Goal: Task Accomplishment & Management: Manage account settings

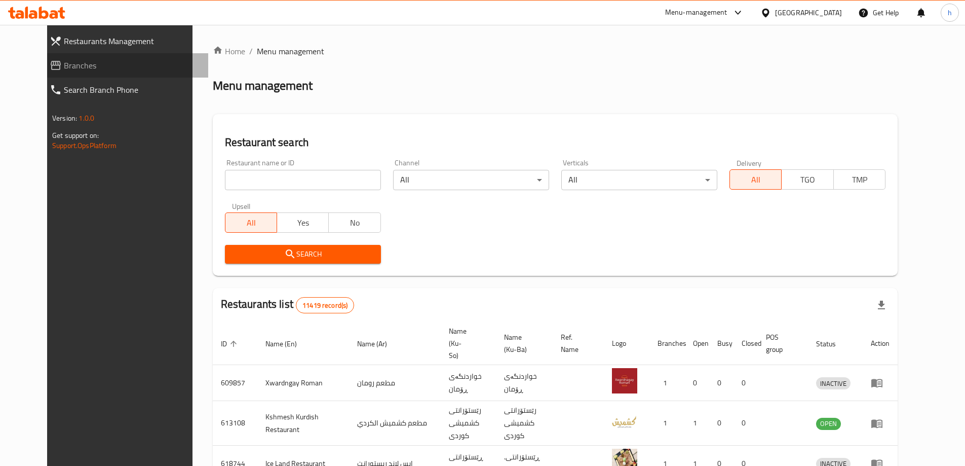
click at [64, 71] on span "Branches" at bounding box center [132, 65] width 136 height 12
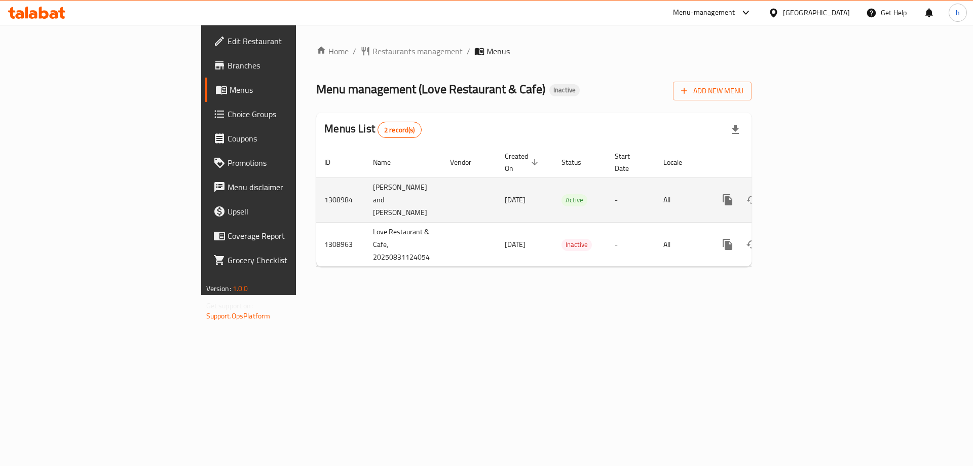
click at [806, 194] on icon "enhanced table" at bounding box center [800, 200] width 12 height 12
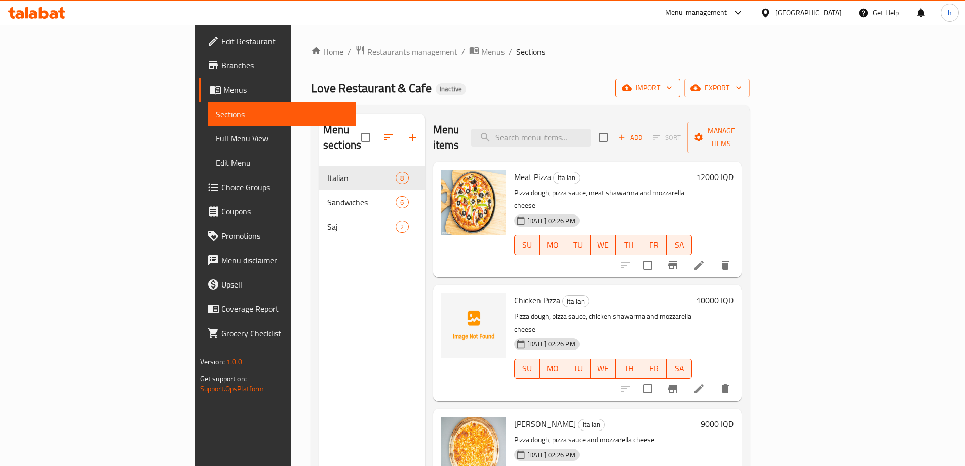
click at [680, 94] on button "import" at bounding box center [647, 88] width 65 height 19
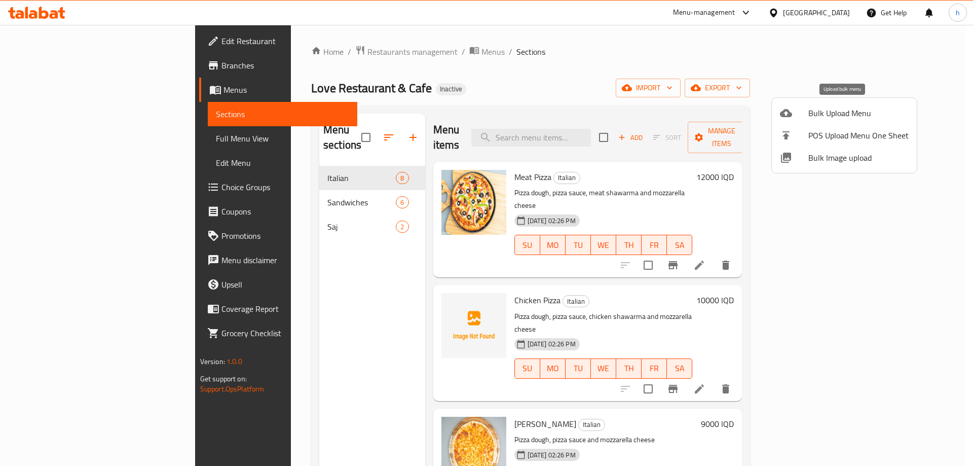
click at [790, 118] on icon at bounding box center [786, 113] width 12 height 12
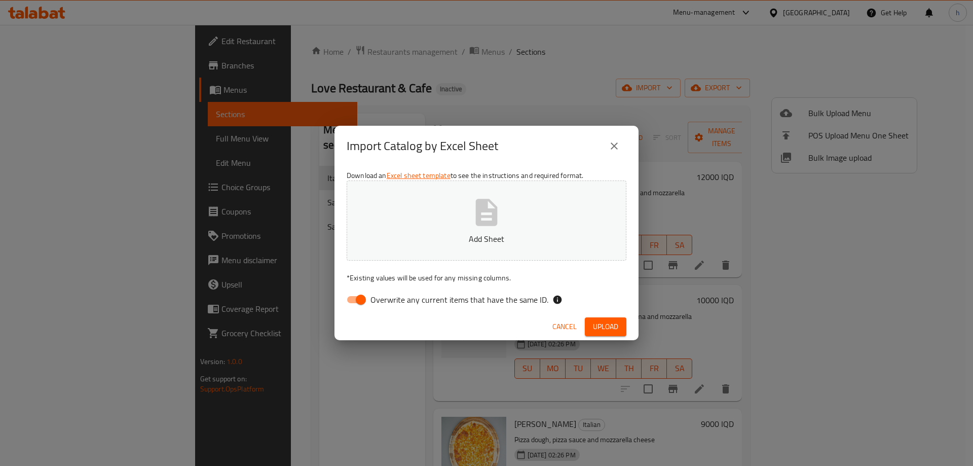
click at [359, 296] on input "Overwrite any current items that have the same ID." at bounding box center [361, 299] width 58 height 19
checkbox input "false"
click at [605, 324] on span "Upload" at bounding box center [605, 326] width 25 height 13
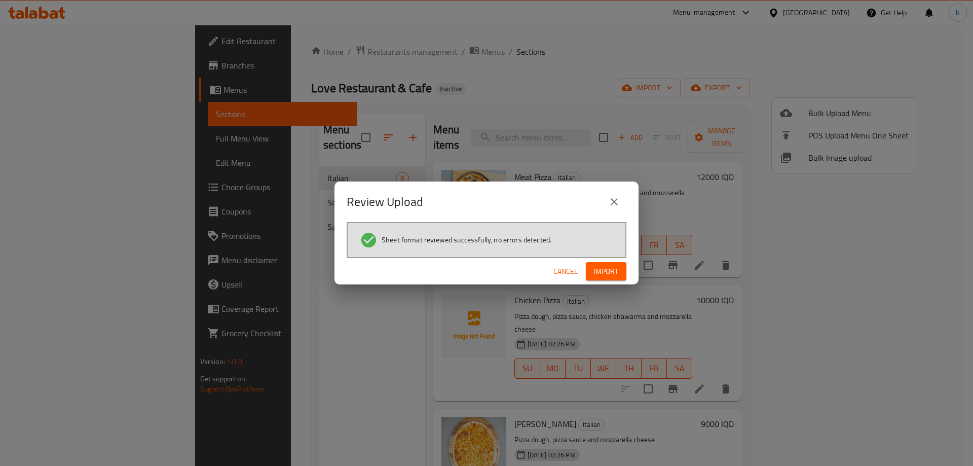
click at [605, 271] on span "Import" at bounding box center [606, 271] width 24 height 13
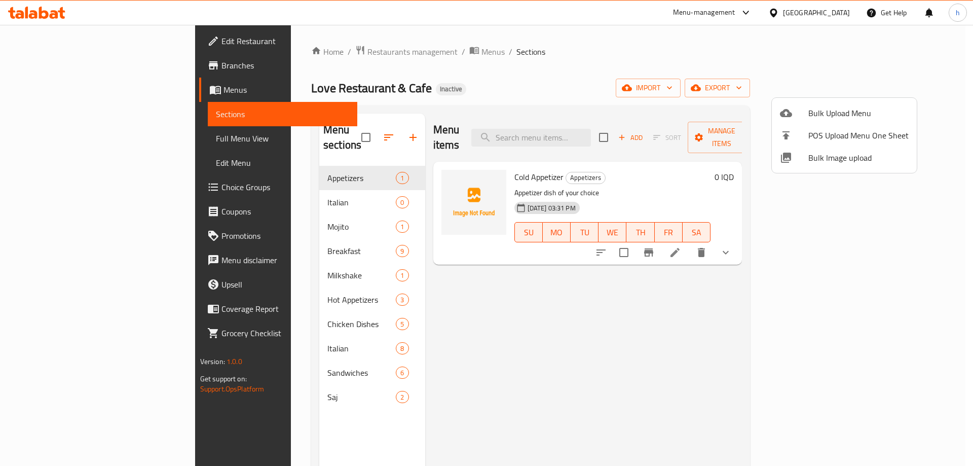
click at [251, 179] on div at bounding box center [486, 233] width 973 height 466
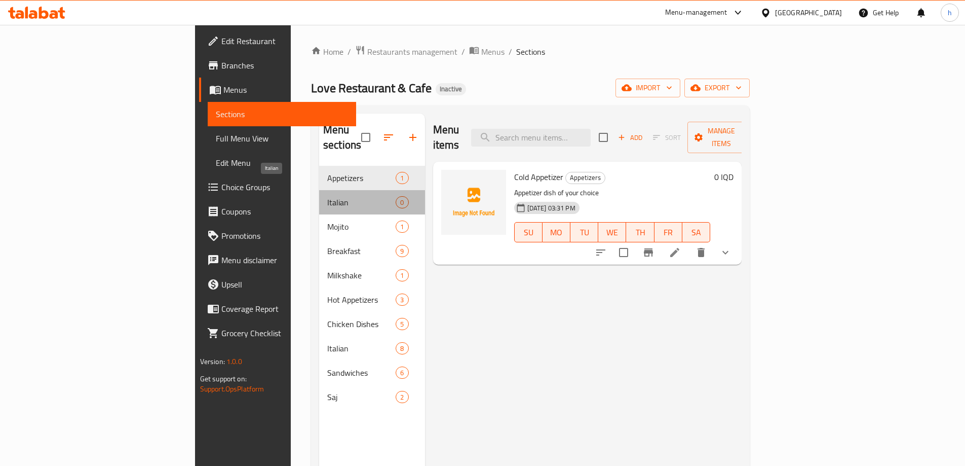
click at [327, 196] on span "Italian" at bounding box center [361, 202] width 68 height 12
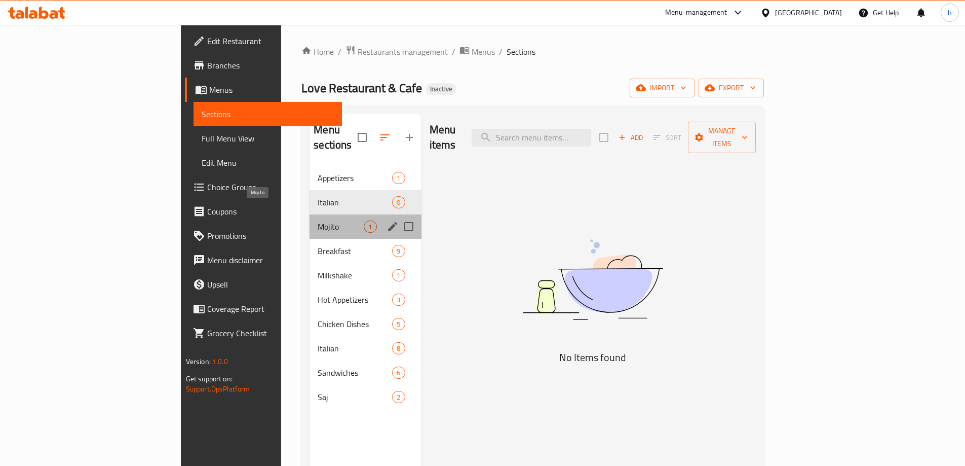
click at [318, 220] on span "Mojito" at bounding box center [341, 226] width 46 height 12
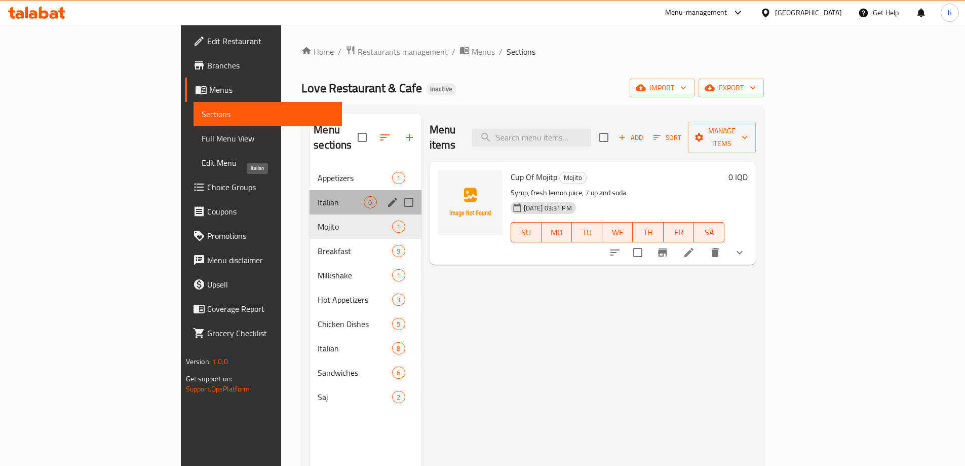
click at [318, 196] on span "Italian" at bounding box center [341, 202] width 46 height 12
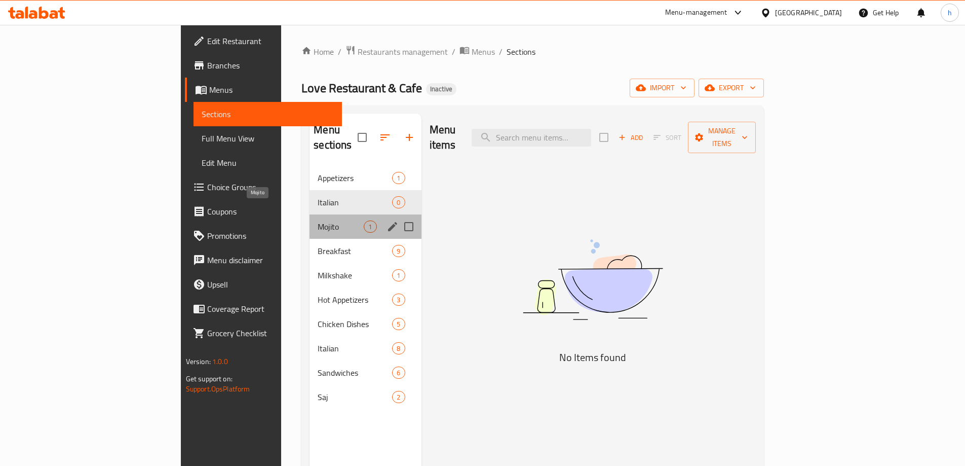
click at [318, 220] on span "Mojito" at bounding box center [341, 226] width 46 height 12
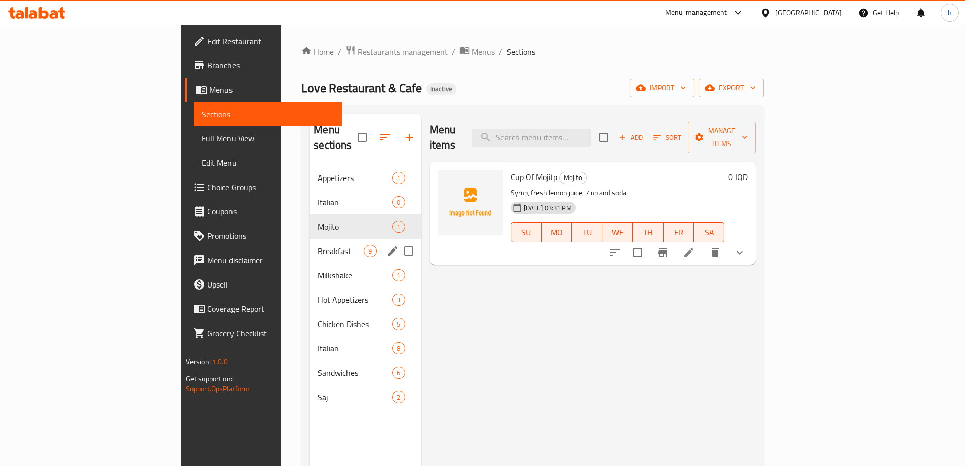
click at [310, 239] on div "Breakfast 9" at bounding box center [365, 251] width 111 height 24
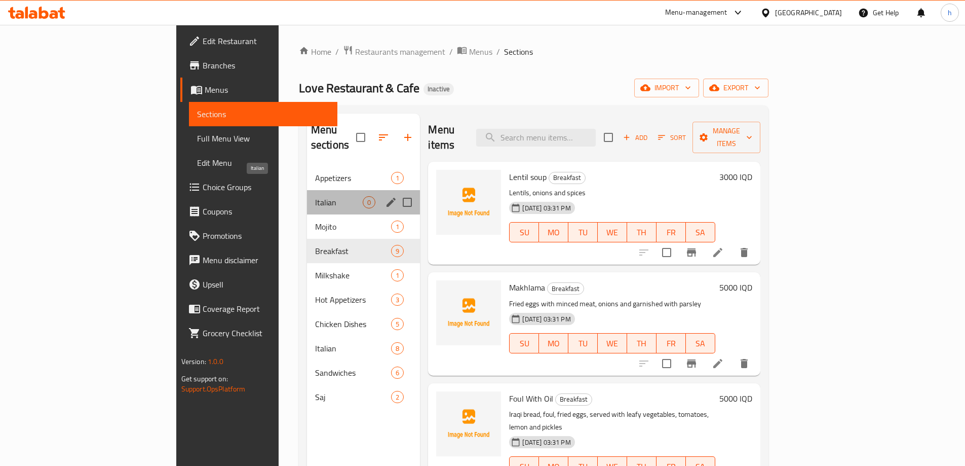
click at [315, 196] on span "Italian" at bounding box center [339, 202] width 48 height 12
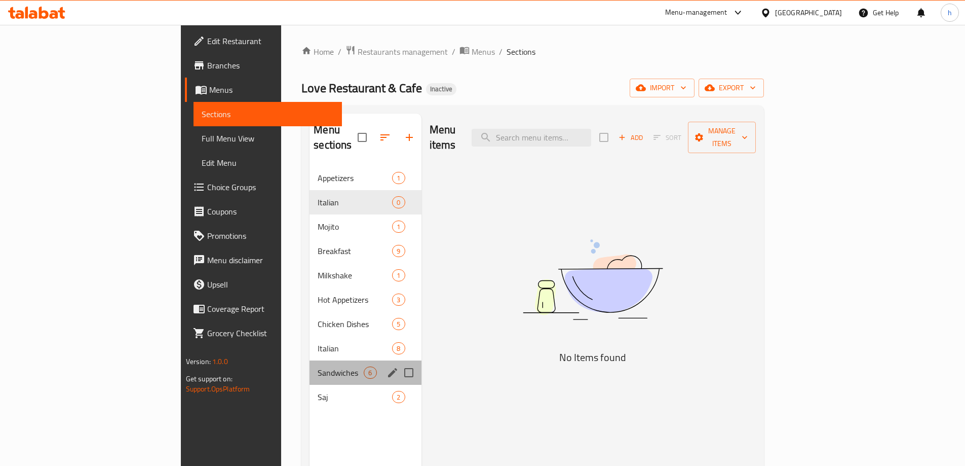
click at [310, 360] on div "Sandwiches 6" at bounding box center [365, 372] width 111 height 24
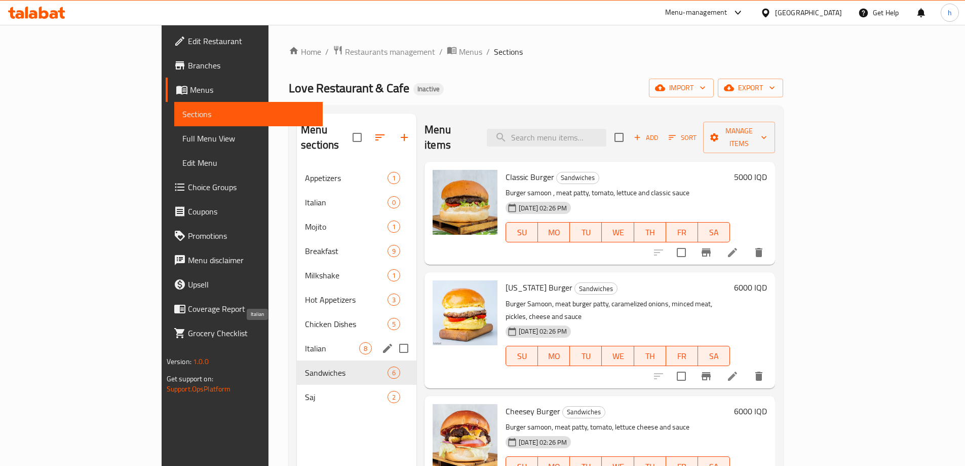
click at [305, 342] on span "Italian" at bounding box center [332, 348] width 54 height 12
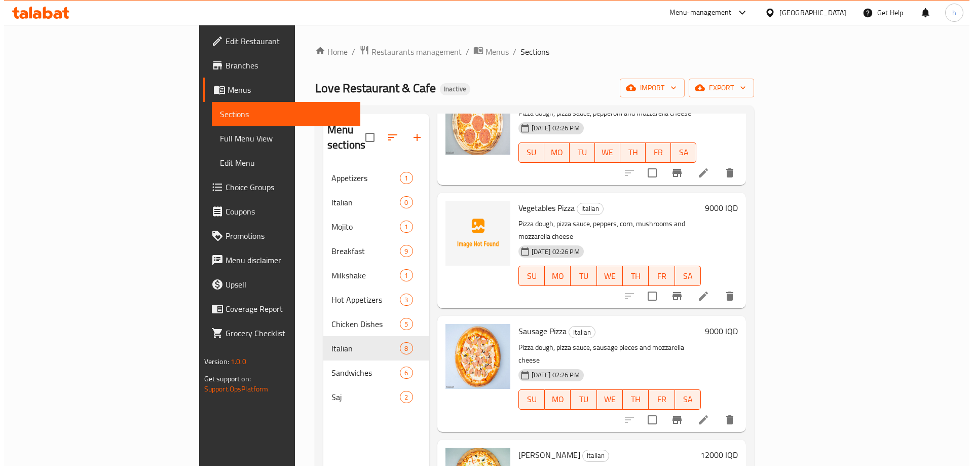
scroll to position [445, 0]
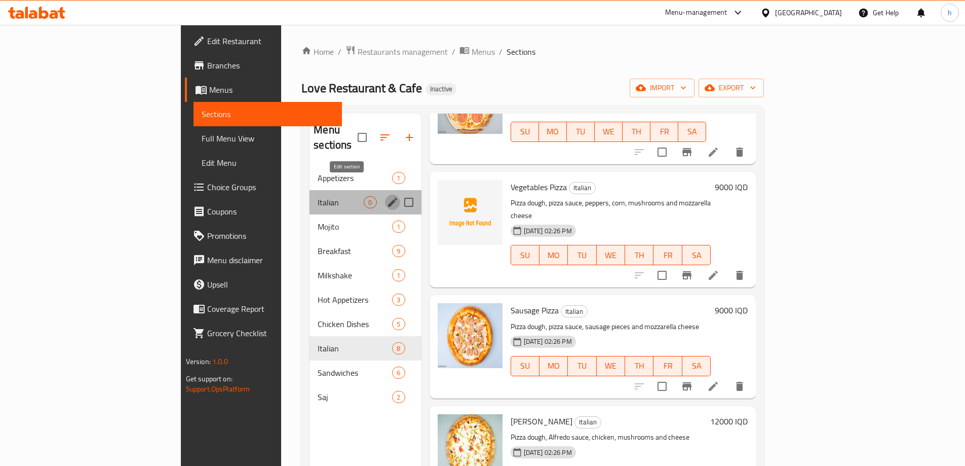
click at [385, 195] on button "edit" at bounding box center [392, 202] width 15 height 15
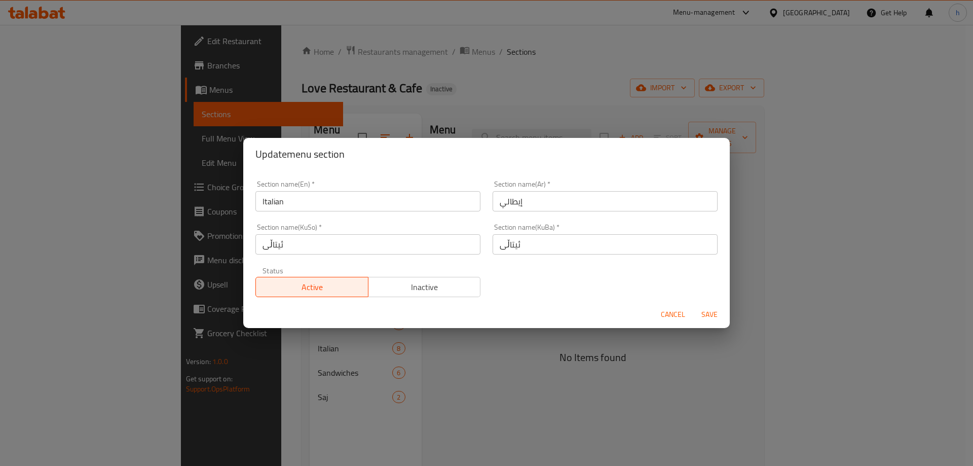
click at [473, 381] on div "Update menu section Section name(En)   * Italian Section name(En) * Section nam…" at bounding box center [486, 233] width 973 height 466
click at [665, 313] on span "Cancel" at bounding box center [673, 314] width 24 height 13
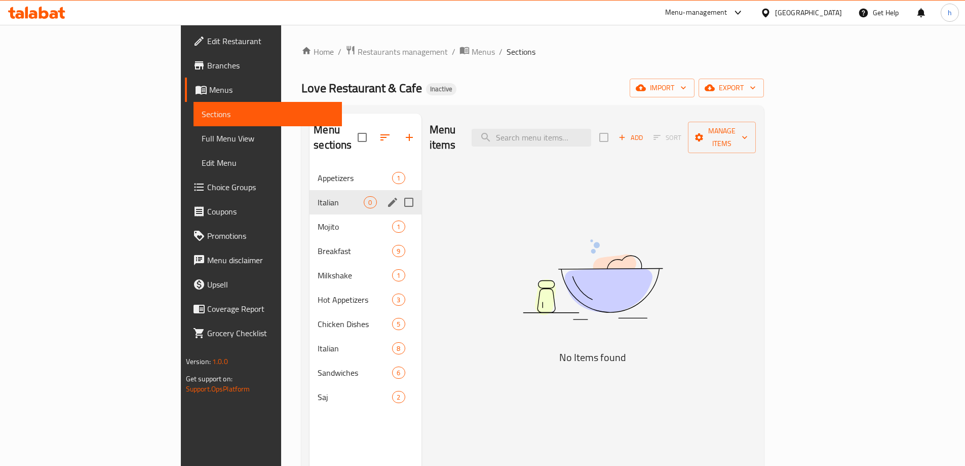
click at [398, 191] on input "Menu sections" at bounding box center [408, 201] width 21 height 21
checkbox input "true"
click at [373, 131] on icon "button" at bounding box center [379, 137] width 12 height 12
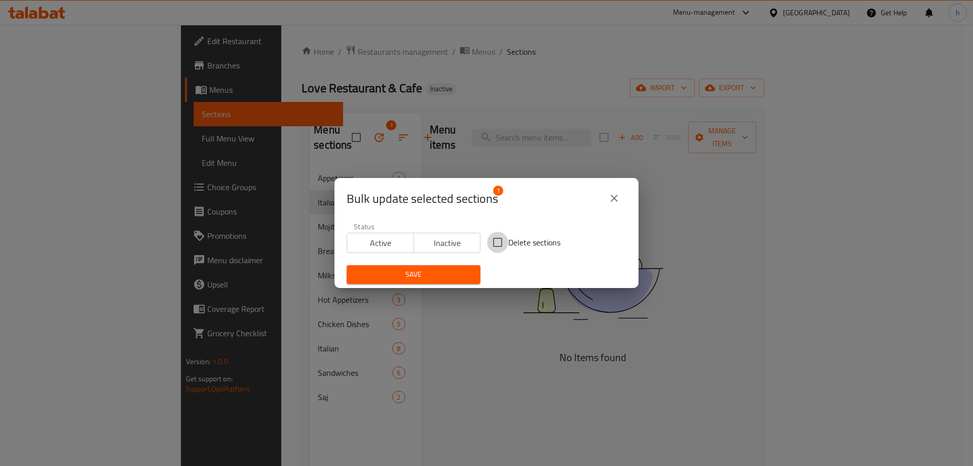
click at [493, 243] on input "Delete sections" at bounding box center [497, 242] width 21 height 21
checkbox input "true"
click at [447, 268] on span "Save" at bounding box center [414, 274] width 118 height 13
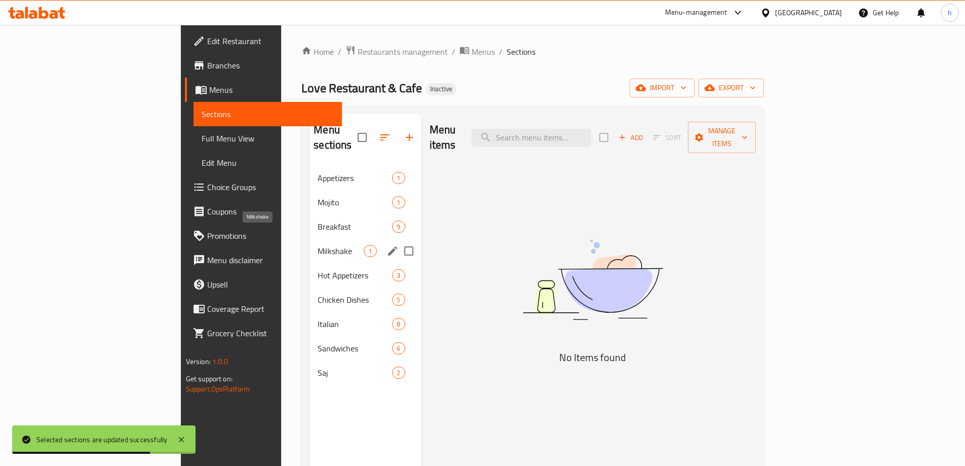
click at [318, 245] on span "Milkshake" at bounding box center [341, 251] width 46 height 12
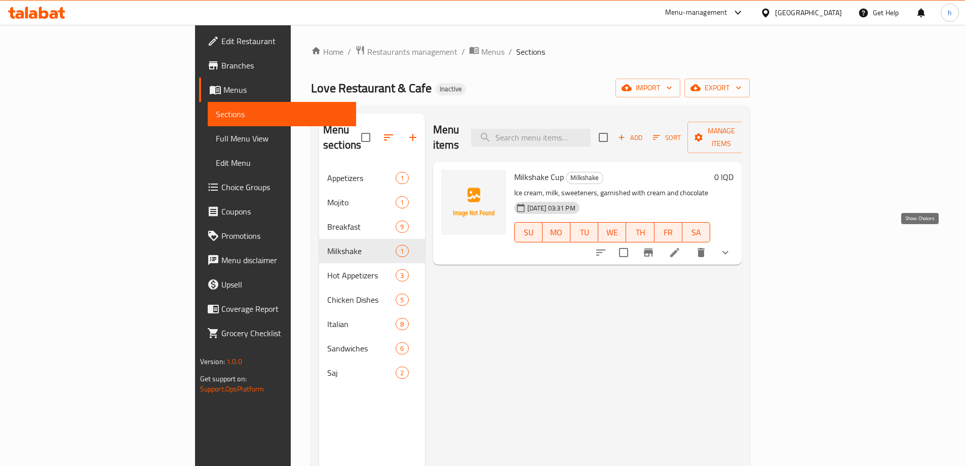
click at [732, 246] on icon "show more" at bounding box center [725, 252] width 12 height 12
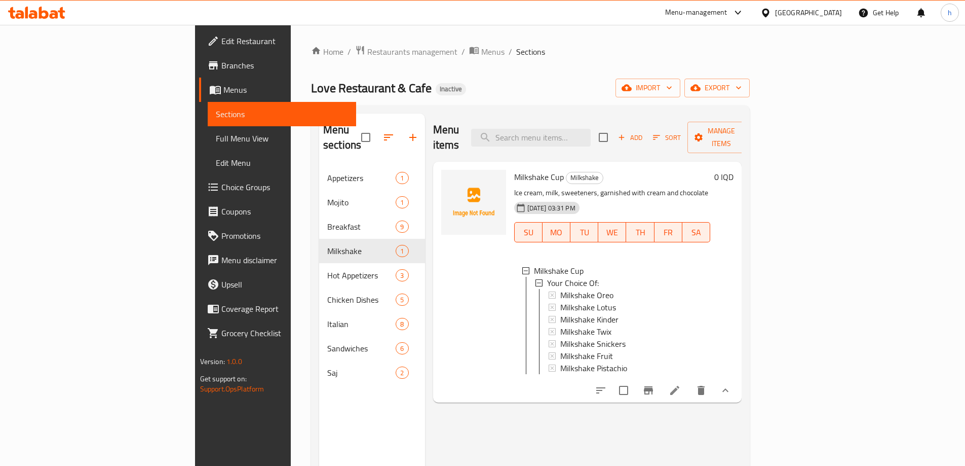
scroll to position [2, 0]
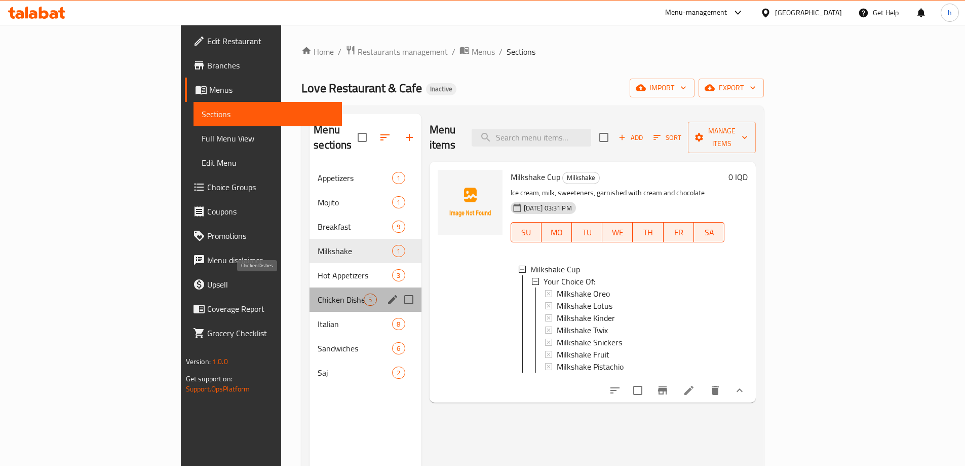
click at [318, 293] on span "Chicken Dishes" at bounding box center [341, 299] width 46 height 12
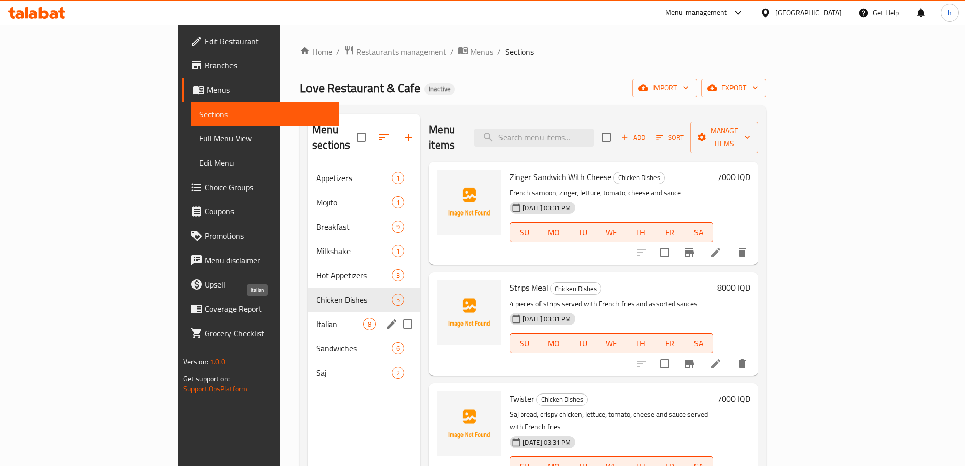
click at [316, 318] on span "Italian" at bounding box center [339, 324] width 47 height 12
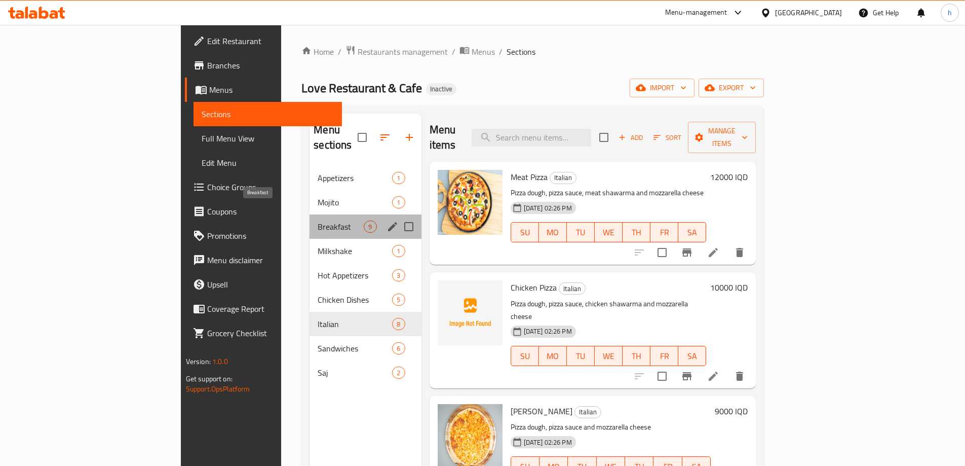
click at [318, 220] on span "Breakfast" at bounding box center [341, 226] width 46 height 12
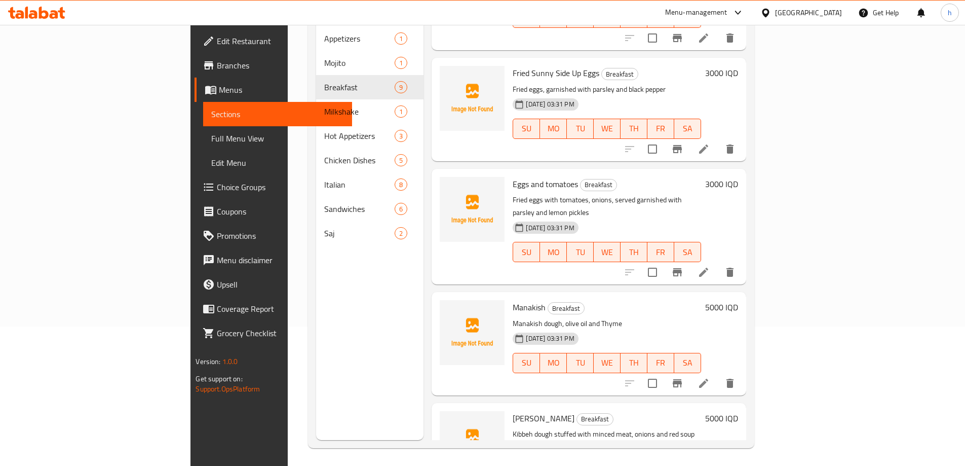
scroll to position [142, 0]
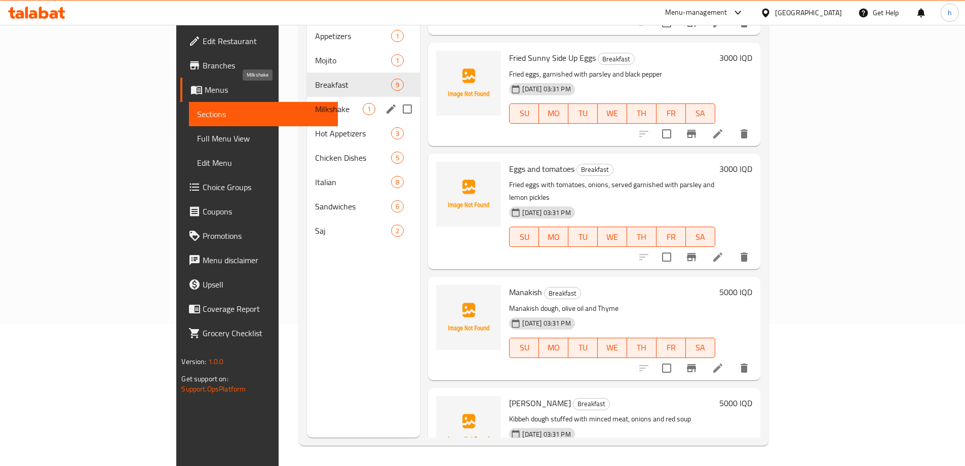
click at [315, 103] on span "Milkshake" at bounding box center [339, 109] width 48 height 12
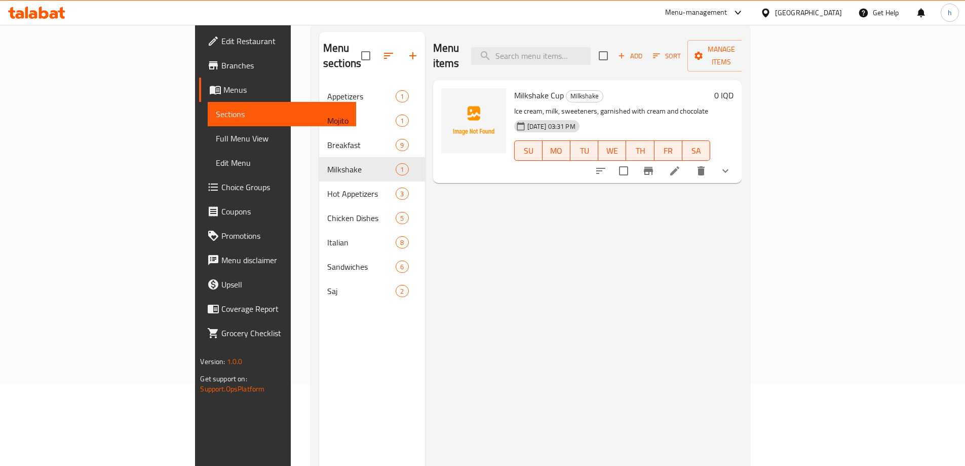
scroll to position [57, 0]
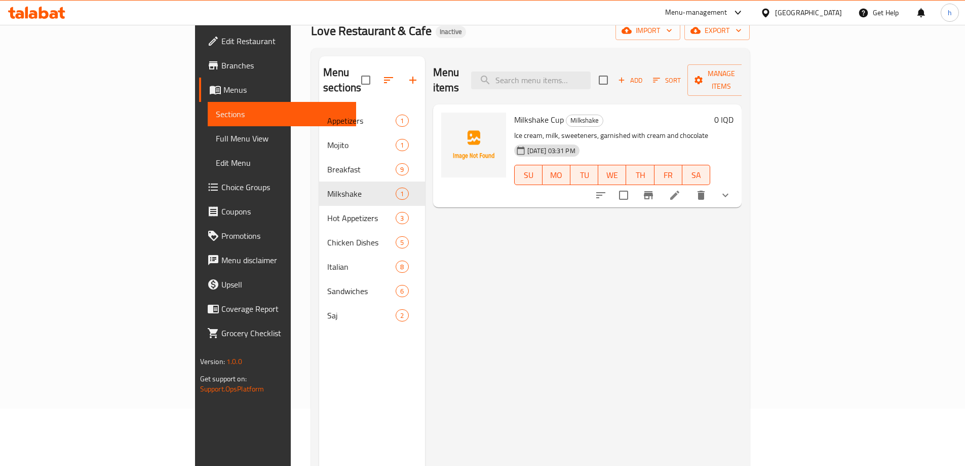
click at [738, 183] on button "show more" at bounding box center [725, 195] width 24 height 24
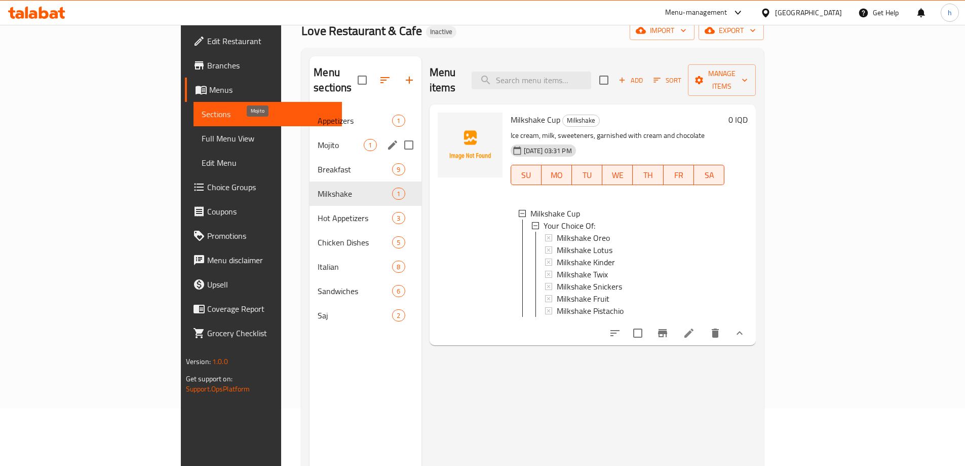
click at [318, 139] on span "Mojito" at bounding box center [341, 145] width 46 height 12
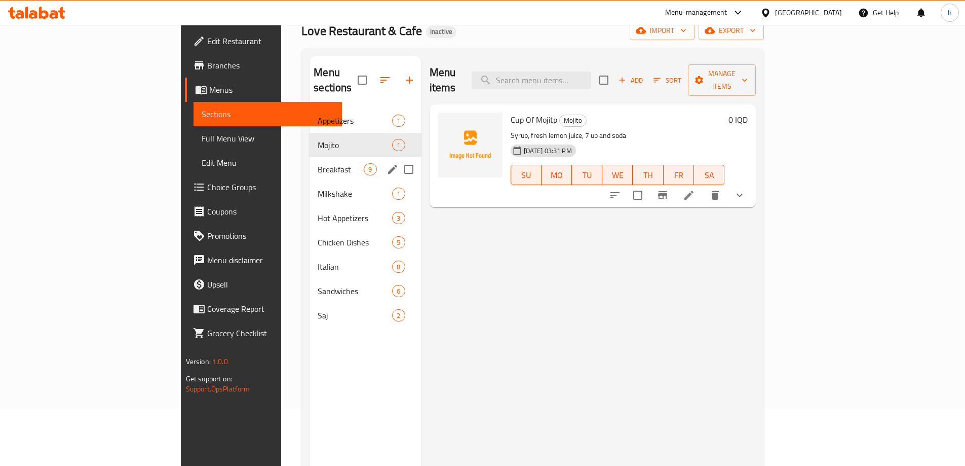
click at [310, 161] on div "Breakfast 9" at bounding box center [365, 169] width 111 height 24
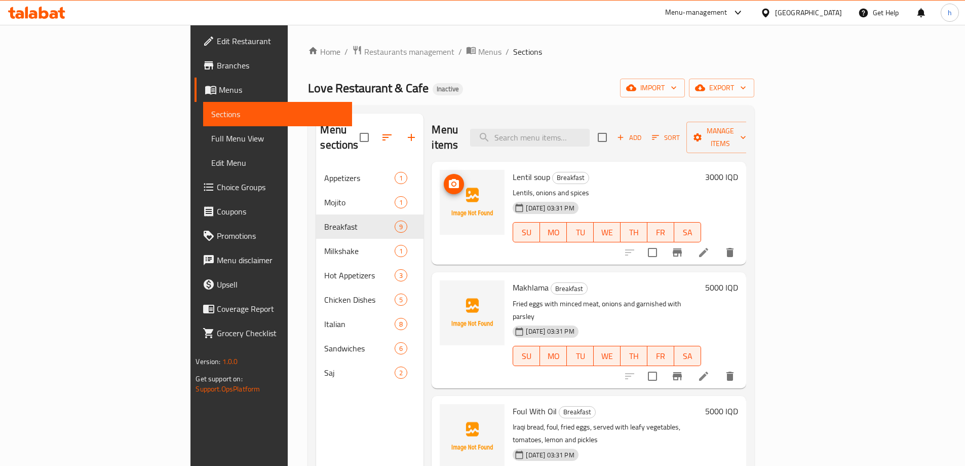
click at [449, 179] on icon "upload picture" at bounding box center [454, 183] width 10 height 9
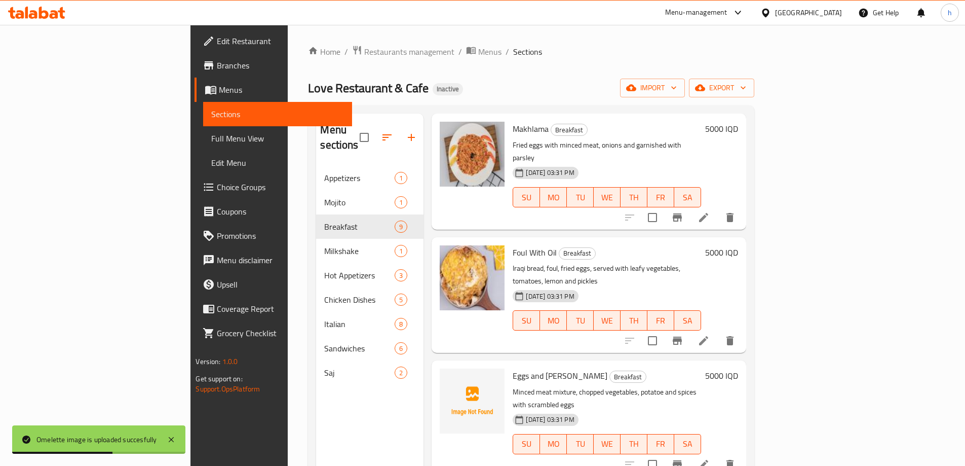
scroll to position [169, 0]
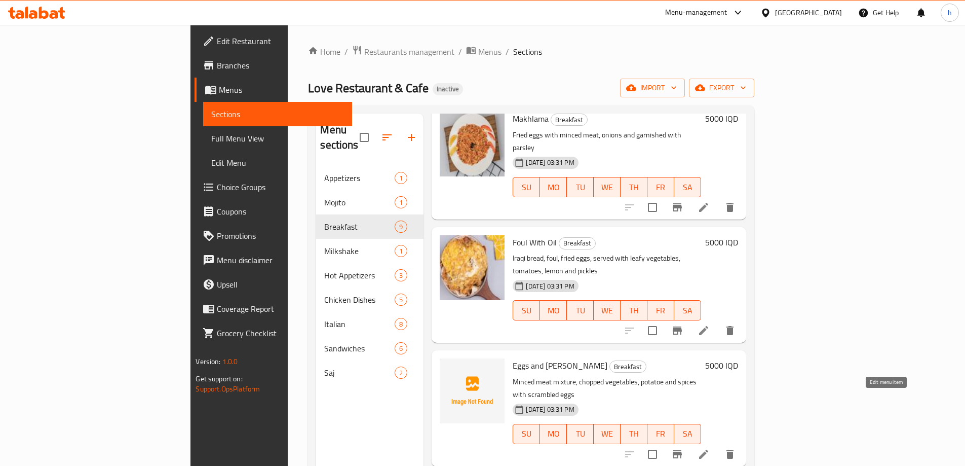
click at [710, 448] on icon at bounding box center [704, 454] width 12 height 12
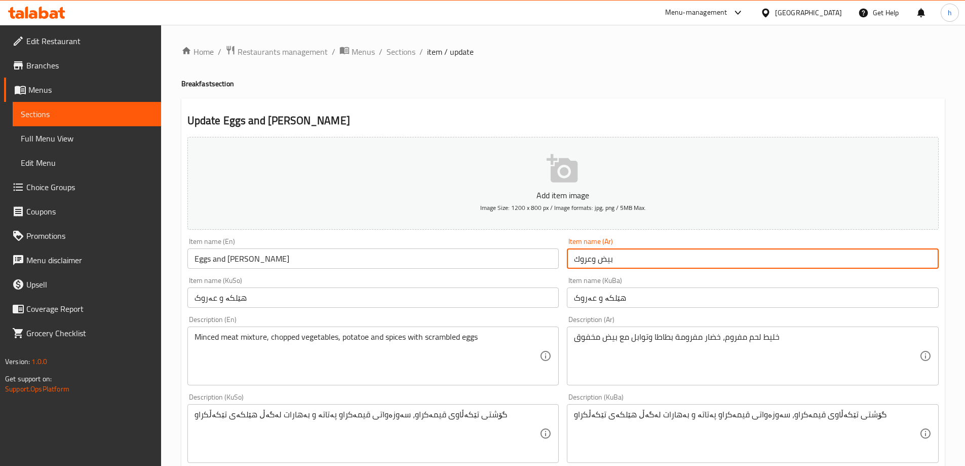
click at [600, 260] on input "بيض وعروك" at bounding box center [753, 258] width 372 height 20
click at [56, 121] on link "Sections" at bounding box center [87, 114] width 148 height 24
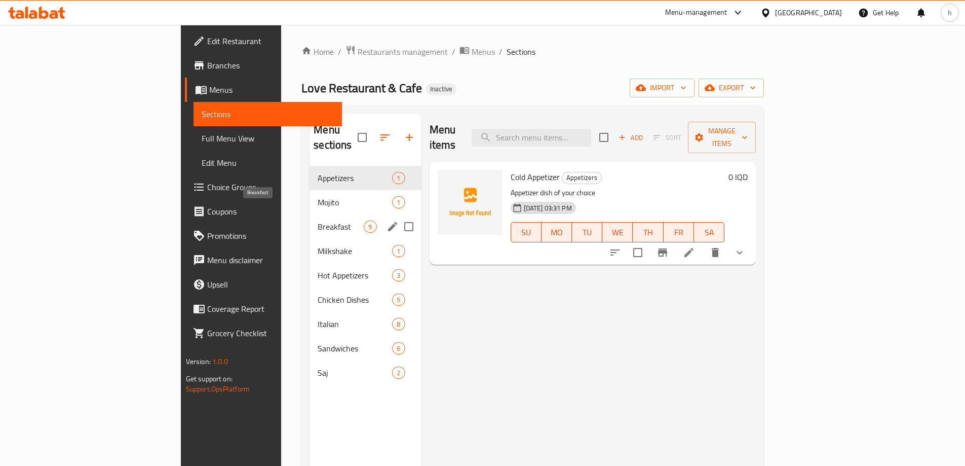
click at [318, 220] on span "Breakfast" at bounding box center [341, 226] width 46 height 12
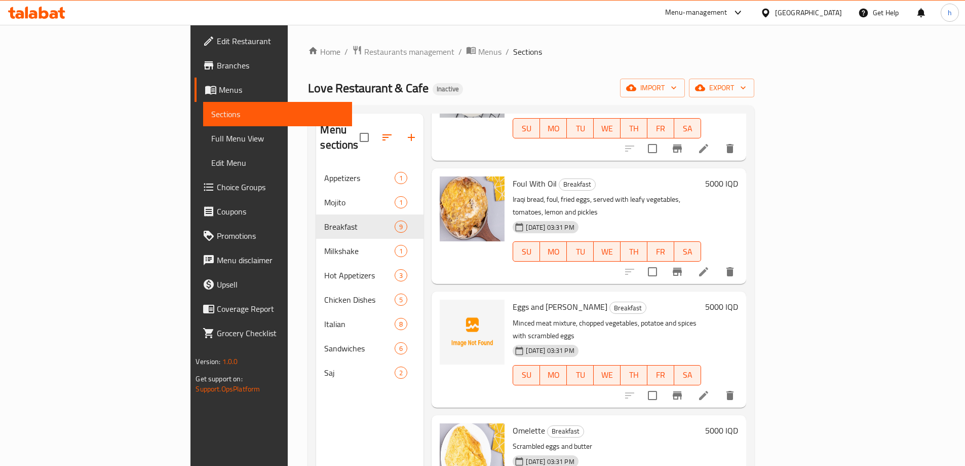
scroll to position [253, 0]
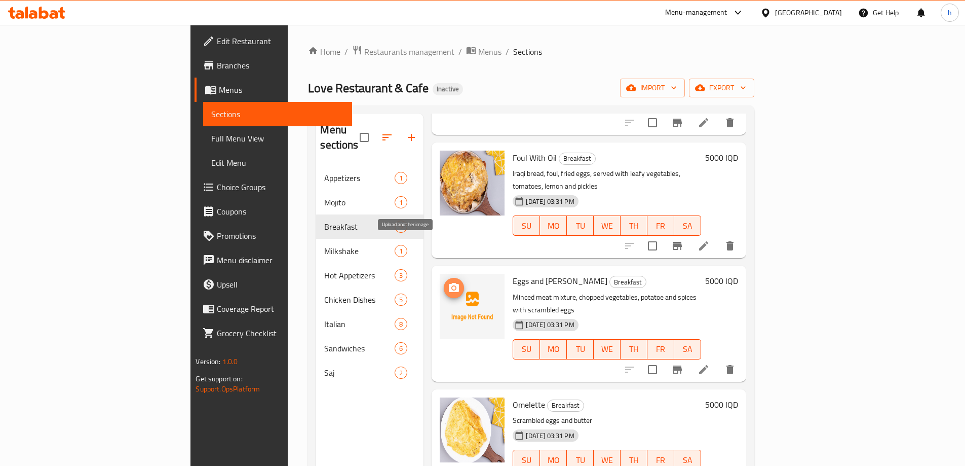
click at [444, 282] on span "upload picture" at bounding box center [454, 288] width 20 height 12
click at [708, 365] on icon at bounding box center [703, 369] width 9 height 9
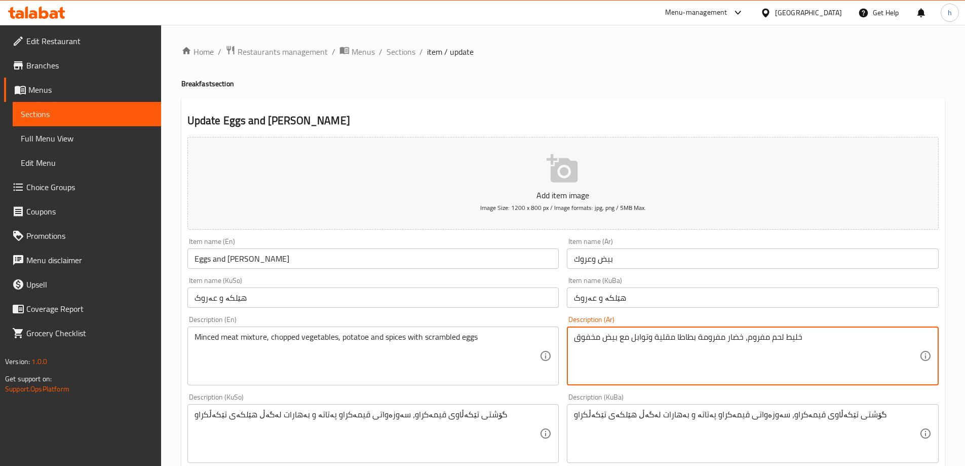
type textarea "خليط لحم مفروم، خضار مفرومة بطاطا مقلية وتوابل مع بيض مخفوق"
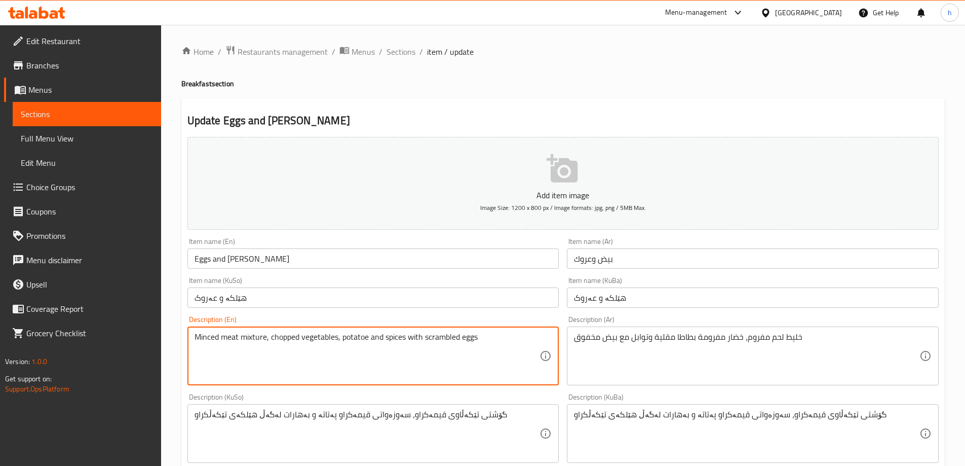
click at [356, 340] on textarea "Minced meat mixture, chopped vegetables, potatoe and spices with scrambled eggs" at bounding box center [367, 356] width 345 height 48
click at [367, 338] on textarea "Minced meat mixture, chopped vegetables, French Friesand spices with scrambled …" at bounding box center [367, 356] width 345 height 48
type textarea "Minced meat mixture, chopped vegetables, French fries and spices with scrambled…"
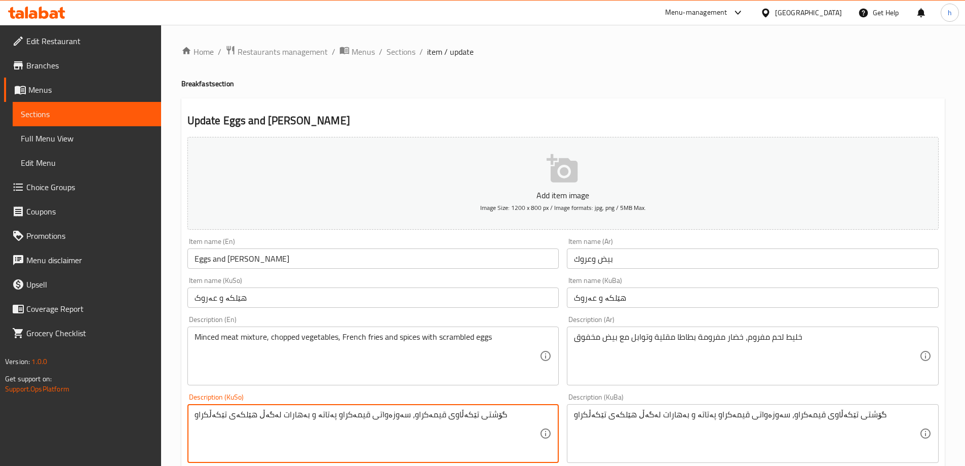
click at [309, 414] on textarea "گۆشتی تێکەڵاوی قیمەکراو، سەوزەواتی قیمەکراو پەتاتە و بەهارات لەگەڵ هێلکەی تێکەڵ…" at bounding box center [367, 433] width 345 height 48
click at [309, 414] on textarea "گۆشتی تێکەڵاوی قیمەکراو، سەوزەواتی قیمەکراو و بەهارات لەگەڵ هێلکەی تێکەڵکراو" at bounding box center [367, 433] width 345 height 48
click at [304, 411] on textarea "گۆشتی تێکەڵاوی قیمەکراو، سەوزەواتی قیمەکراو و بەهارات لەگەڵ هێلکەی تێکەڵکراو" at bounding box center [367, 433] width 345 height 48
type textarea "گۆشتی تێکەڵاوی قیمەکراو، سەوزەواتی قیمەکراو فینگەر و بەهارات لەگەڵ هێلکەی تێکەڵ…"
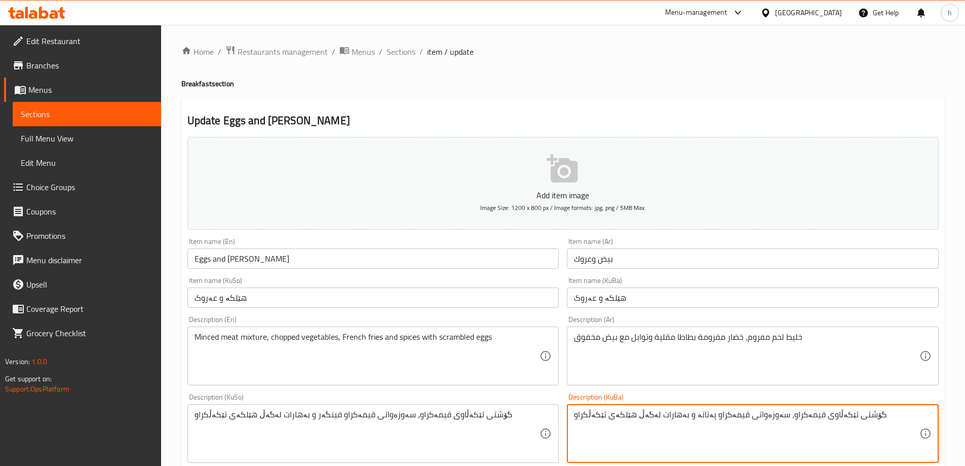
paste textarea "ینگەر"
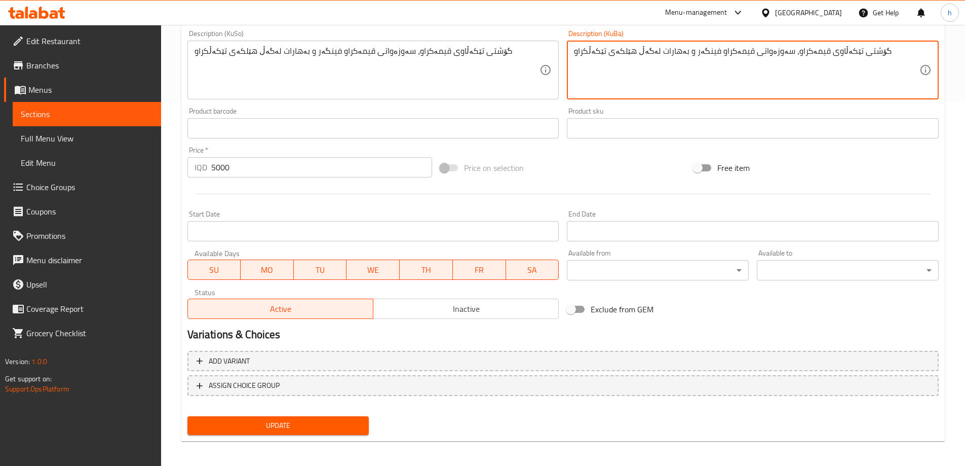
scroll to position [367, 0]
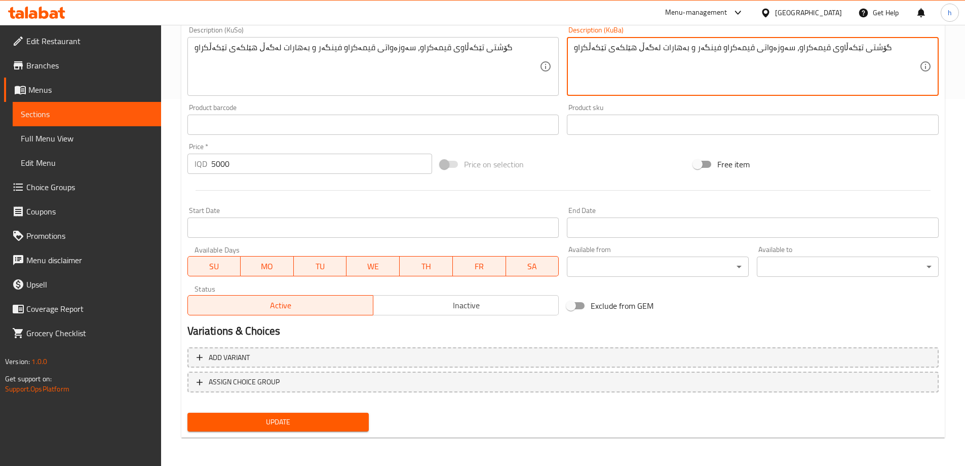
type textarea "گۆشتی تێکەڵاوی قیمەکراو، سەوزەواتی قیمەکراو فینگەر و بەهارات لەگەڵ هێلکەی تێکەڵ…"
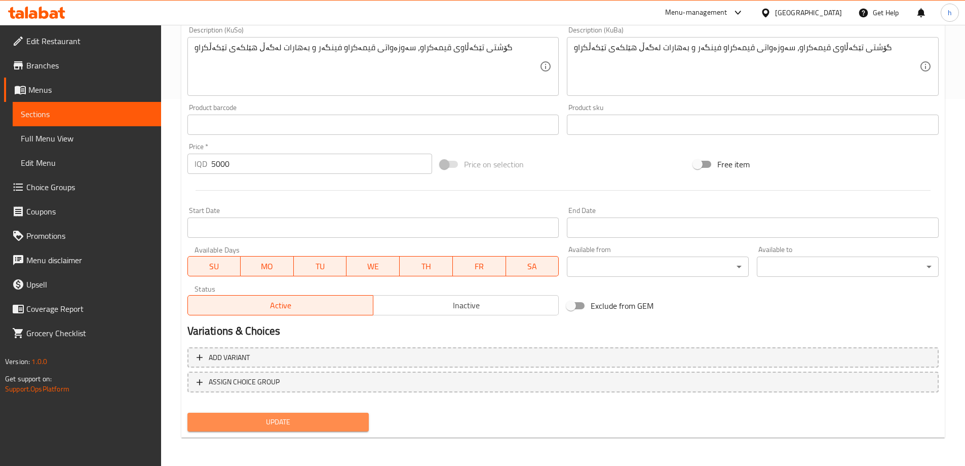
click at [328, 426] on span "Update" at bounding box center [279, 421] width 166 height 13
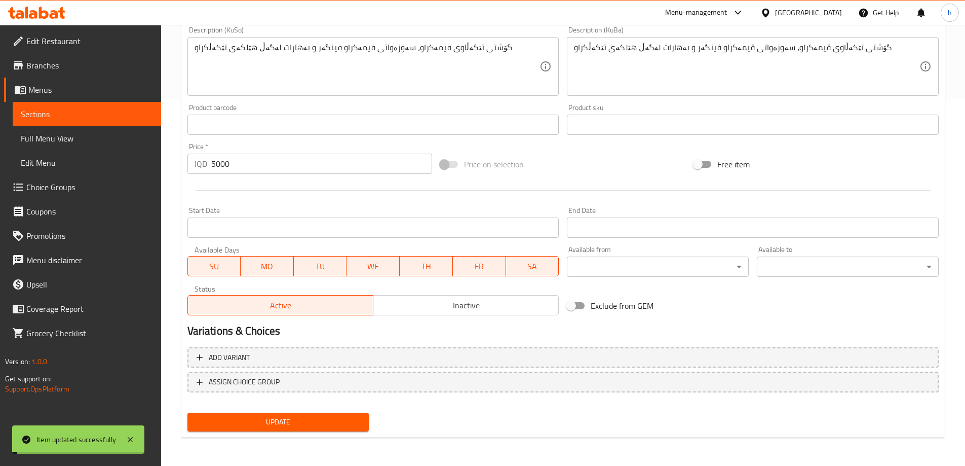
click at [58, 117] on span "Sections" at bounding box center [87, 114] width 132 height 12
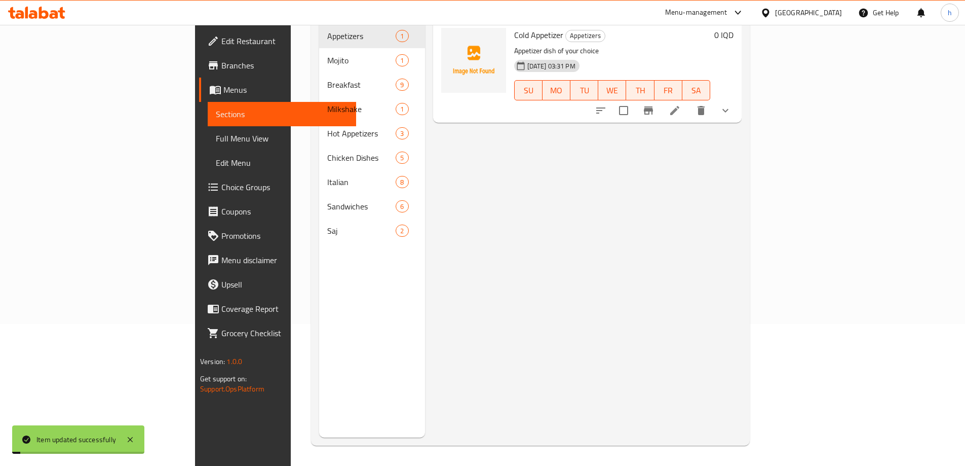
scroll to position [142, 0]
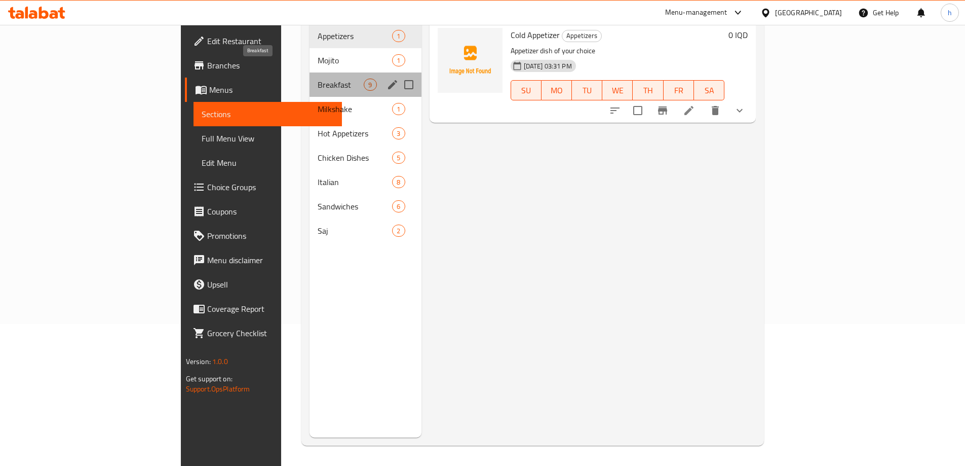
click at [318, 79] on span "Breakfast" at bounding box center [341, 85] width 46 height 12
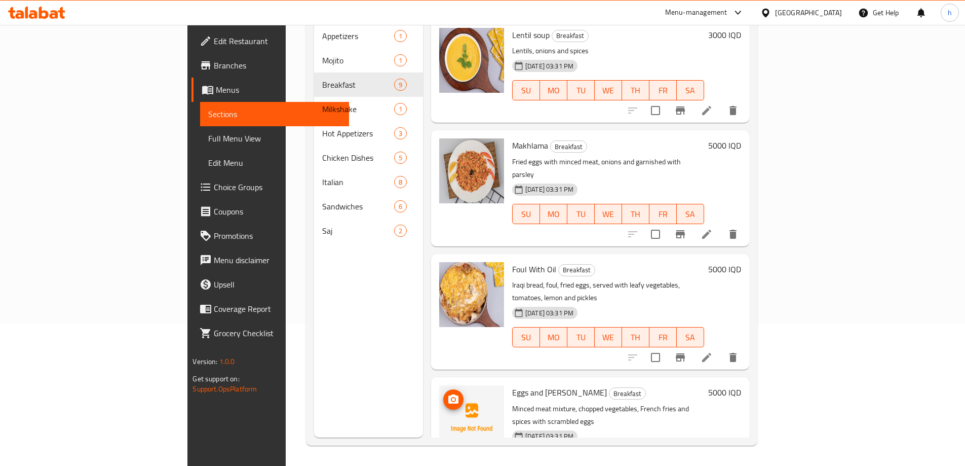
click at [448, 394] on icon "upload picture" at bounding box center [453, 398] width 10 height 9
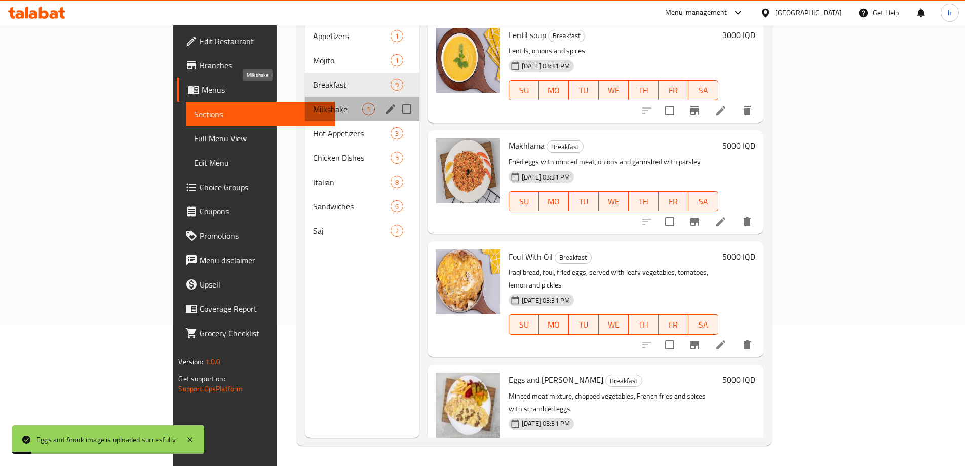
click at [313, 103] on span "Milkshake" at bounding box center [337, 109] width 49 height 12
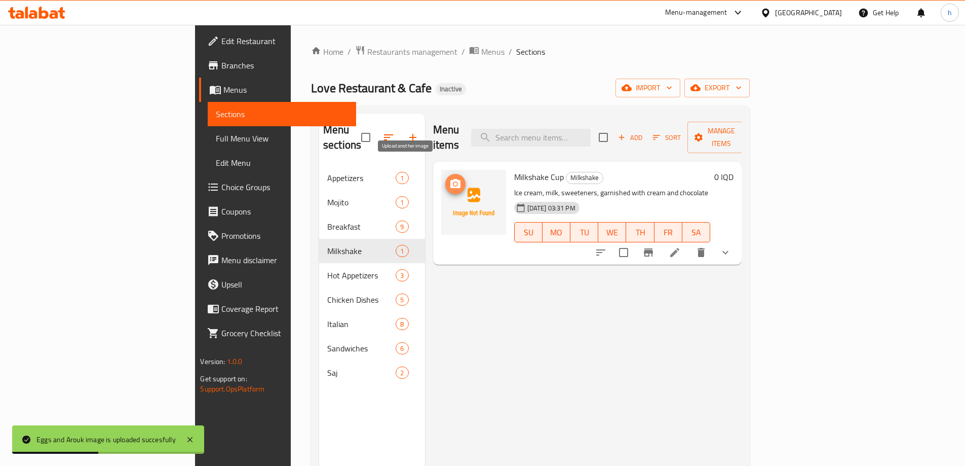
click at [449, 178] on icon "upload picture" at bounding box center [455, 184] width 12 height 12
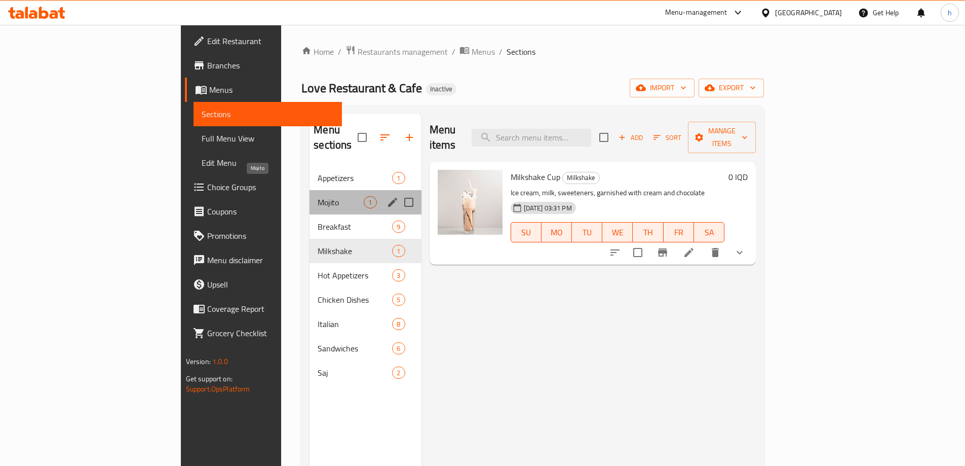
click at [318, 196] on span "Mojito" at bounding box center [341, 202] width 46 height 12
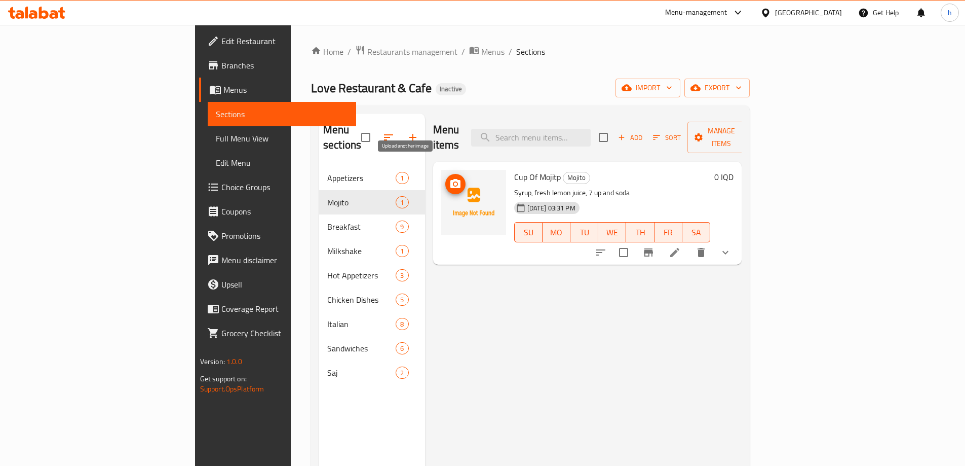
click at [449, 178] on icon "upload picture" at bounding box center [455, 184] width 12 height 12
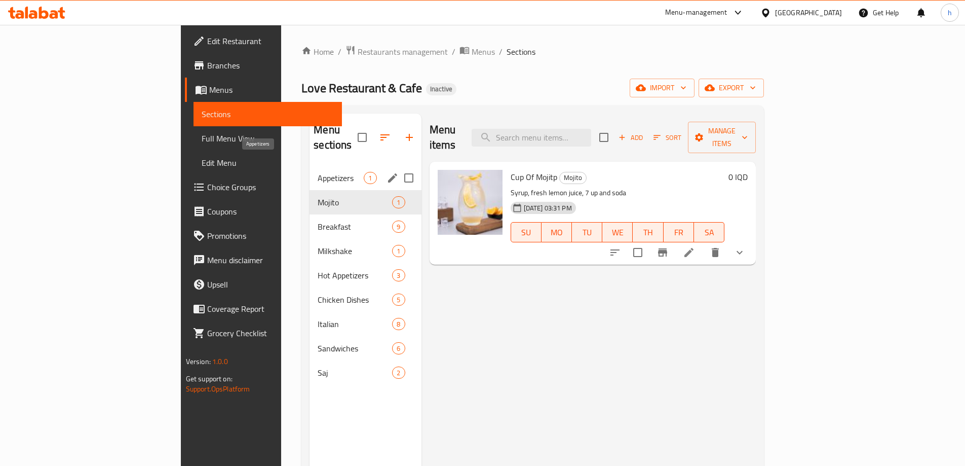
click at [318, 172] on span "Appetizers" at bounding box center [341, 178] width 46 height 12
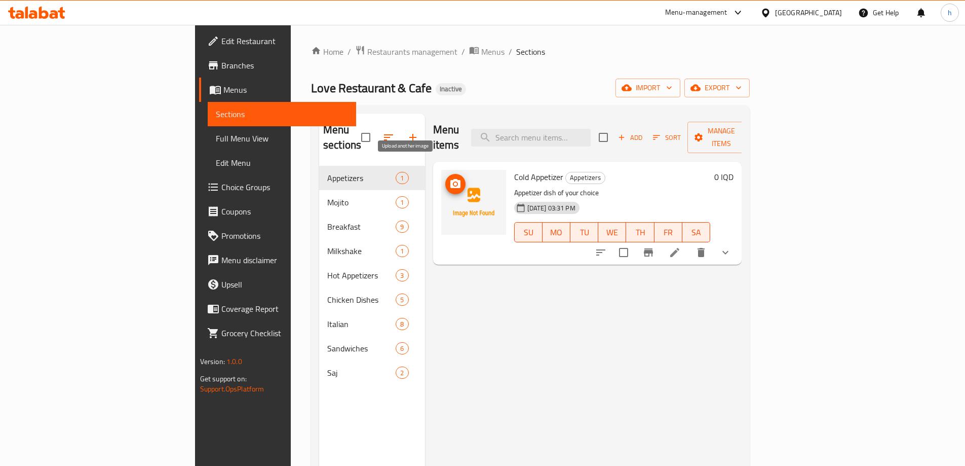
click at [450, 179] on icon "upload picture" at bounding box center [455, 183] width 10 height 9
click at [689, 243] on li at bounding box center [675, 252] width 28 height 18
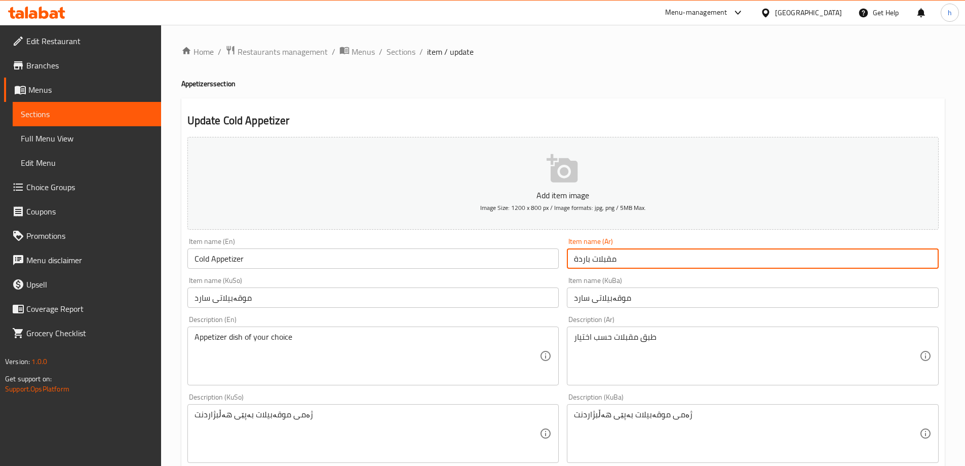
drag, startPoint x: 608, startPoint y: 261, endPoint x: 570, endPoint y: 259, distance: 37.6
click at [570, 259] on input "مقبلات باردة" at bounding box center [753, 258] width 372 height 20
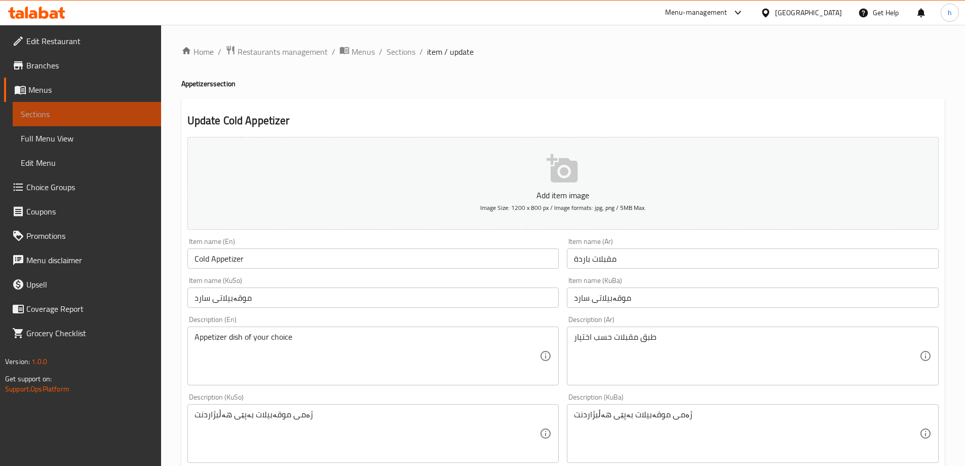
click at [33, 116] on span "Sections" at bounding box center [87, 114] width 132 height 12
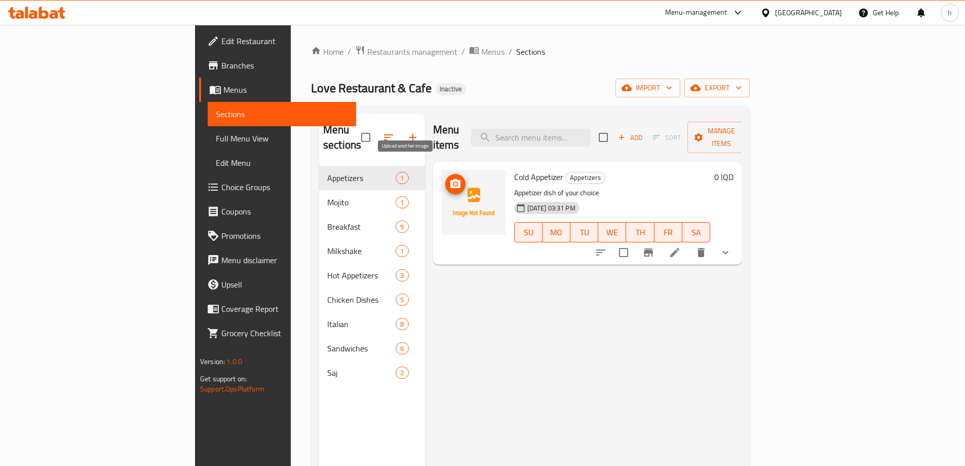
click at [449, 178] on icon "upload picture" at bounding box center [455, 184] width 12 height 12
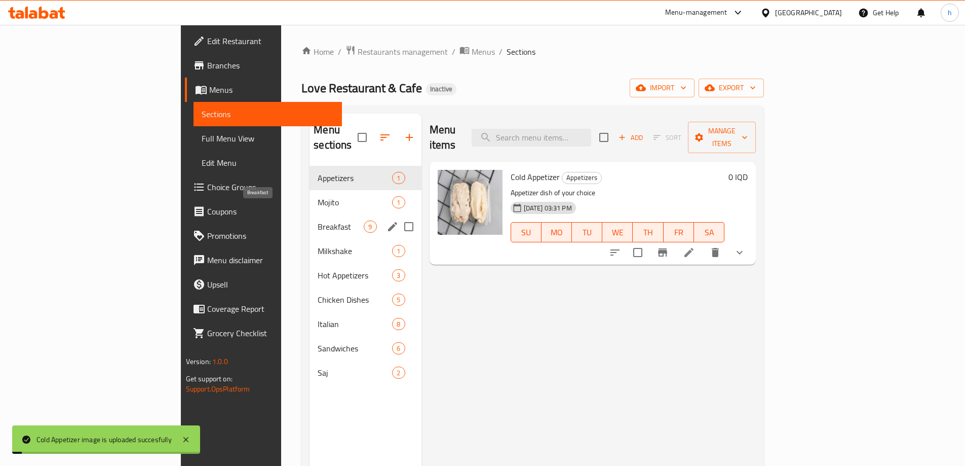
click at [318, 220] on span "Breakfast" at bounding box center [341, 226] width 46 height 12
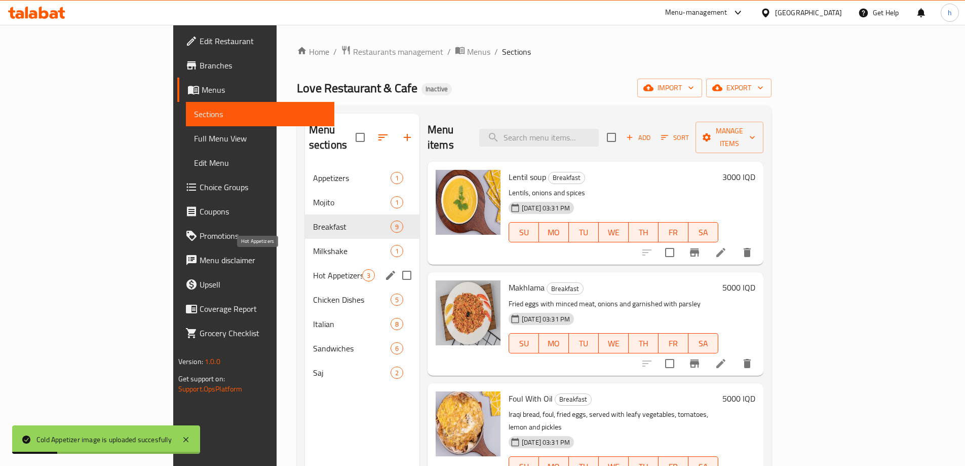
click at [313, 269] on span "Hot Appetizers" at bounding box center [337, 275] width 49 height 12
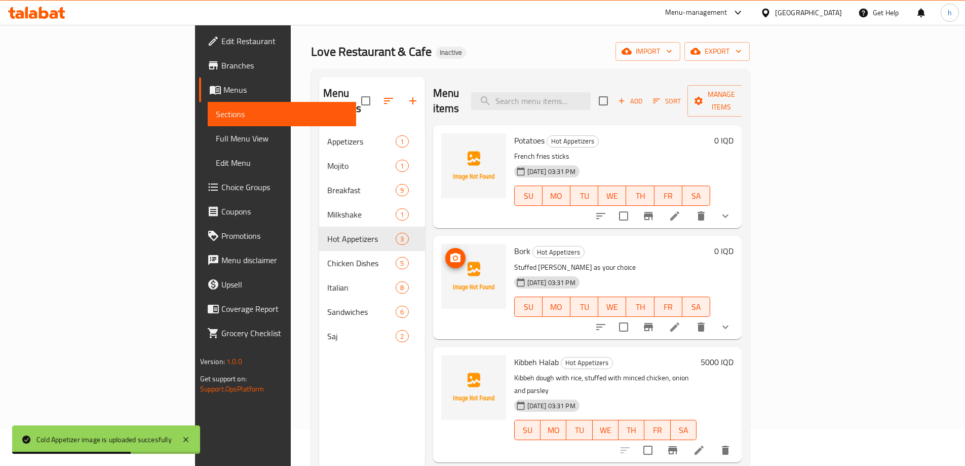
scroll to position [85, 0]
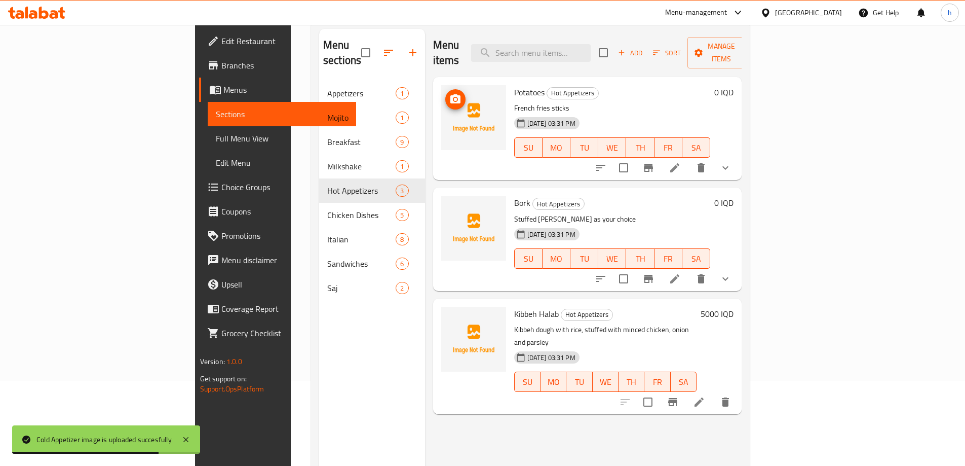
click at [450, 94] on icon "upload picture" at bounding box center [455, 98] width 10 height 9
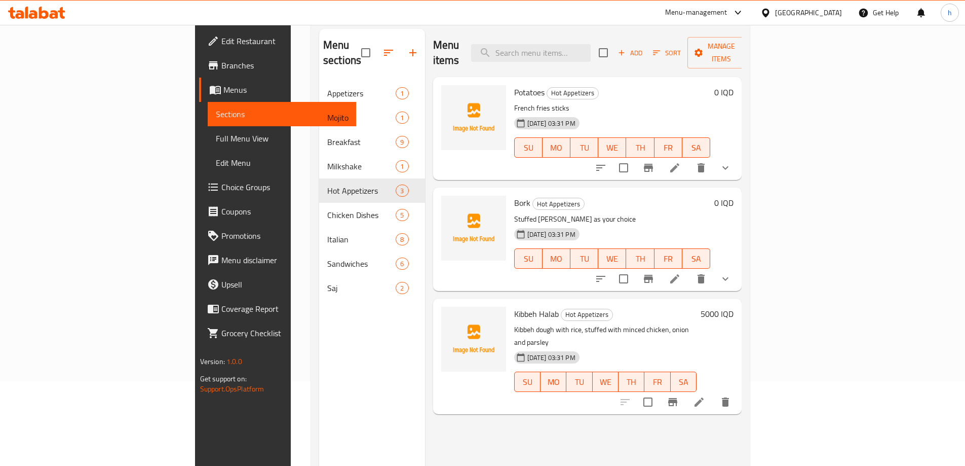
click at [738, 158] on button "show more" at bounding box center [725, 168] width 24 height 24
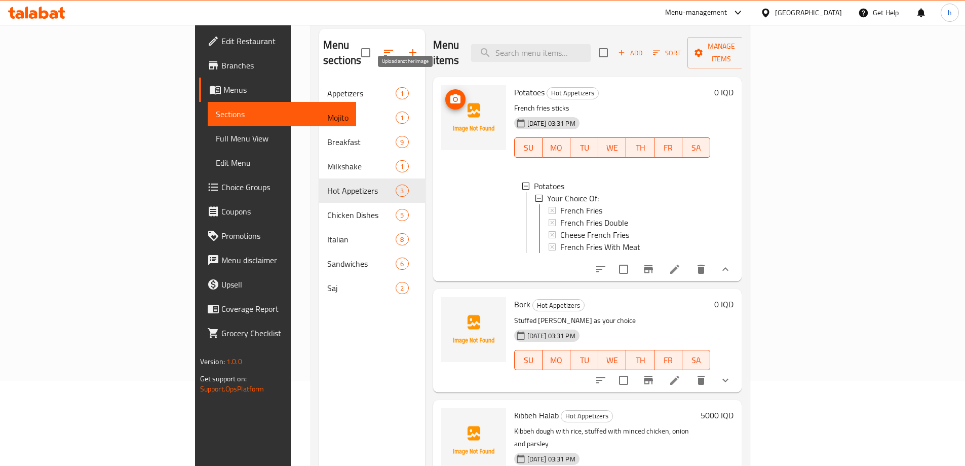
click at [453, 98] on circle "upload picture" at bounding box center [454, 99] width 3 height 3
click at [453, 310] on circle "upload picture" at bounding box center [454, 311] width 3 height 3
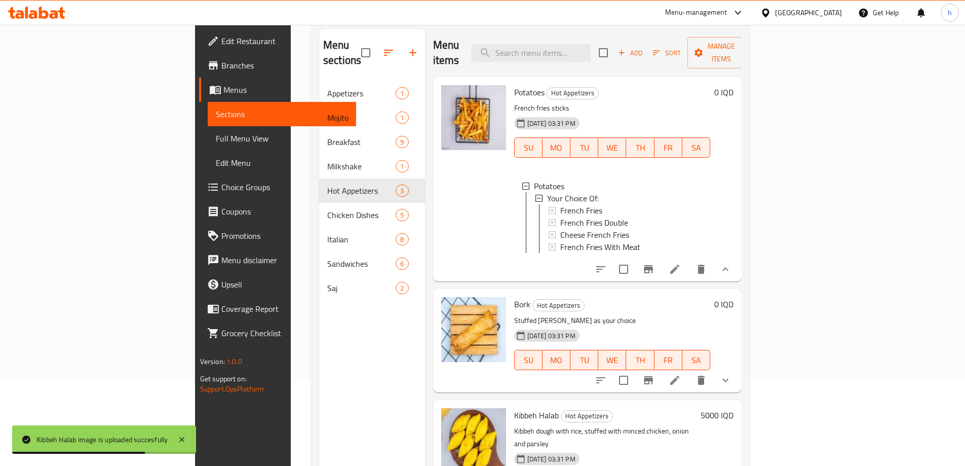
scroll to position [142, 0]
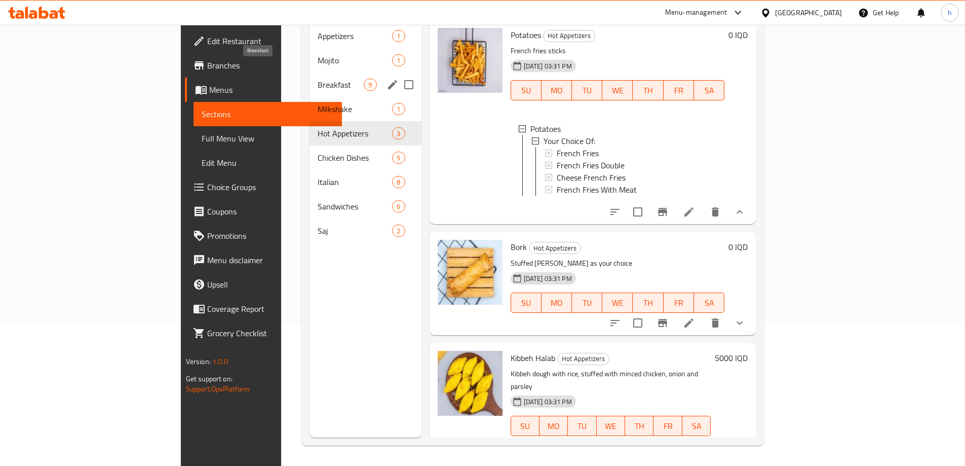
click at [318, 79] on span "Breakfast" at bounding box center [341, 85] width 46 height 12
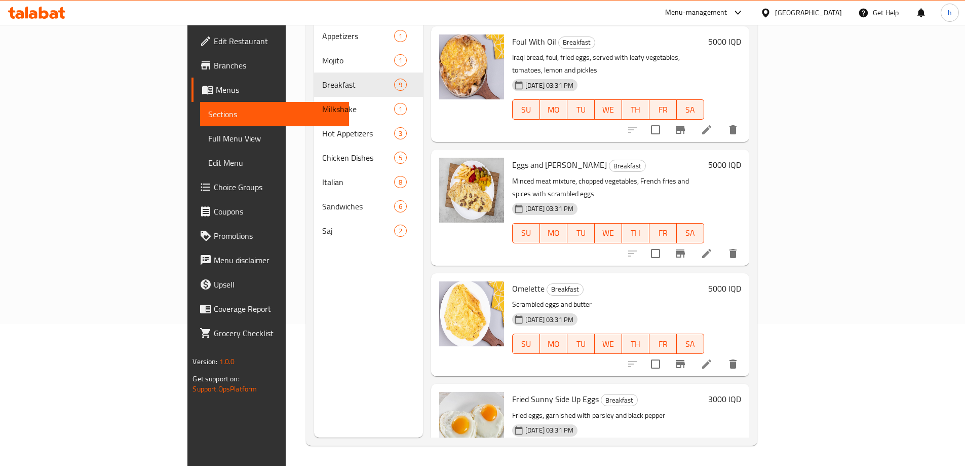
scroll to position [253, 0]
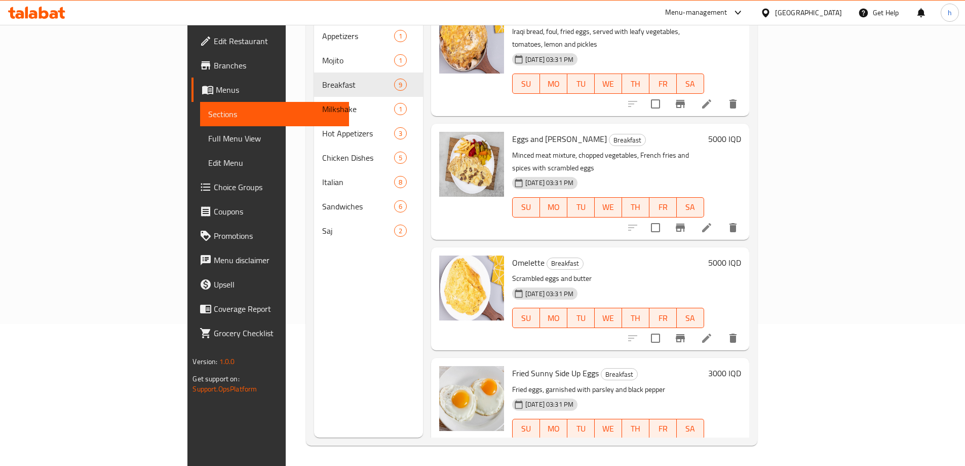
click at [749, 222] on div "Menu items Add Sort Manage items Lentil soup Breakfast Lentils, onions and spic…" at bounding box center [586, 205] width 326 height 466
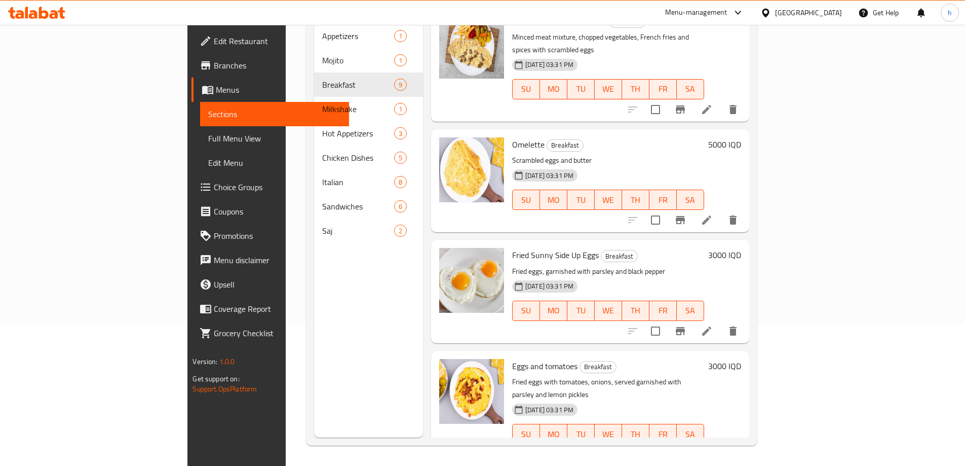
scroll to position [556, 0]
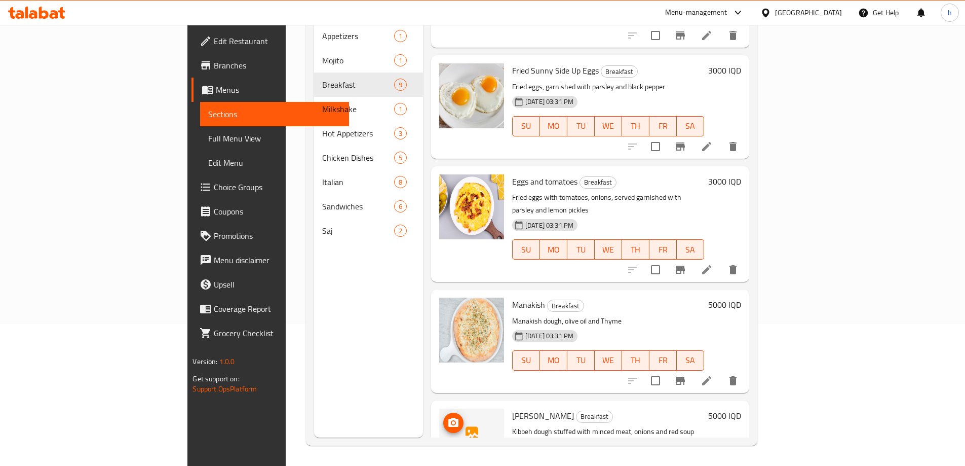
click at [448, 417] on icon "upload picture" at bounding box center [453, 421] width 10 height 9
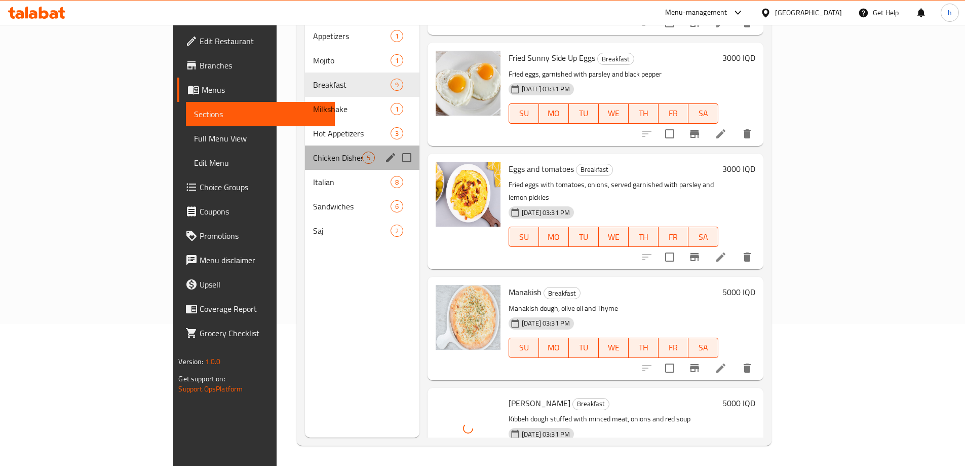
click at [305, 145] on div "Chicken Dishes 5" at bounding box center [362, 157] width 114 height 24
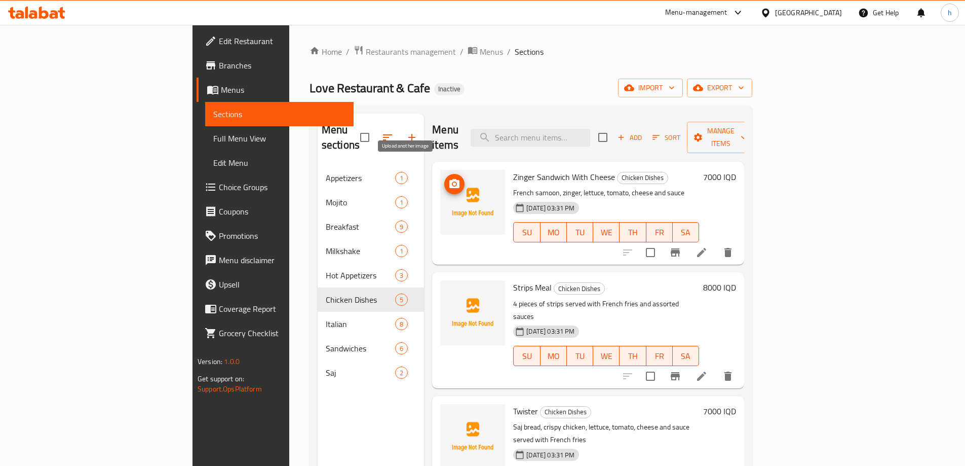
click at [449, 179] on icon "upload picture" at bounding box center [454, 183] width 10 height 9
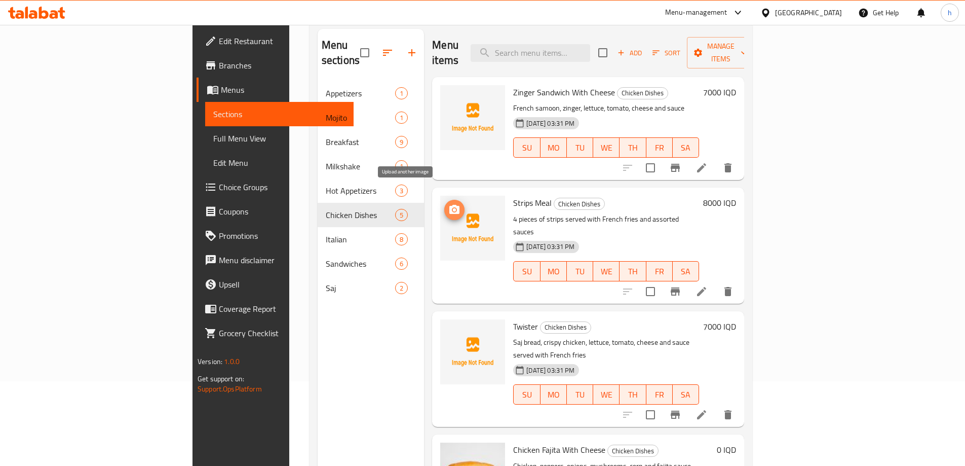
click at [453, 208] on circle "upload picture" at bounding box center [454, 209] width 3 height 3
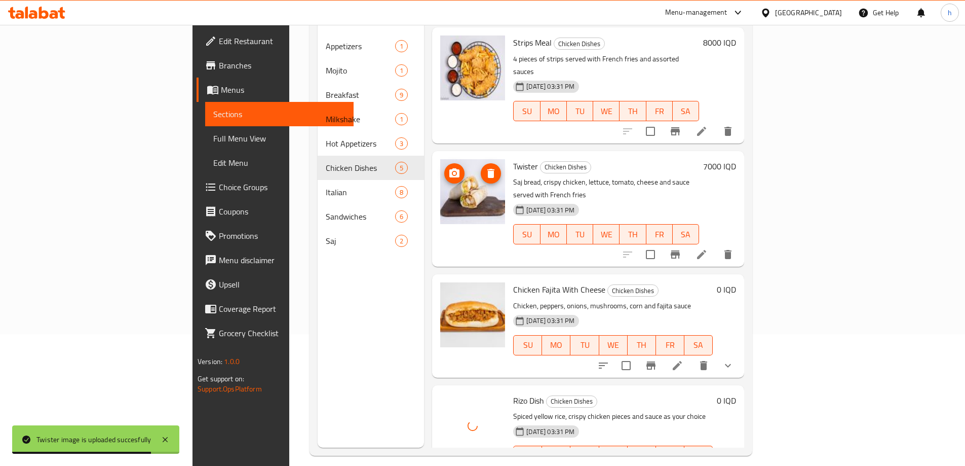
scroll to position [142, 0]
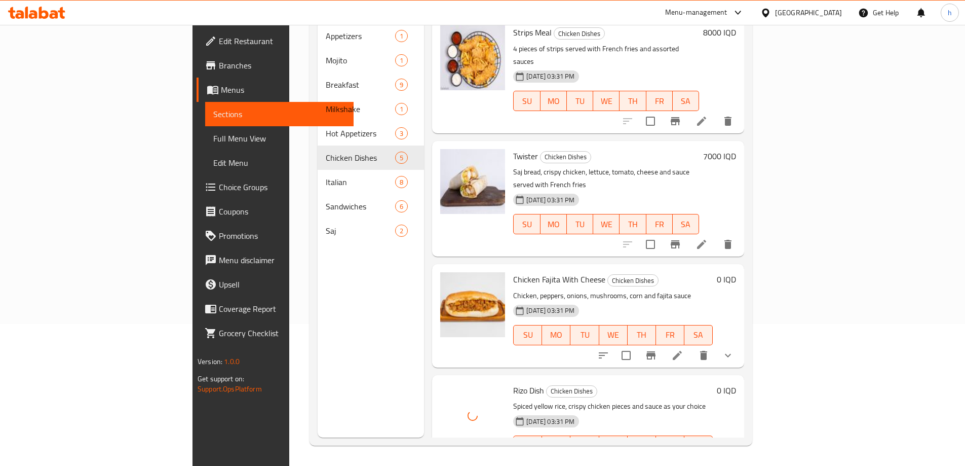
click at [213, 138] on span "Full Menu View" at bounding box center [279, 138] width 132 height 12
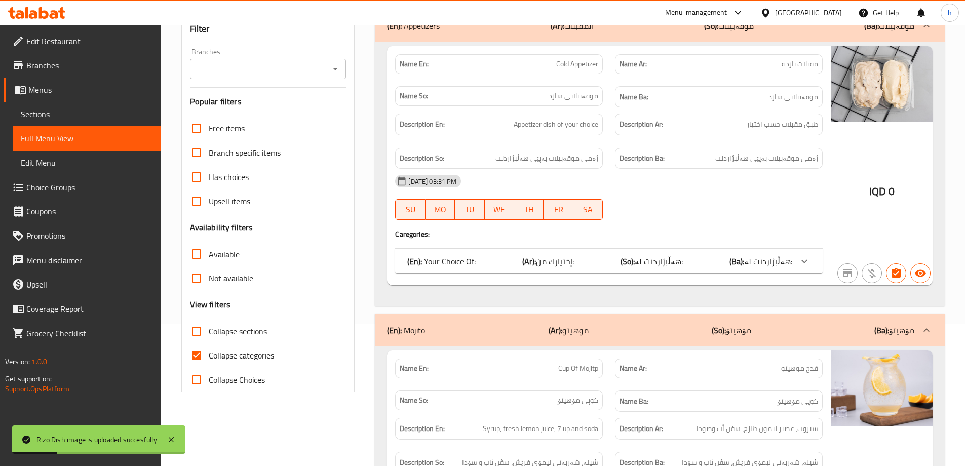
click at [337, 63] on icon "Open" at bounding box center [335, 69] width 12 height 12
click at [277, 94] on span "Love Restaurant & Cafe, [GEOGRAPHIC_DATA]" at bounding box center [267, 103] width 140 height 24
type input "Love Restaurant & Cafe, [GEOGRAPHIC_DATA]"
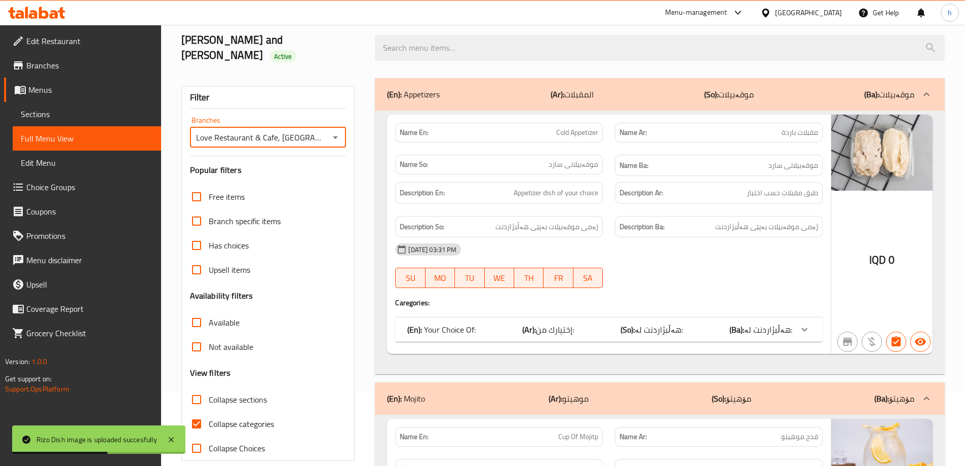
scroll to position [142, 0]
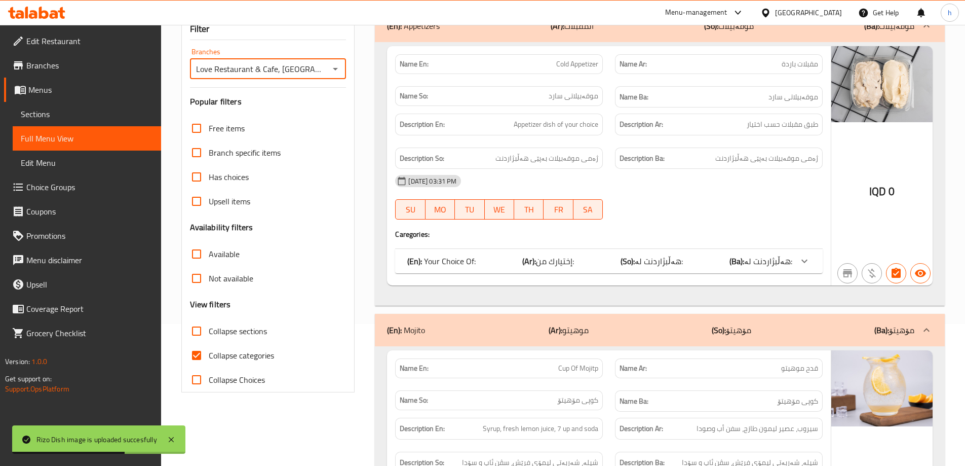
click at [195, 343] on input "Collapse categories" at bounding box center [196, 355] width 24 height 24
checkbox input "false"
click at [198, 319] on input "Collapse sections" at bounding box center [196, 331] width 24 height 24
checkbox input "true"
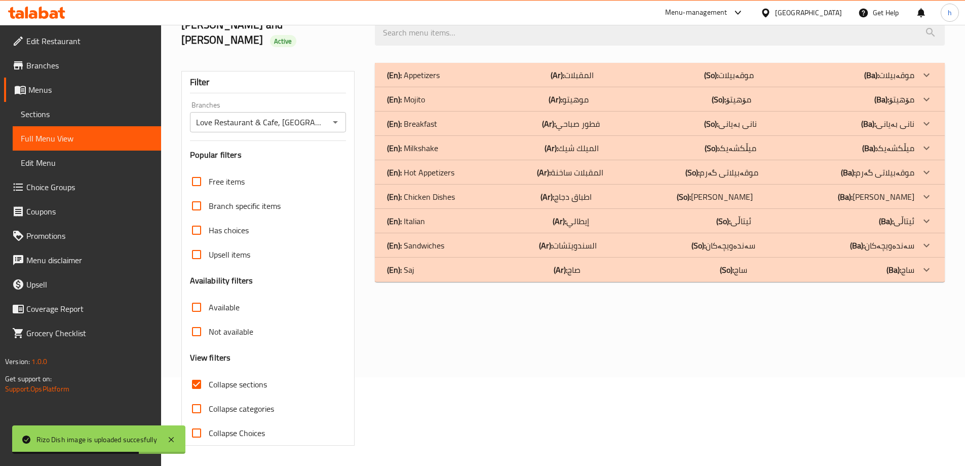
scroll to position [73, 0]
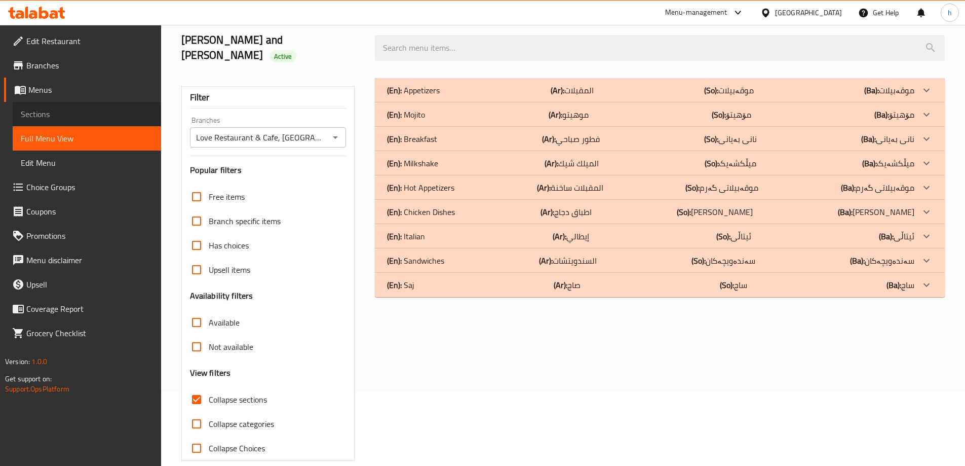
click at [65, 109] on span "Sections" at bounding box center [87, 114] width 132 height 12
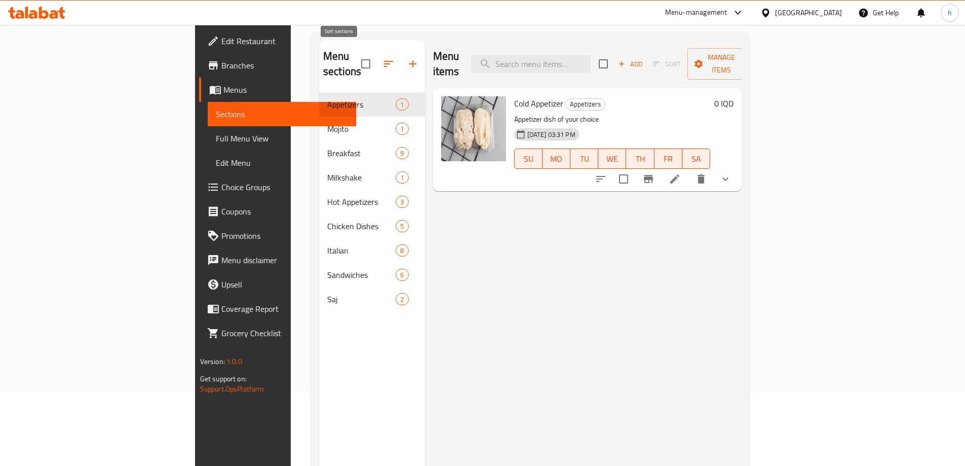
click at [376, 52] on button "button" at bounding box center [388, 64] width 24 height 24
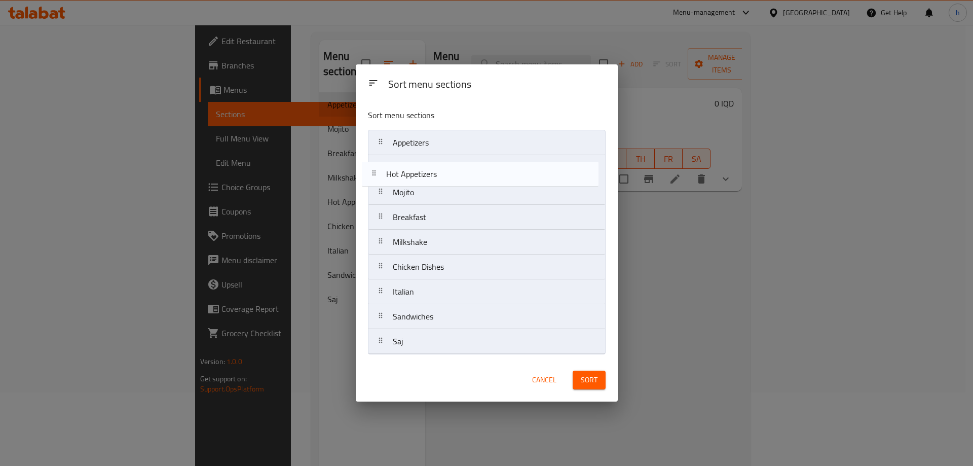
drag, startPoint x: 422, startPoint y: 253, endPoint x: 415, endPoint y: 180, distance: 73.2
click at [415, 180] on nav "Appetizers Mojito Breakfast Milkshake Hot Appetizers Chicken Dishes Italian San…" at bounding box center [487, 242] width 238 height 224
drag, startPoint x: 412, startPoint y: 171, endPoint x: 428, endPoint y: 174, distance: 16.5
click at [428, 174] on nav "Appetizers Hot Appetizers Mojito Breakfast Milkshake Chicken Dishes Italian San…" at bounding box center [487, 242] width 238 height 224
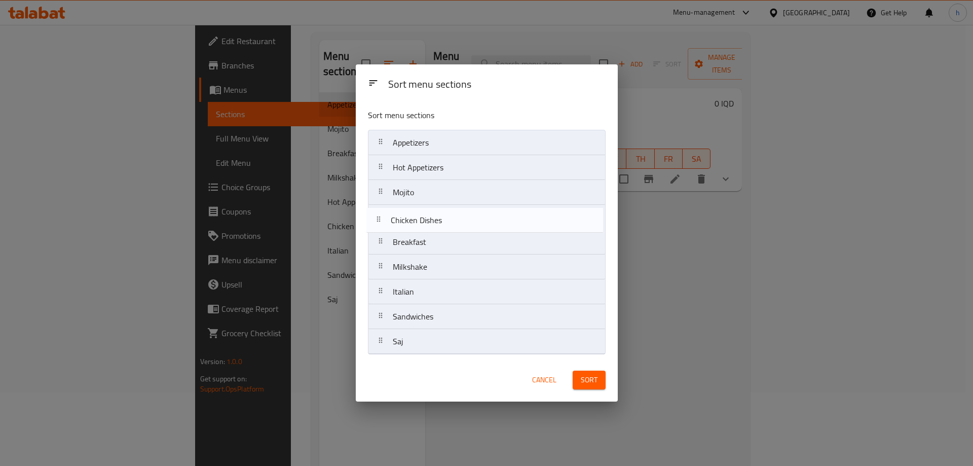
drag, startPoint x: 422, startPoint y: 271, endPoint x: 418, endPoint y: 217, distance: 53.8
click at [418, 217] on nav "Appetizers Hot Appetizers Mojito Breakfast Milkshake Chicken Dishes Italian San…" at bounding box center [487, 242] width 238 height 224
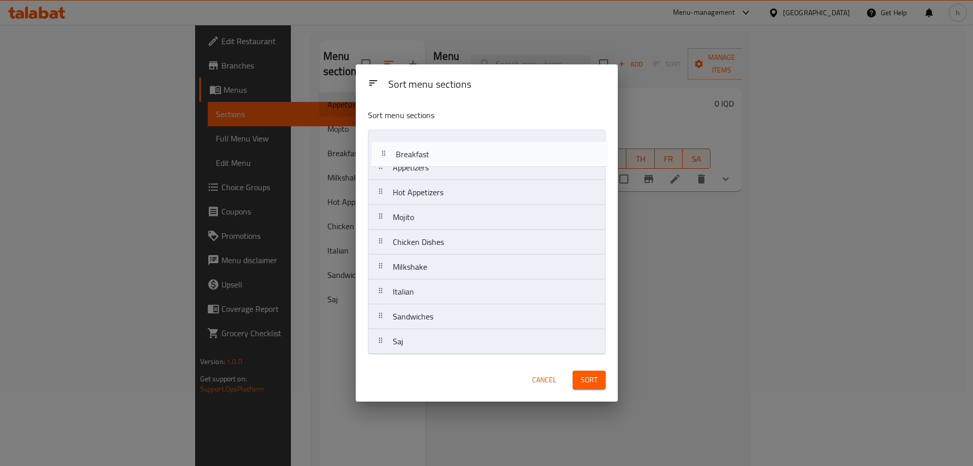
drag, startPoint x: 461, startPoint y: 234, endPoint x: 464, endPoint y: 134, distance: 99.3
click at [464, 134] on nav "Appetizers Hot Appetizers Mojito Chicken Dishes Breakfast Milkshake Italian San…" at bounding box center [487, 242] width 238 height 224
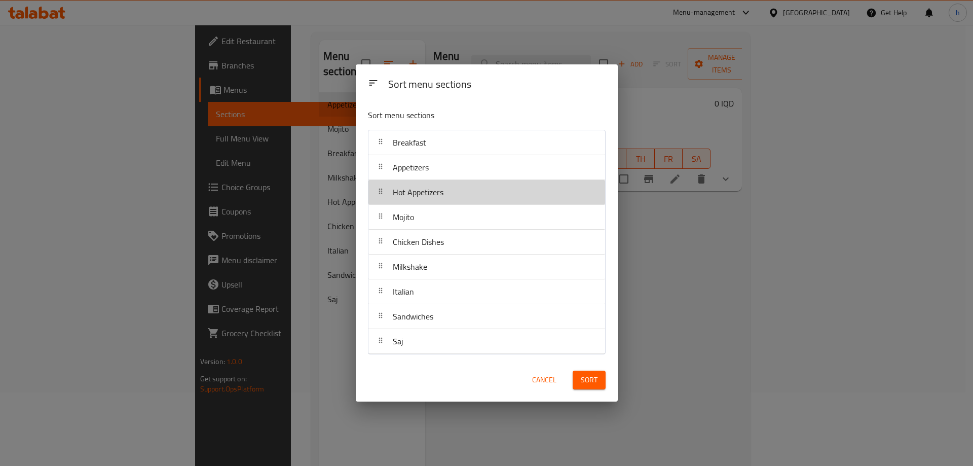
click at [426, 197] on span "Hot Appetizers" at bounding box center [418, 191] width 51 height 15
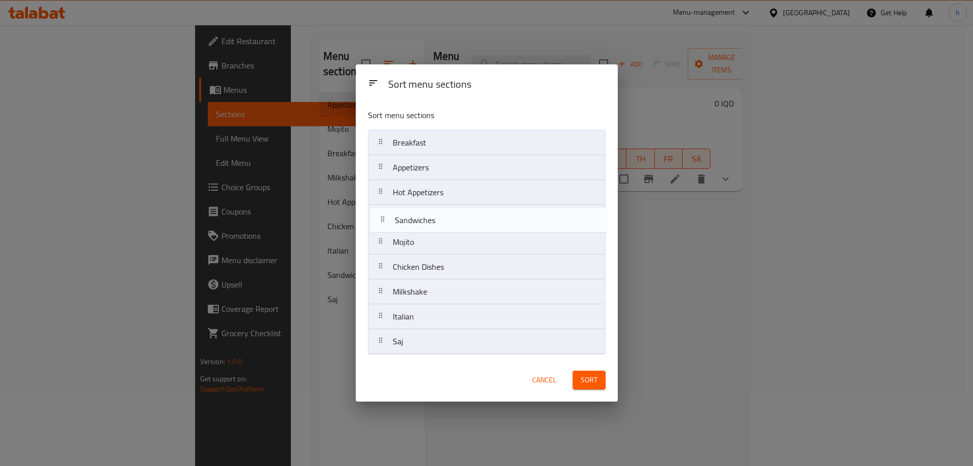
drag, startPoint x: 413, startPoint y: 321, endPoint x: 415, endPoint y: 221, distance: 99.3
click at [415, 221] on nav "Breakfast Appetizers Hot Appetizers Mojito Chicken Dishes Milkshake Italian San…" at bounding box center [487, 242] width 238 height 224
drag, startPoint x: 416, startPoint y: 268, endPoint x: 416, endPoint y: 235, distance: 32.9
click at [416, 235] on nav "Breakfast Appetizers Hot Appetizers Sandwiches Mojito Chicken Dishes Milkshake …" at bounding box center [487, 242] width 238 height 224
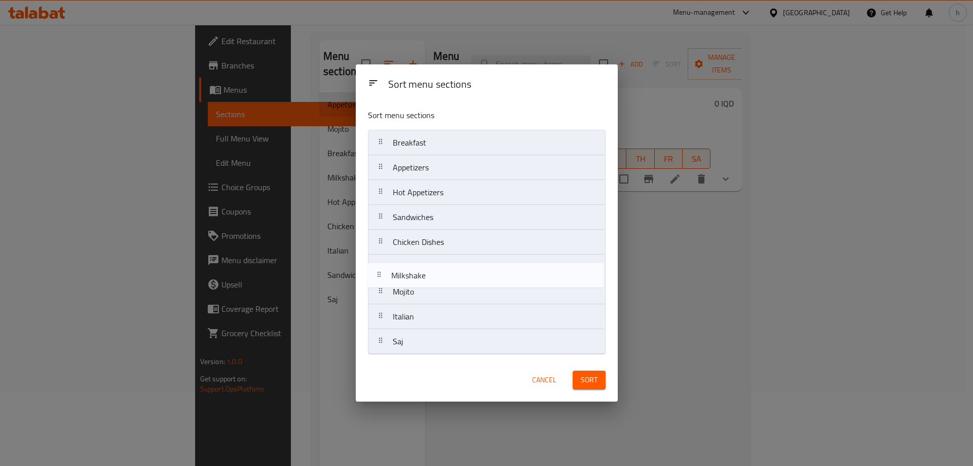
drag, startPoint x: 431, startPoint y: 298, endPoint x: 429, endPoint y: 274, distance: 23.9
click at [429, 274] on nav "Breakfast Appetizers Hot Appetizers Sandwiches Chicken Dishes Mojito Milkshake …" at bounding box center [487, 242] width 238 height 224
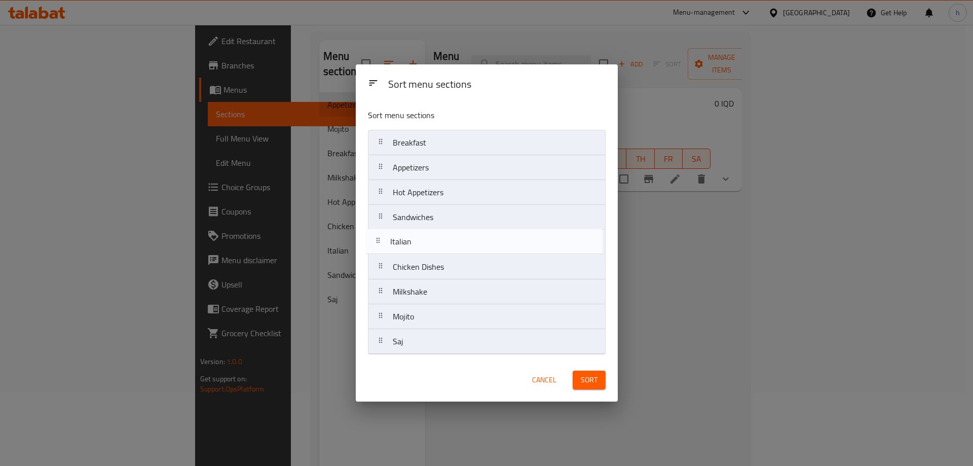
drag, startPoint x: 420, startPoint y: 319, endPoint x: 417, endPoint y: 238, distance: 81.1
click at [417, 238] on nav "Breakfast Appetizers Hot Appetizers Sandwiches Chicken Dishes Milkshake Mojito …" at bounding box center [487, 242] width 238 height 224
drag, startPoint x: 412, startPoint y: 241, endPoint x: 420, endPoint y: 264, distance: 24.7
click at [420, 264] on nav "Breakfast Appetizers Hot Appetizers Sandwiches Italian Chicken Dishes Milkshake…" at bounding box center [487, 242] width 238 height 224
drag, startPoint x: 430, startPoint y: 347, endPoint x: 430, endPoint y: 245, distance: 102.3
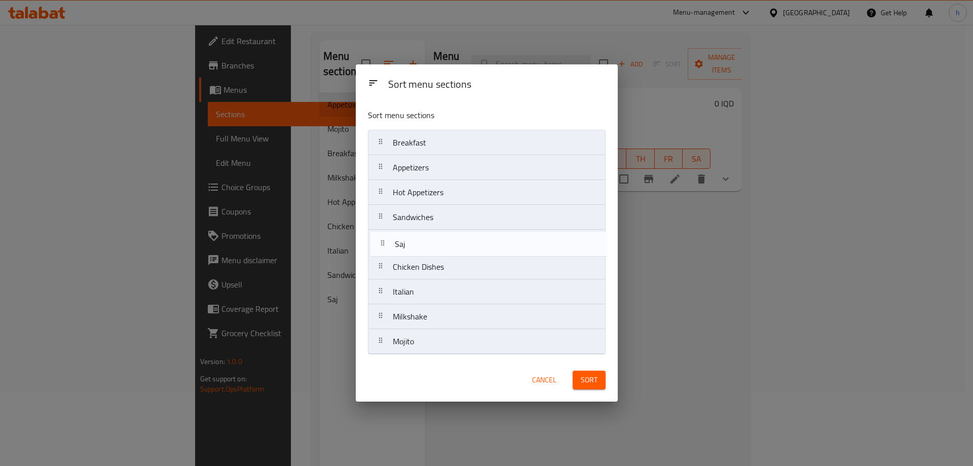
click at [430, 245] on nav "Breakfast Appetizers Hot Appetizers Sandwiches Chicken Dishes Italian Milkshake…" at bounding box center [487, 242] width 238 height 224
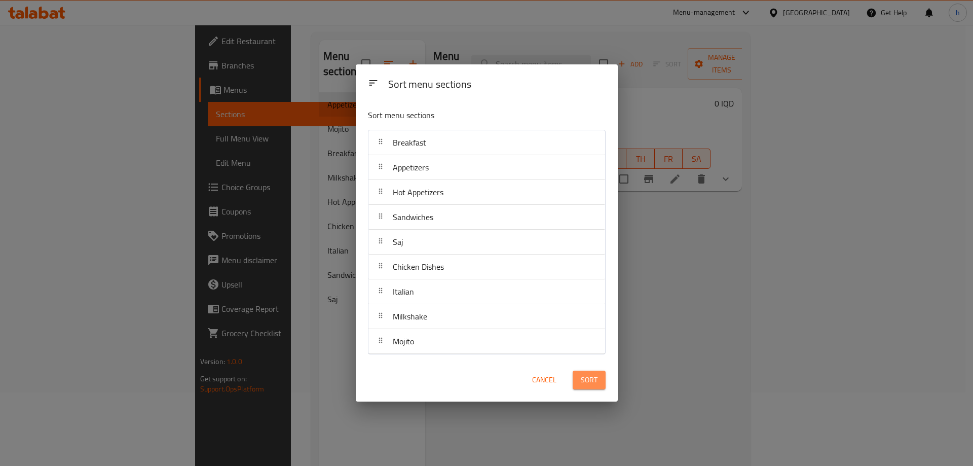
click at [588, 382] on span "Sort" at bounding box center [589, 379] width 17 height 13
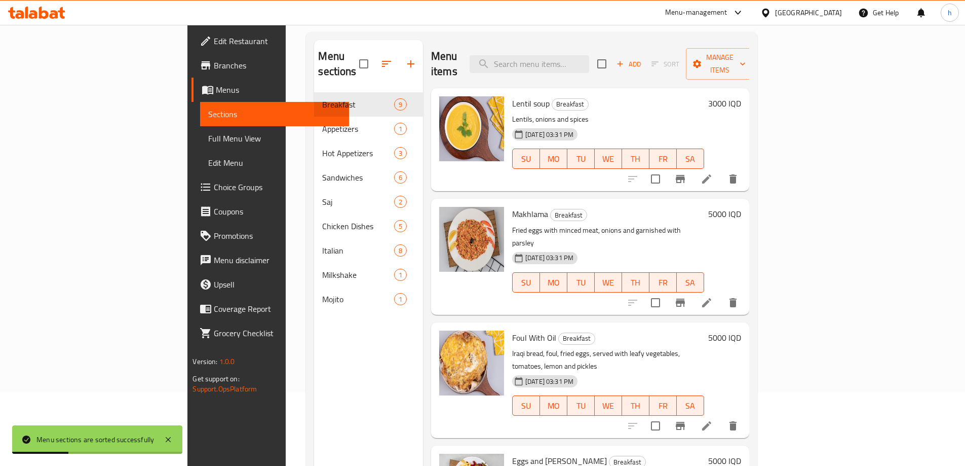
click at [200, 126] on link "Sections" at bounding box center [274, 114] width 148 height 24
click at [208, 137] on span "Full Menu View" at bounding box center [274, 138] width 132 height 12
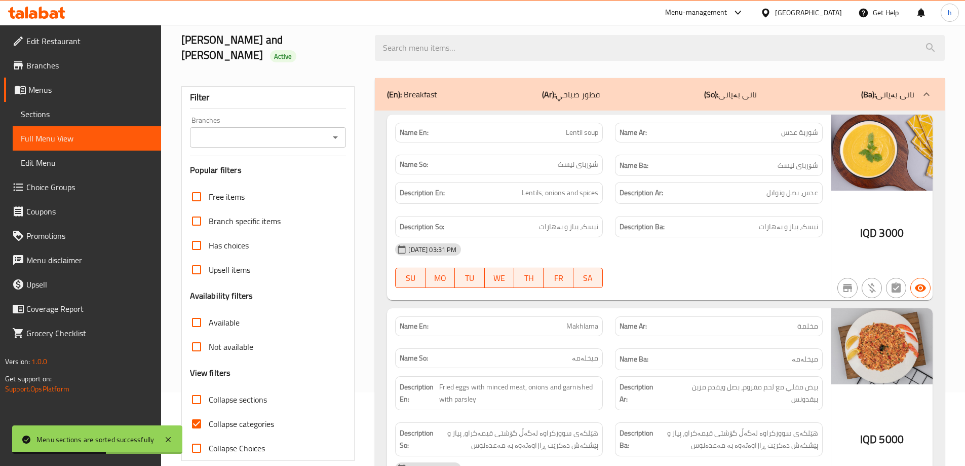
click at [340, 131] on icon "Open" at bounding box center [335, 137] width 12 height 12
click at [272, 161] on span "Love Restaurant & Cafe, [GEOGRAPHIC_DATA]" at bounding box center [267, 172] width 140 height 24
type input "Love Restaurant & Cafe, [GEOGRAPHIC_DATA]"
click at [197, 411] on input "Collapse categories" at bounding box center [196, 423] width 24 height 24
checkbox input "false"
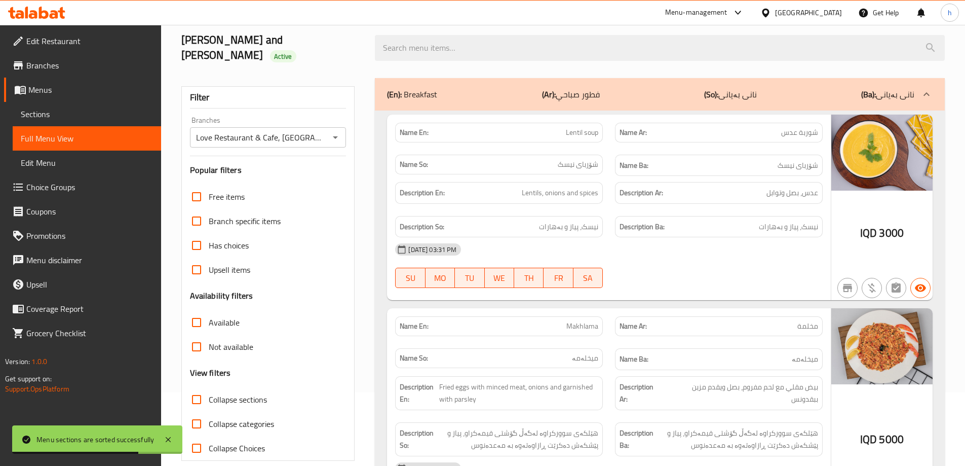
click at [197, 387] on input "Collapse sections" at bounding box center [196, 399] width 24 height 24
checkbox input "true"
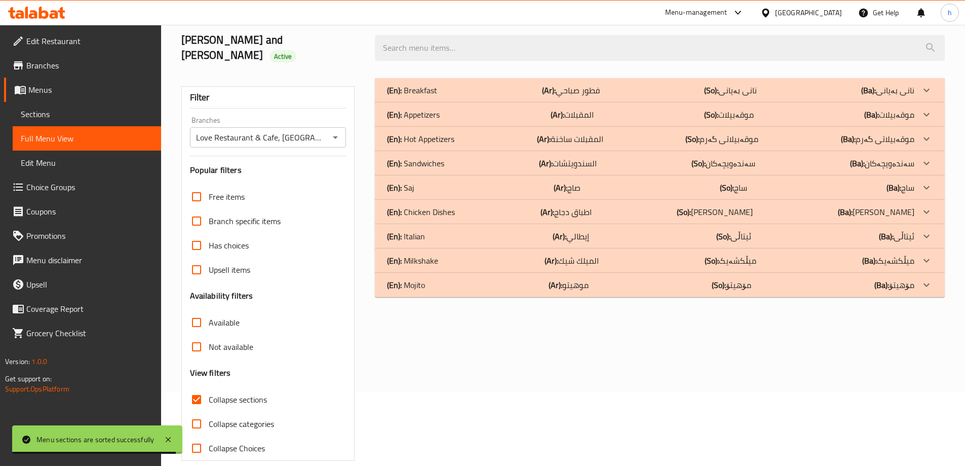
click at [410, 279] on p "(En): Mojito" at bounding box center [406, 285] width 38 height 12
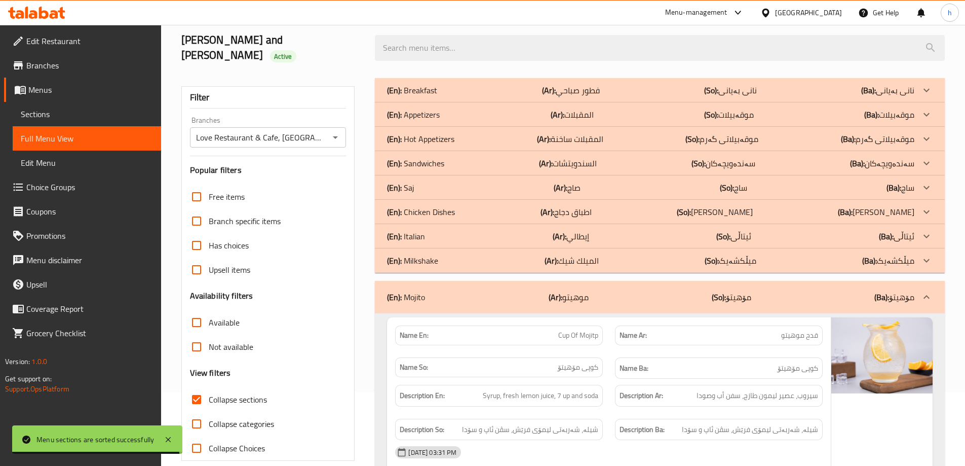
click at [408, 254] on div "(En): Milkshake (Ar): الميلك شيك (So): میڵکشەیک (Ba): میڵکشەیک" at bounding box center [660, 260] width 570 height 24
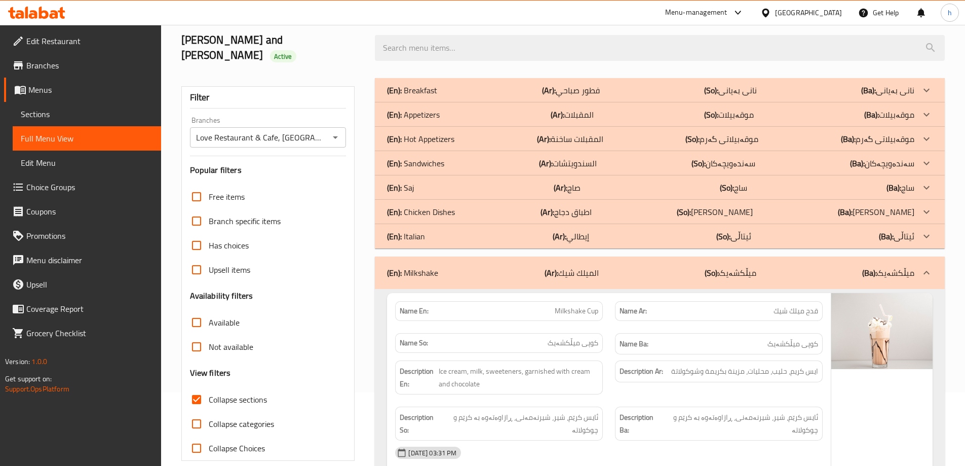
click at [427, 206] on p "(En): Chicken Dishes" at bounding box center [421, 212] width 68 height 12
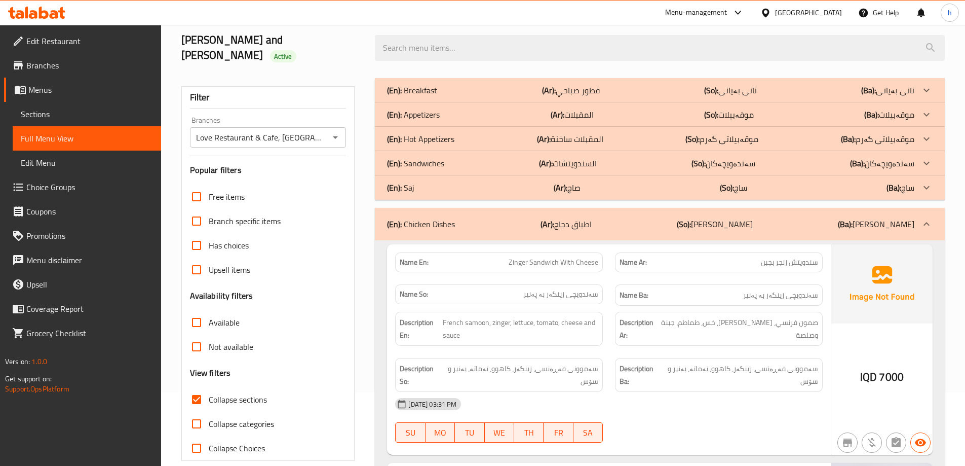
click at [420, 181] on div "(En): Saj (Ar): صاج (So): ساج (Ba): ساج" at bounding box center [650, 187] width 527 height 12
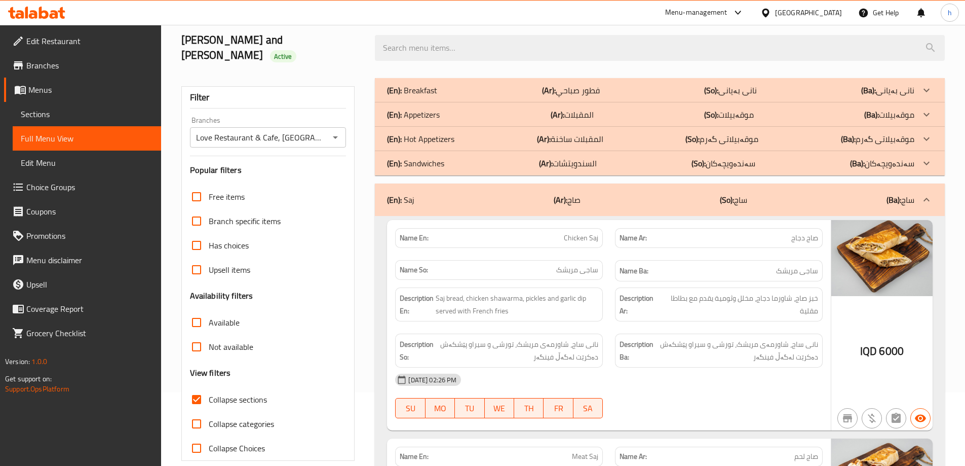
click at [438, 133] on p "(En): Hot Appetizers" at bounding box center [420, 139] width 67 height 12
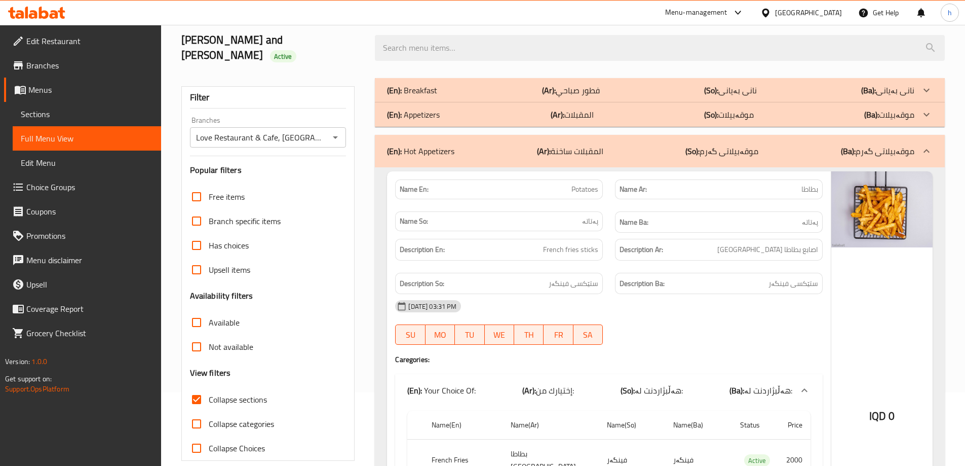
click at [431, 108] on p "(En): Appetizers" at bounding box center [413, 114] width 53 height 12
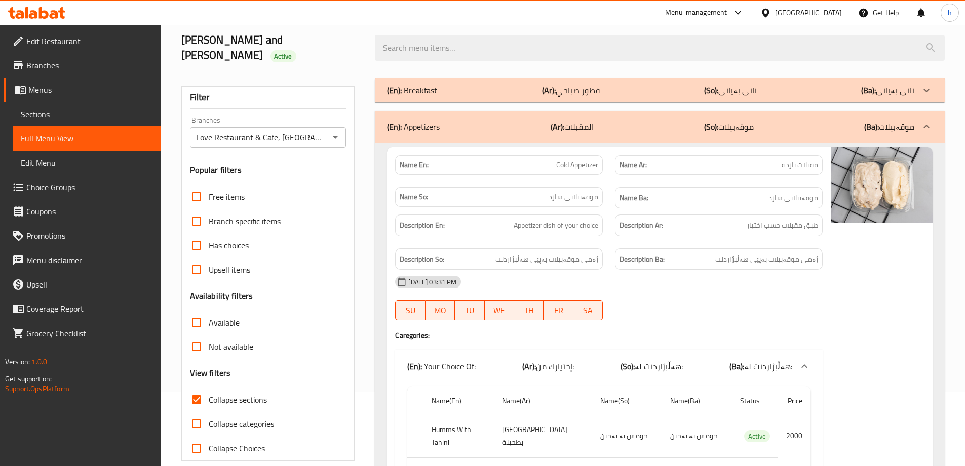
click at [431, 84] on p "(En): Breakfast" at bounding box center [412, 90] width 50 height 12
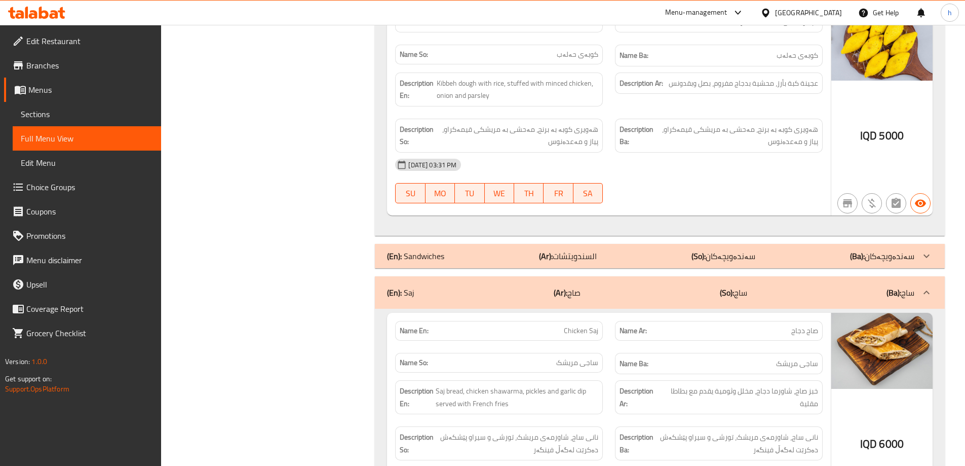
scroll to position [3734, 0]
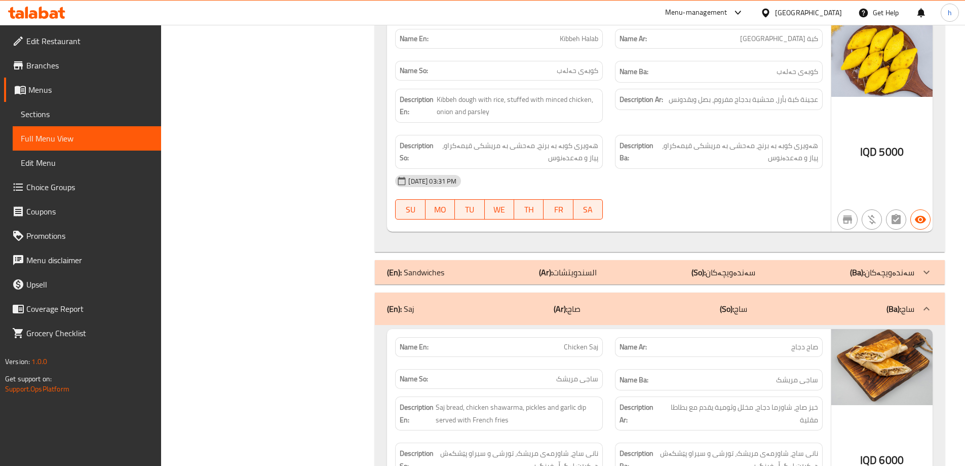
click at [780, 292] on div "(En): Saj (Ar): صاج (So): ساج (Ba): ساج" at bounding box center [660, 308] width 570 height 32
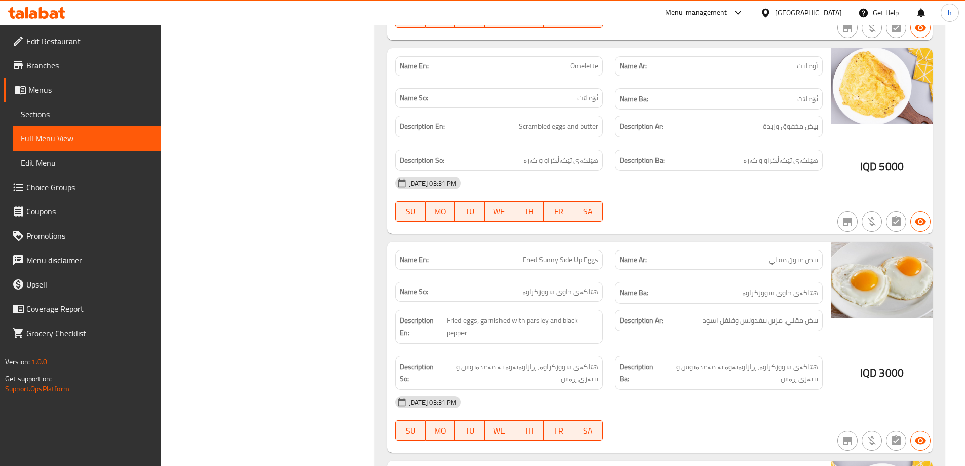
scroll to position [1013, 0]
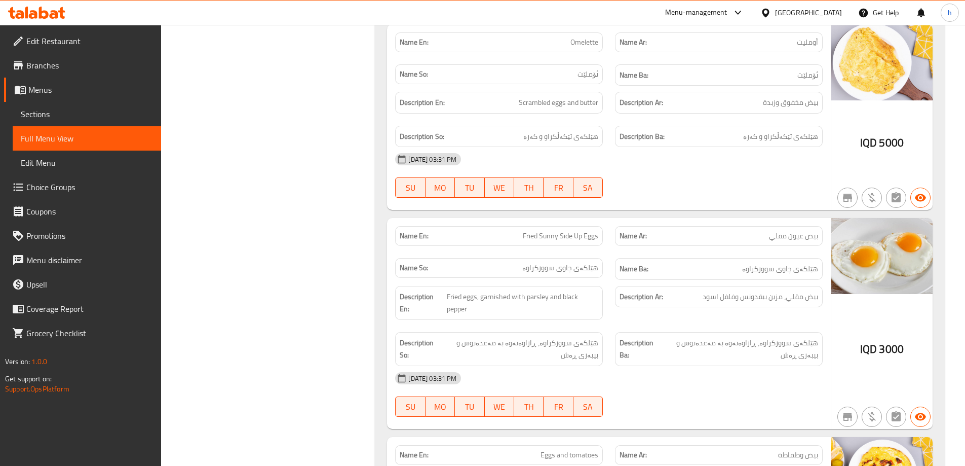
click at [32, 120] on span "Sections" at bounding box center [87, 114] width 132 height 12
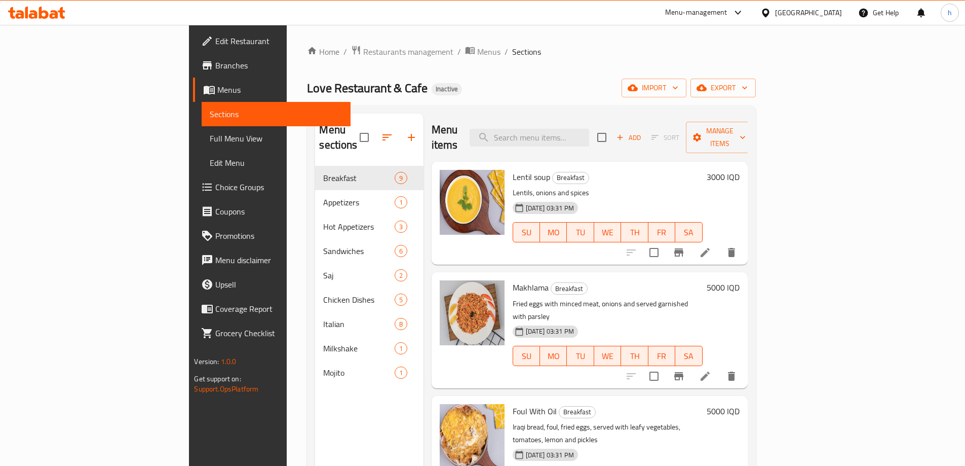
click at [210, 135] on span "Full Menu View" at bounding box center [276, 138] width 132 height 12
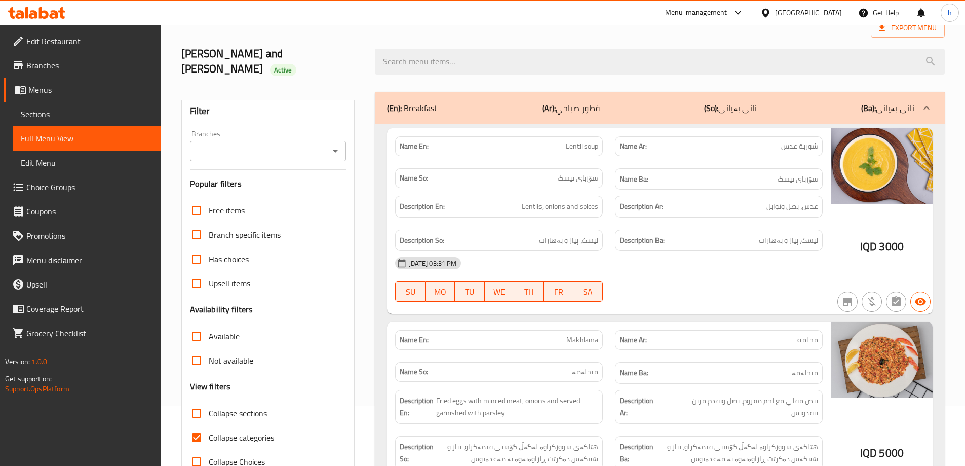
scroll to position [85, 0]
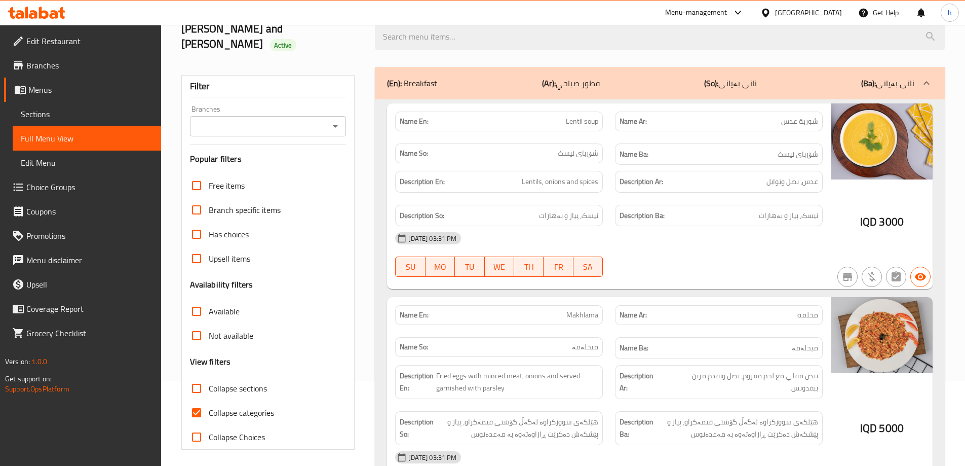
drag, startPoint x: 199, startPoint y: 391, endPoint x: 196, endPoint y: 370, distance: 21.6
click at [197, 400] on input "Collapse categories" at bounding box center [196, 412] width 24 height 24
checkbox input "false"
click at [195, 376] on input "Collapse sections" at bounding box center [196, 388] width 24 height 24
checkbox input "true"
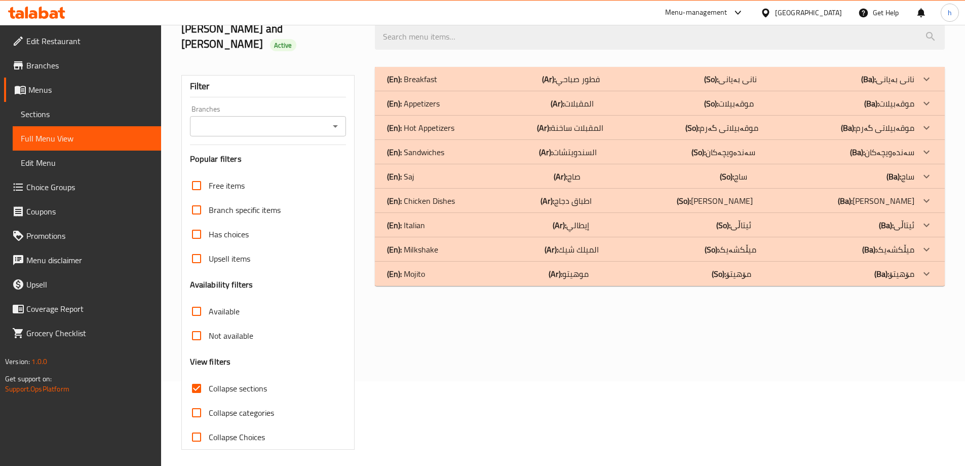
scroll to position [73, 0]
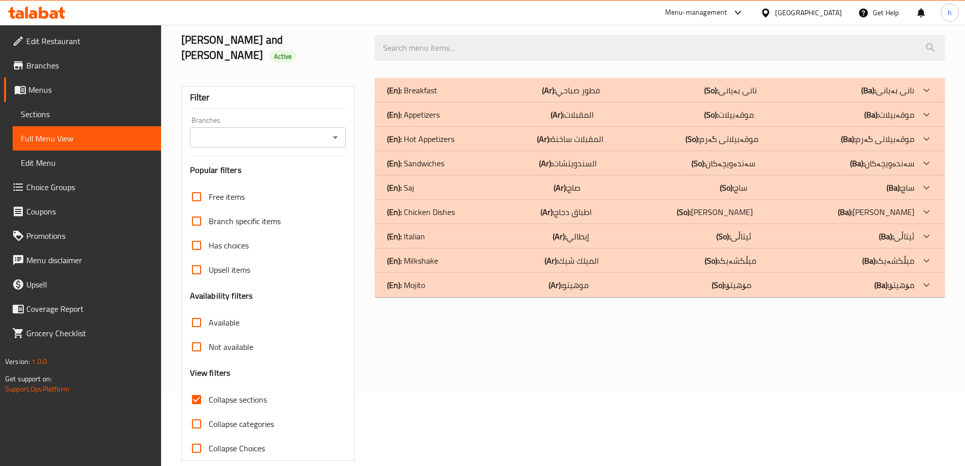
click at [434, 279] on div "(En): Mojito (Ar): موهيتو (So): مۆهیتۆ (Ba): مۆهیتۆ" at bounding box center [650, 285] width 527 height 12
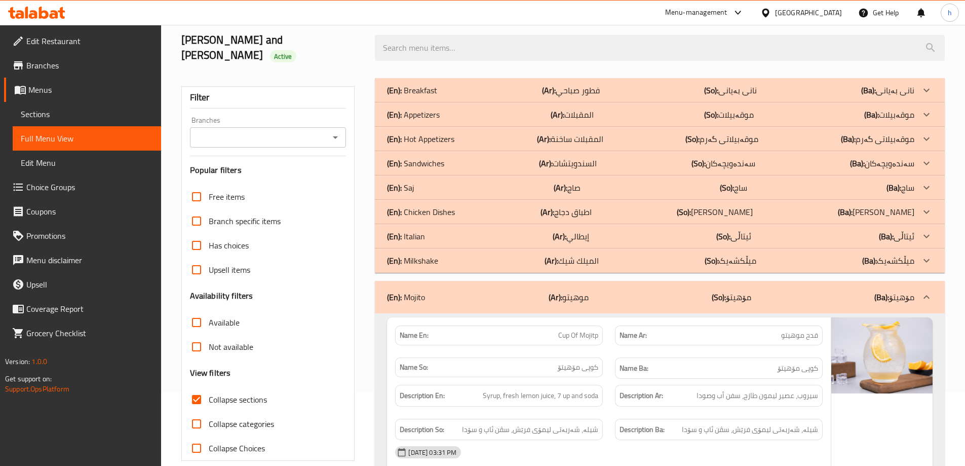
click at [443, 254] on div "(En): Milkshake (Ar): الميلك شيك (So): میڵکشەیک (Ba): میڵکشەیک" at bounding box center [650, 260] width 527 height 12
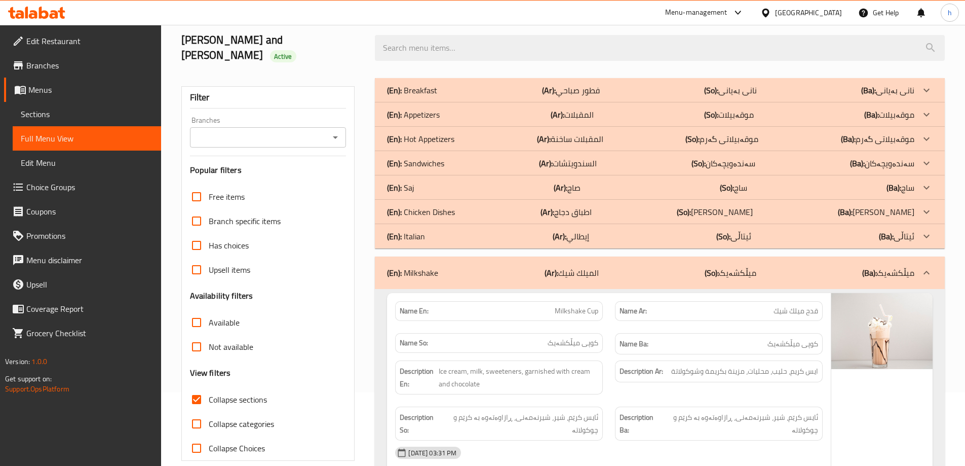
click at [418, 206] on p "(En): Chicken Dishes" at bounding box center [421, 212] width 68 height 12
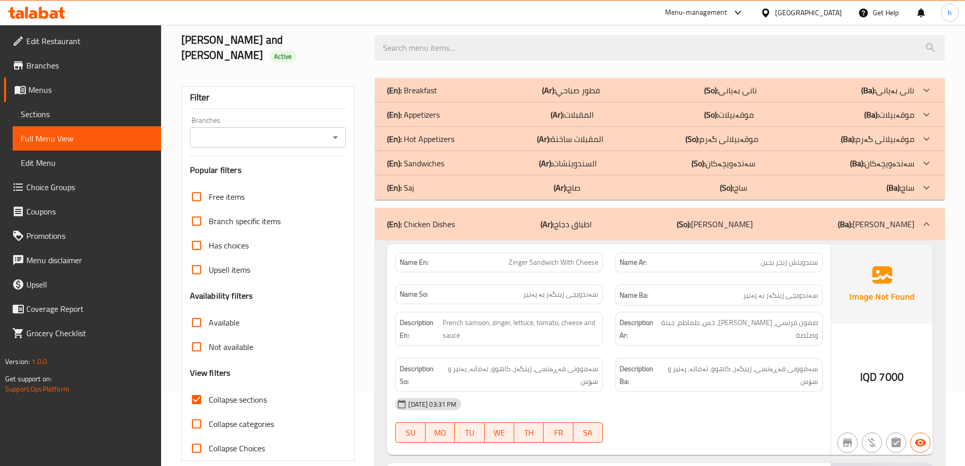
click at [423, 133] on p "(En): Hot Appetizers" at bounding box center [420, 139] width 67 height 12
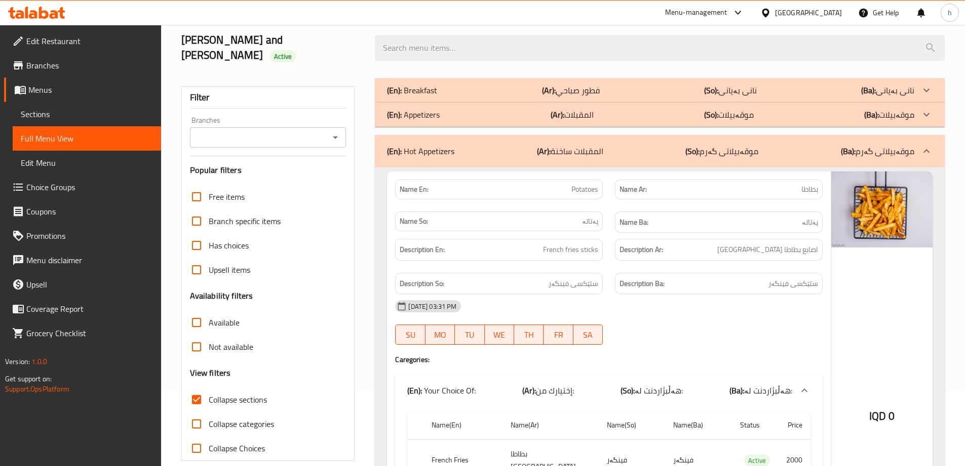
click at [422, 108] on p "(En): Appetizers" at bounding box center [413, 114] width 53 height 12
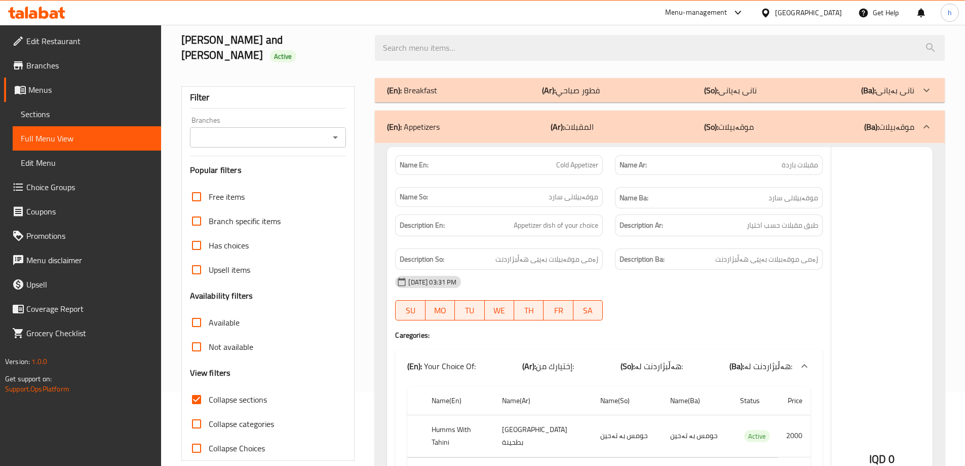
click at [432, 84] on p "(En): Breakfast" at bounding box center [412, 90] width 50 height 12
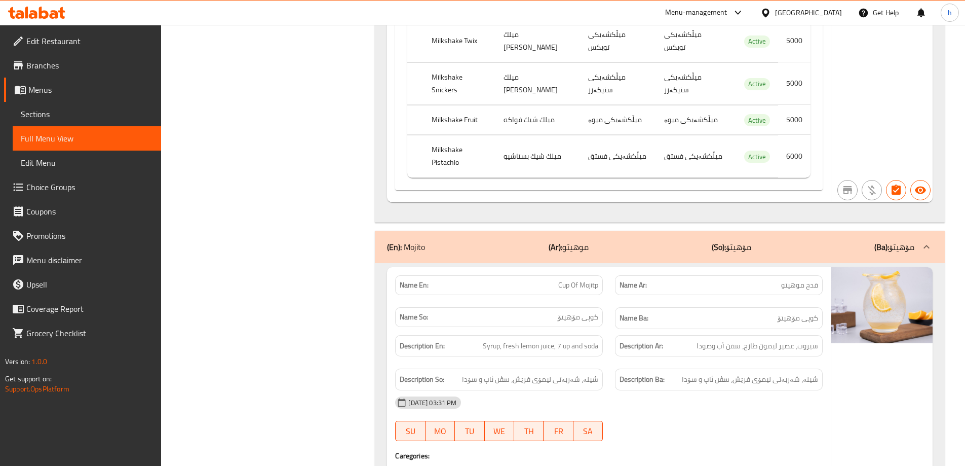
scroll to position [6152, 0]
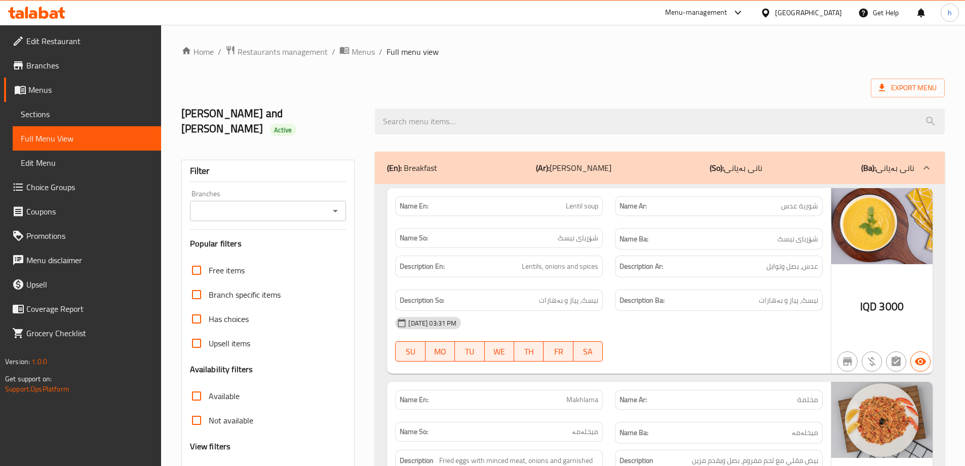
scroll to position [169, 0]
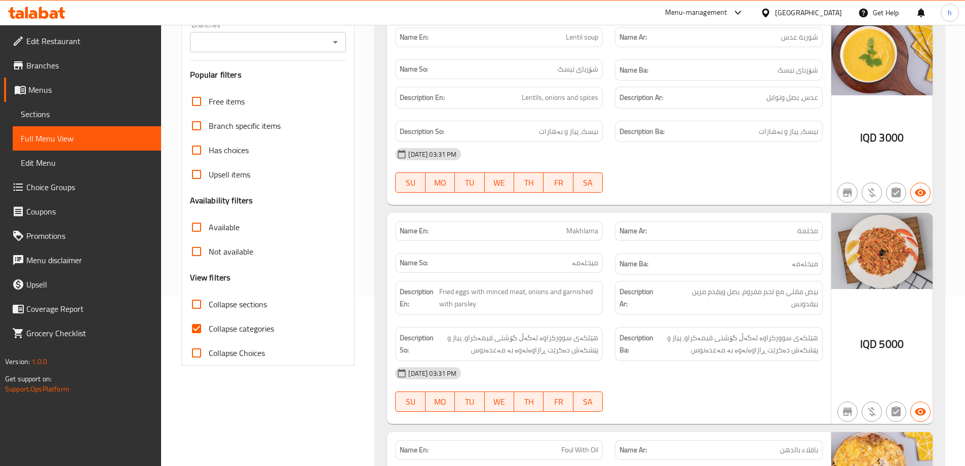
click at [75, 118] on span "Sections" at bounding box center [87, 114] width 132 height 12
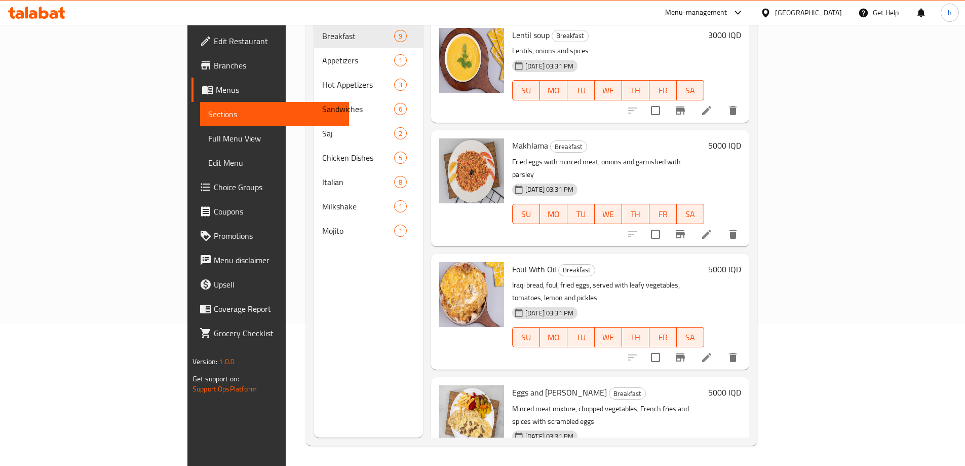
scroll to position [142, 0]
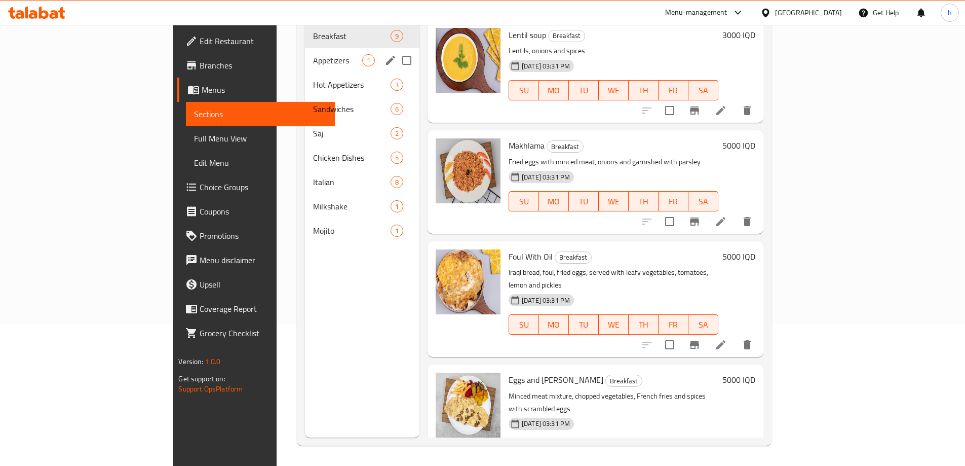
click at [305, 48] on div "Appetizers 1" at bounding box center [362, 60] width 114 height 24
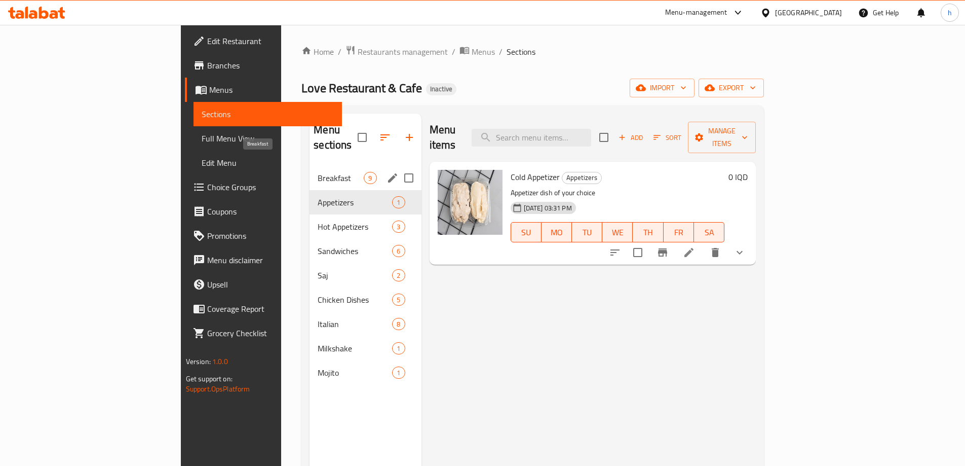
click at [318, 172] on span "Breakfast" at bounding box center [341, 178] width 46 height 12
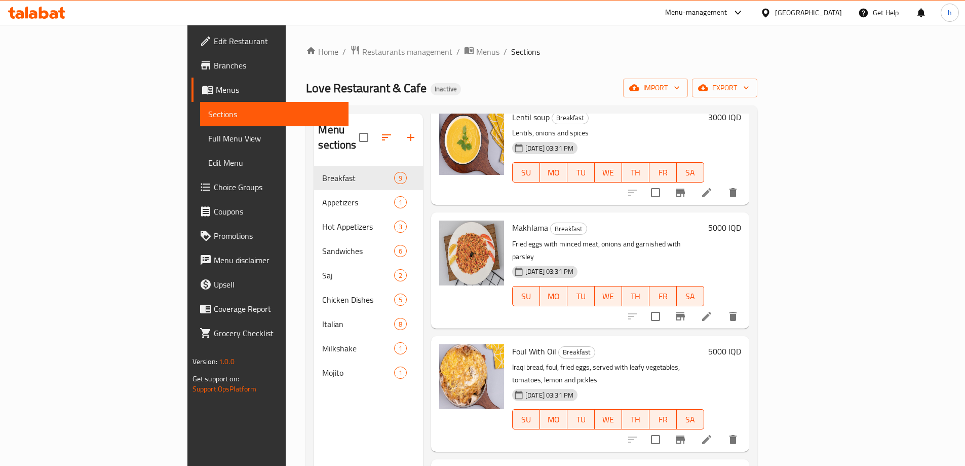
scroll to position [85, 0]
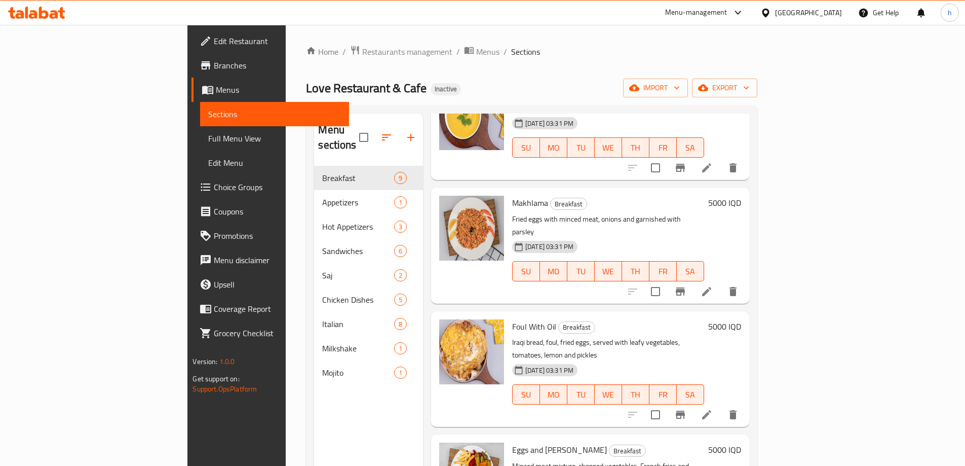
click at [713, 285] on icon at bounding box center [707, 291] width 12 height 12
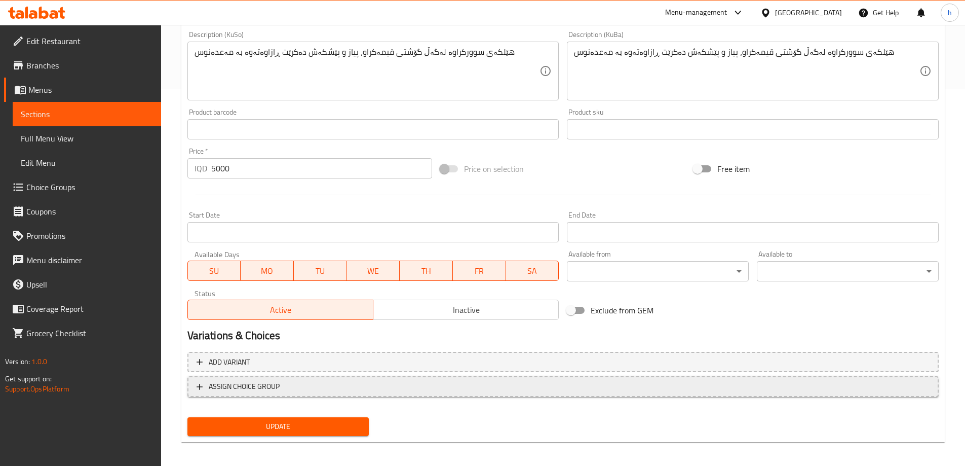
scroll to position [381, 0]
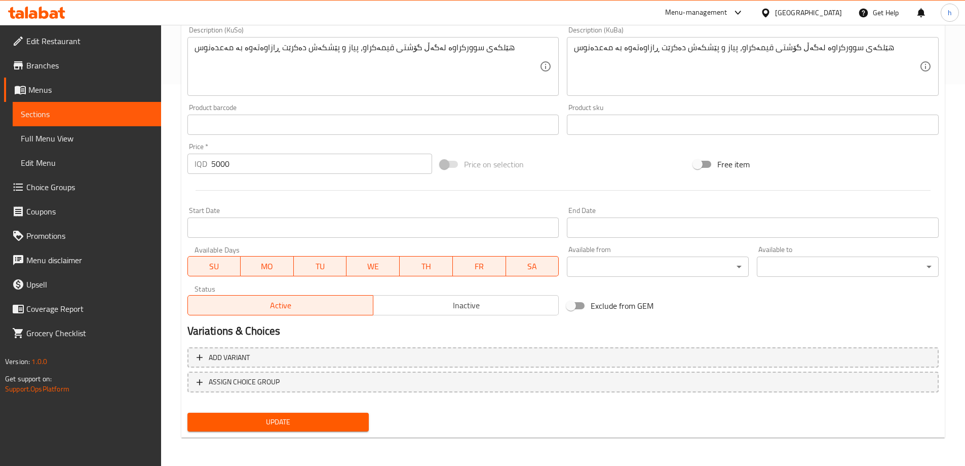
type textarea "Fried eggs with minced meat, onions and served garnished with parsley"
click at [334, 427] on span "Update" at bounding box center [279, 421] width 166 height 13
click at [36, 116] on span "Sections" at bounding box center [87, 114] width 132 height 12
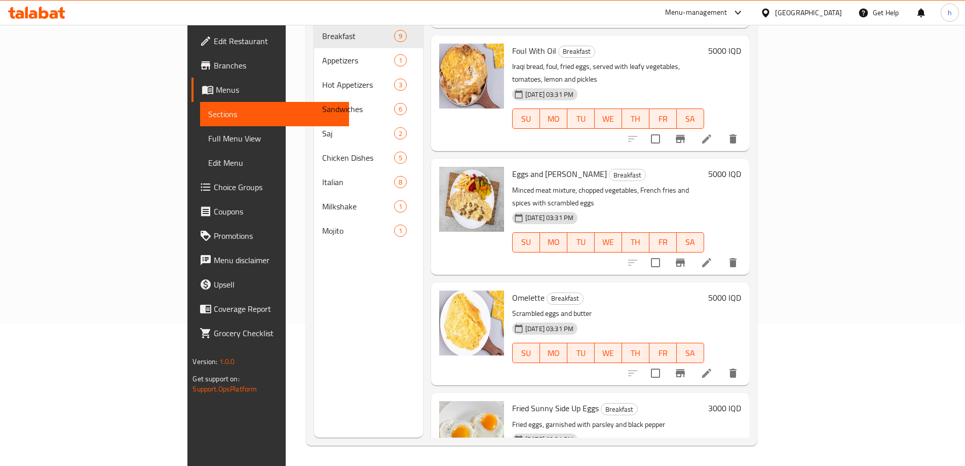
scroll to position [169, 0]
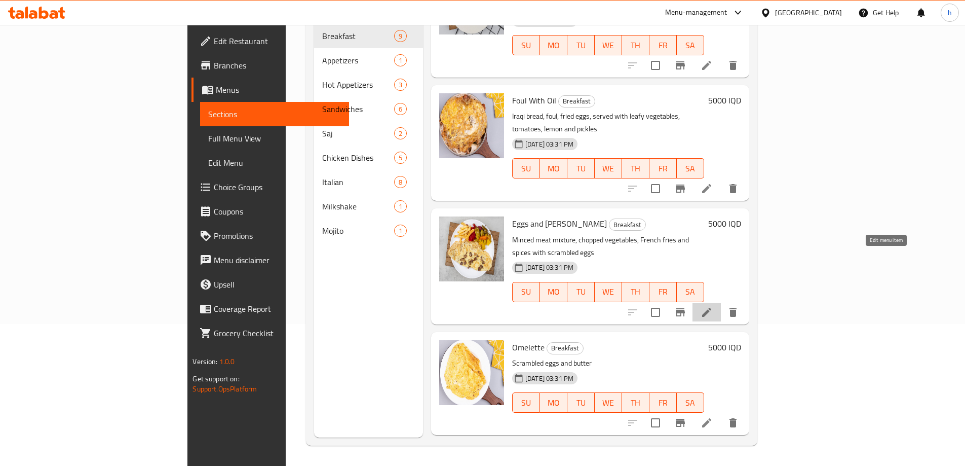
click at [713, 306] on icon at bounding box center [707, 312] width 12 height 12
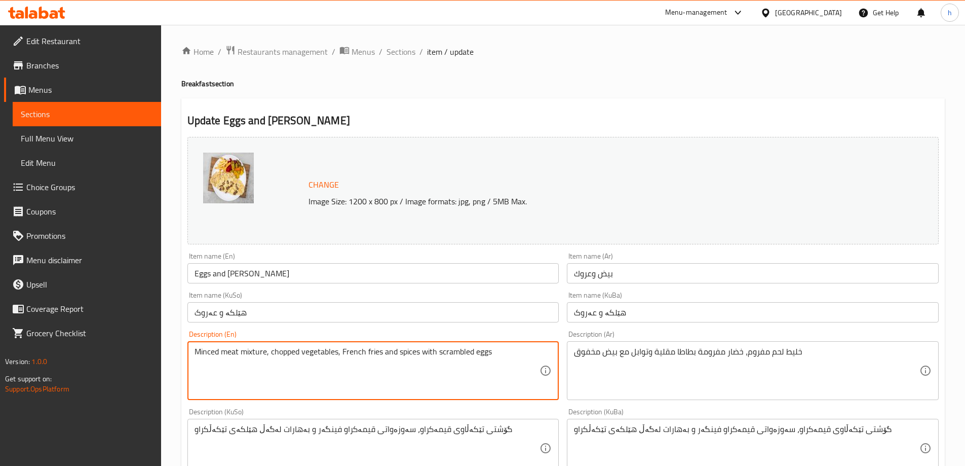
click at [340, 351] on textarea "Minced meat mixture, chopped vegetables, French fries and spices with scrambled…" at bounding box center [367, 371] width 345 height 48
click at [341, 351] on textarea "Minced meat mixture, chopped vegetablesand French fries and spices with scrambl…" at bounding box center [367, 371] width 345 height 48
click at [336, 350] on textarea "Minced meat mixture, chopped vegetablesand French fries and spices with scrambl…" at bounding box center [367, 371] width 345 height 48
click at [408, 349] on textarea "Minced meat mixture, chopped vegetables and French fries and spices with scramb…" at bounding box center [367, 371] width 345 height 48
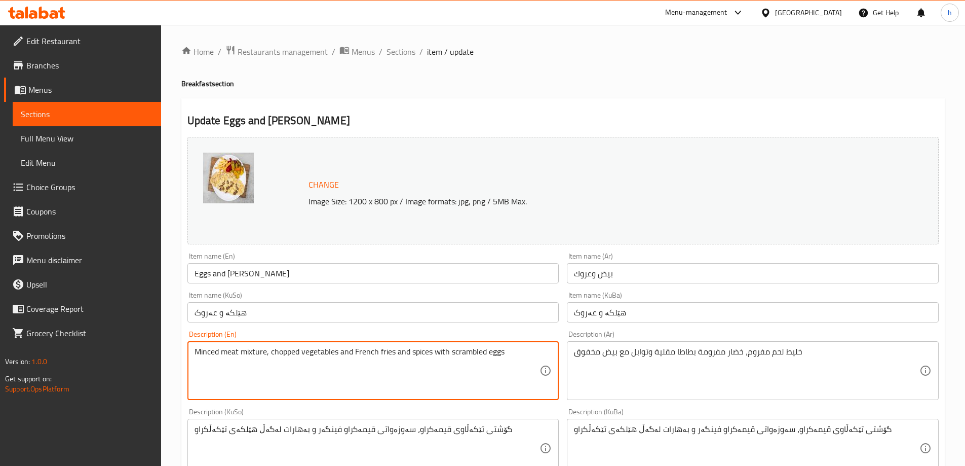
click at [408, 349] on textarea "Minced meat mixture, chopped vegetables and French fries and spices with scramb…" at bounding box center [367, 371] width 345 height 48
type textarea "Minced meat mixture, chopped vegetables and French fries with spices with scram…"
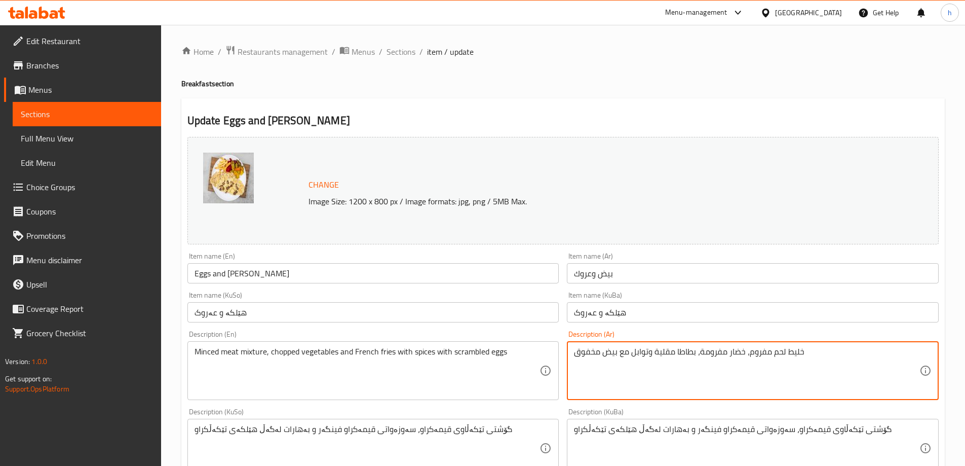
type textarea "خليط لحم مفروم، خضار مفرومة، بطاطا مقلية وتوابل مع بيض مخفوق"
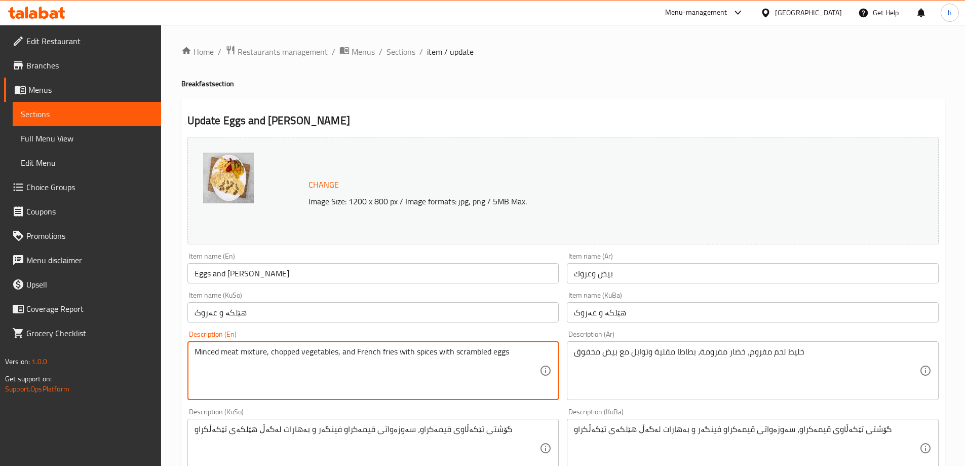
click at [347, 352] on textarea "Minced meat mixture, chopped vegetables, and French fries with spices with scra…" at bounding box center [367, 371] width 345 height 48
click at [387, 350] on textarea "Minced meat mixture, chopped vegetables, French fries with spices with scramble…" at bounding box center [367, 371] width 345 height 48
paste textarea "and"
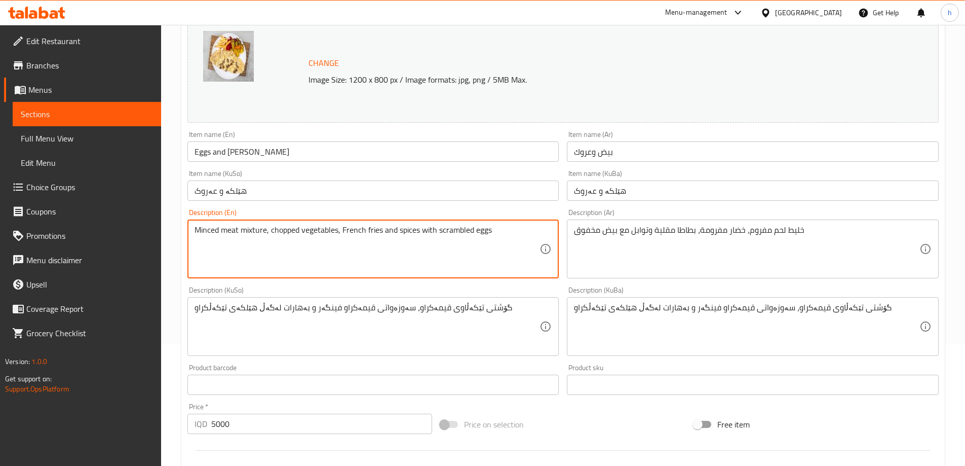
scroll to position [169, 0]
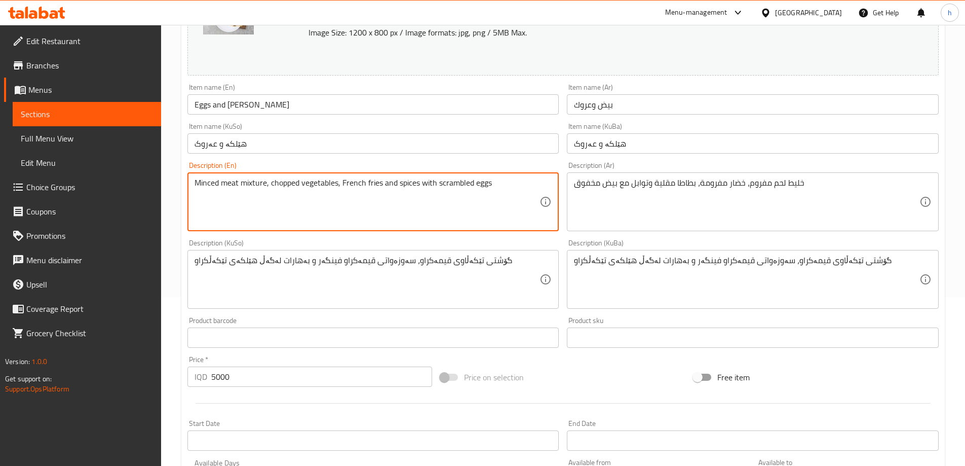
click at [293, 184] on textarea "Minced meat mixture, chopped vegetables, French fries and spices with scrambled…" at bounding box center [367, 202] width 345 height 48
type textarea "Minced meat mixture, minced vegetables, French fries and spices with scrambled …"
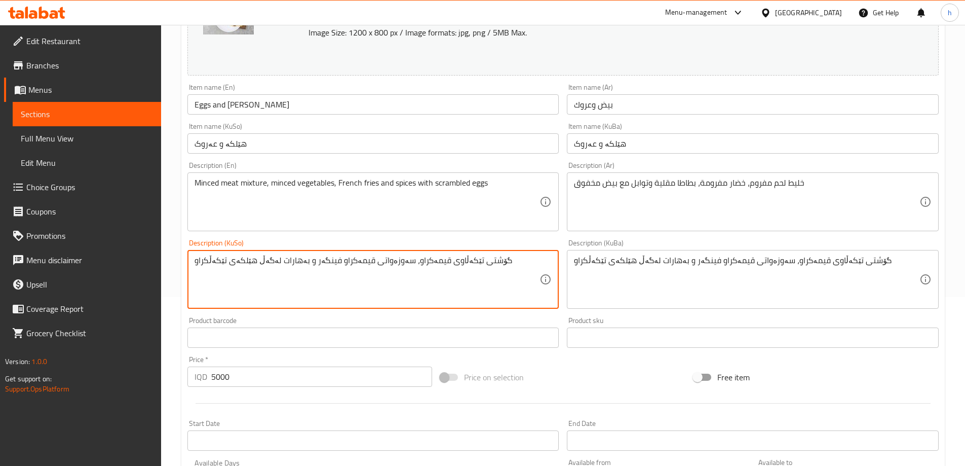
click at [330, 262] on textarea "گۆشتی تێکەڵاوی قیمەکراو، سەوزەواتی قیمەکراو فینگەر و بەهارات لەگەڵ هێلکەی تێکەڵ…" at bounding box center [367, 279] width 345 height 48
type textarea "گۆشتی تێکەڵاوی قیمەکراو، سەوزەواتی قیمەکراو، فینگەر و بەهارات لەگەڵ هێلکەی تێکە…"
click at [573, 274] on div "گۆشتی تێکەڵاوی قیمەکراو، سەوزەواتی قیمەکراو فینگەر و بەهارات لەگەڵ هێلکەی تێکەڵ…" at bounding box center [753, 279] width 372 height 59
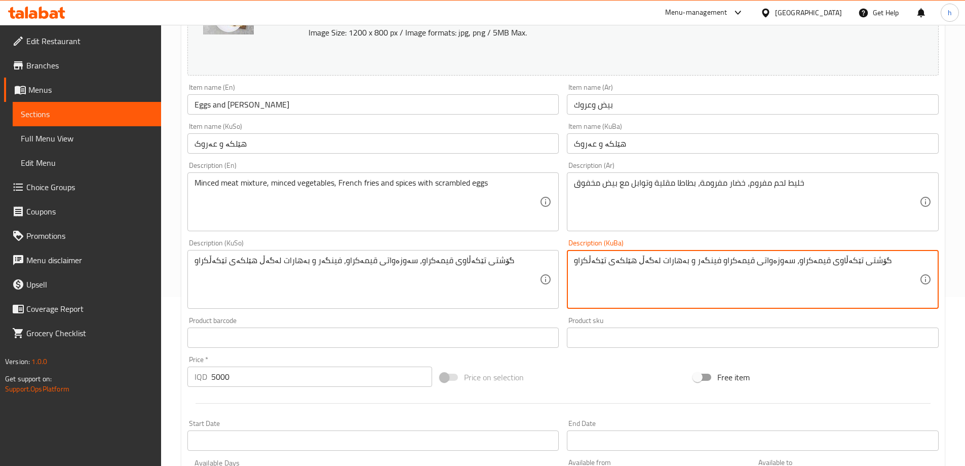
paste textarea "،"
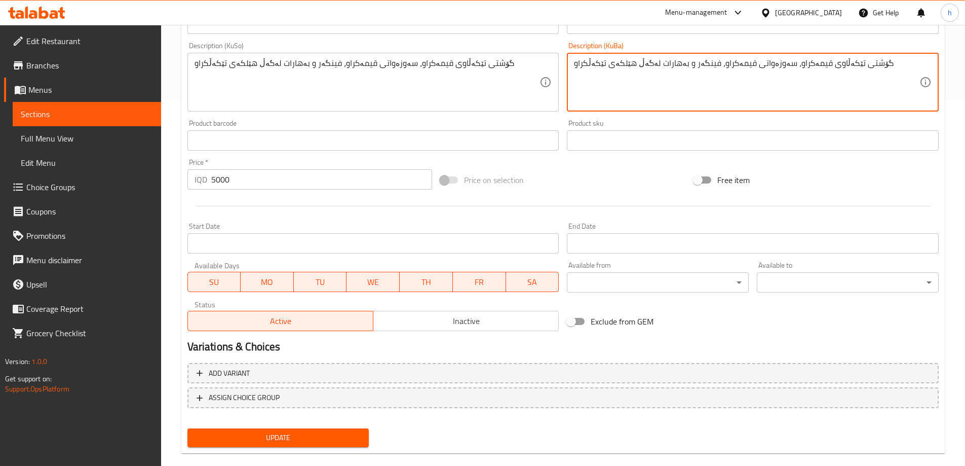
scroll to position [381, 0]
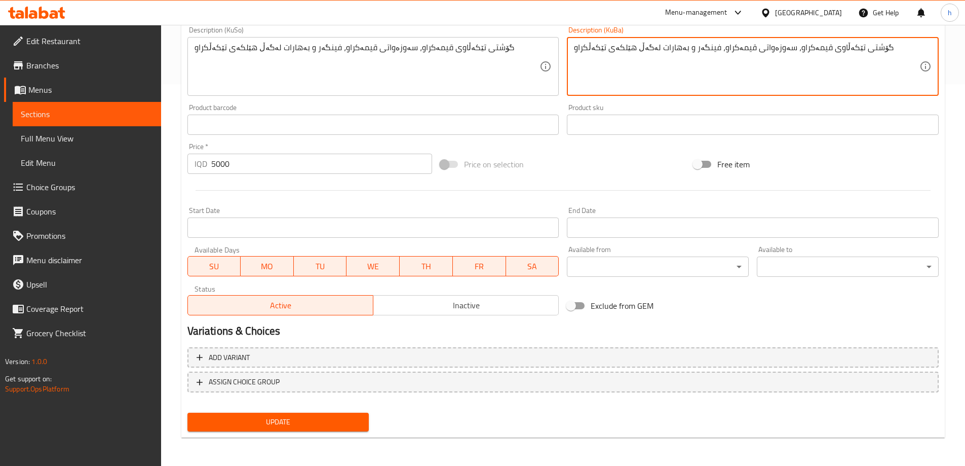
type textarea "گۆشتی تێکەڵاوی قیمەکراو، سەوزەواتی قیمەکراو، فینگەر و بەهارات لەگەڵ هێلکەی تێکە…"
click at [277, 425] on span "Update" at bounding box center [279, 421] width 166 height 13
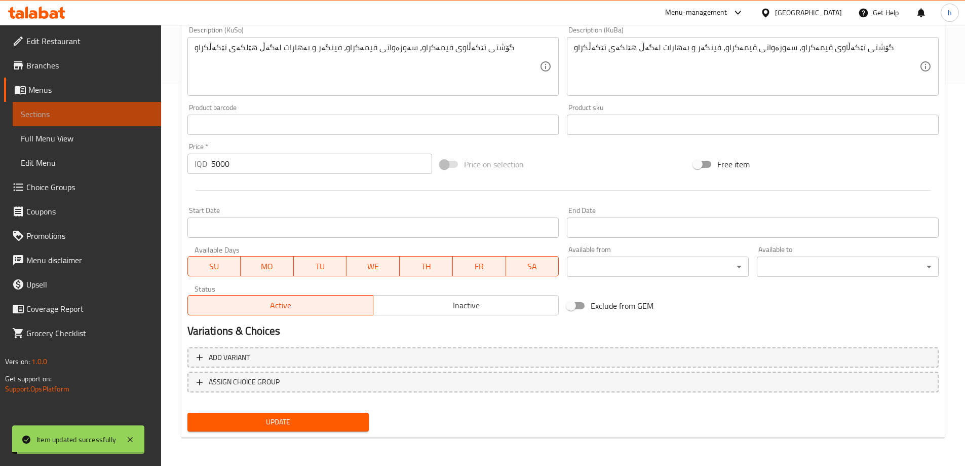
click at [106, 108] on span "Sections" at bounding box center [87, 114] width 132 height 12
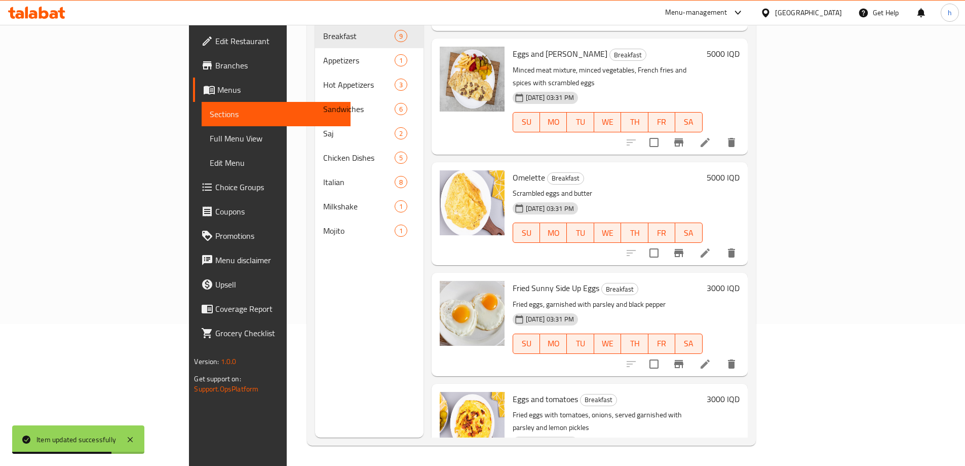
scroll to position [422, 0]
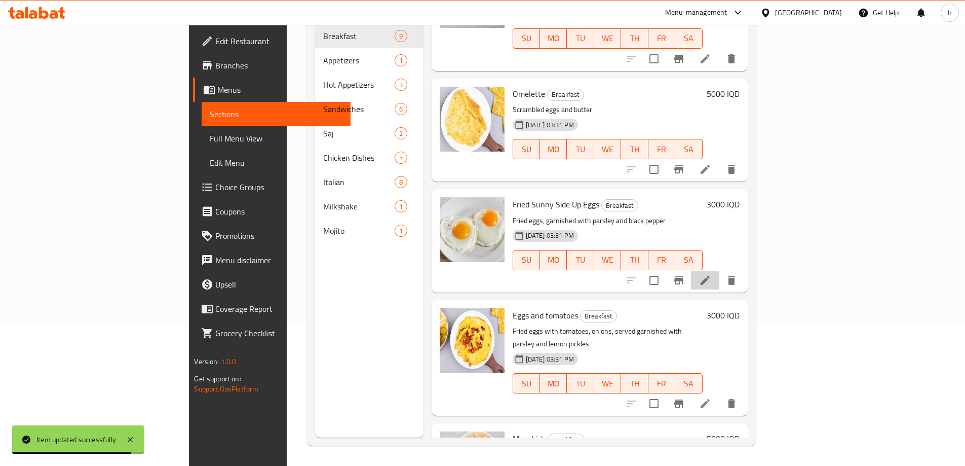
click at [719, 271] on li at bounding box center [705, 280] width 28 height 18
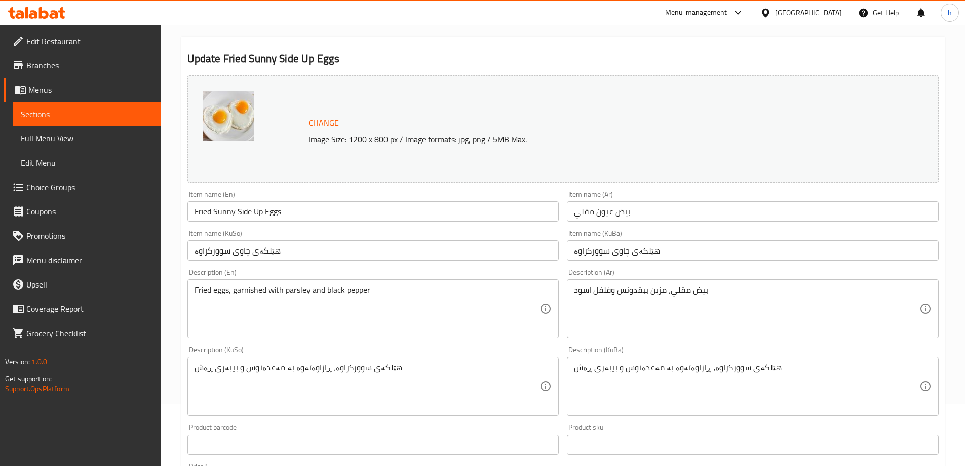
scroll to position [85, 0]
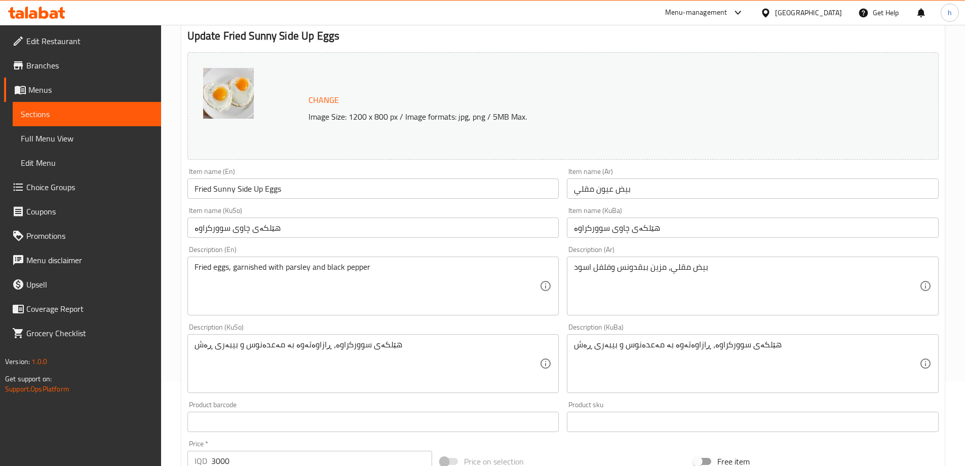
click at [613, 227] on input "هێلکەی چاوی سوورکراوە" at bounding box center [753, 227] width 372 height 20
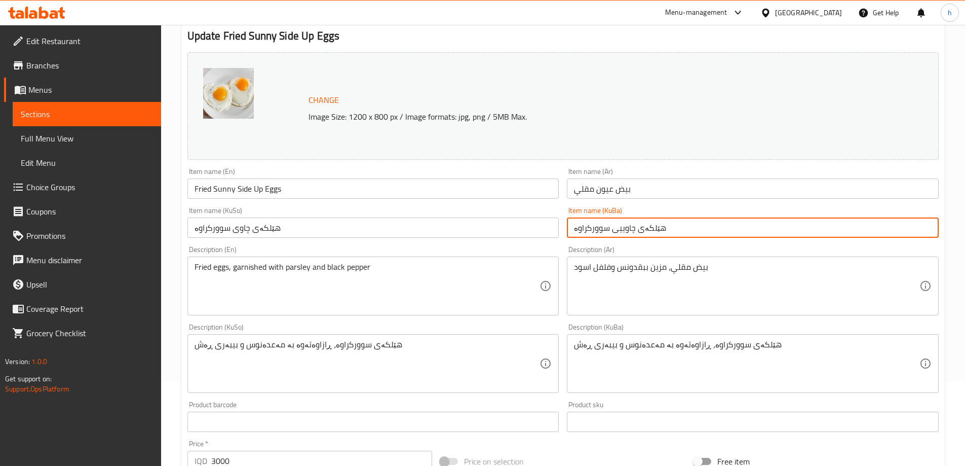
type input "هێلکەی چاوییی سوورکراوە"
click at [232, 229] on input "هێلکەی چاوی سوورکراوە" at bounding box center [373, 227] width 372 height 20
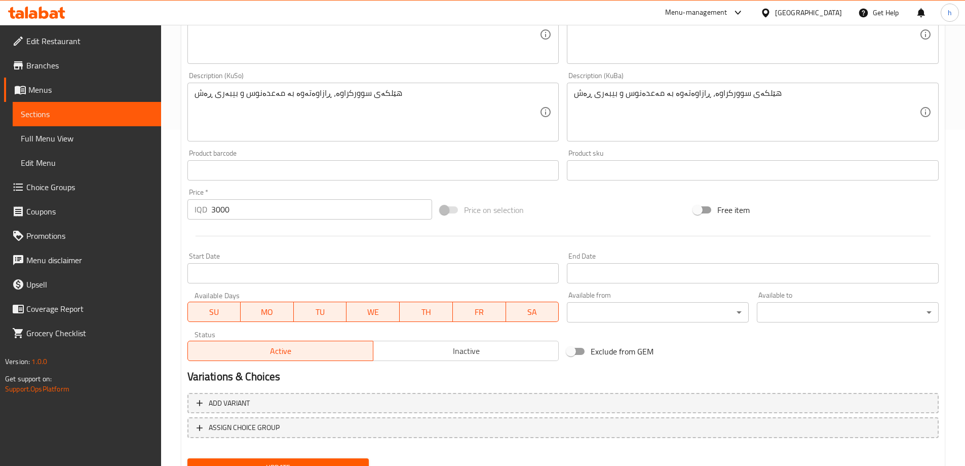
scroll to position [381, 0]
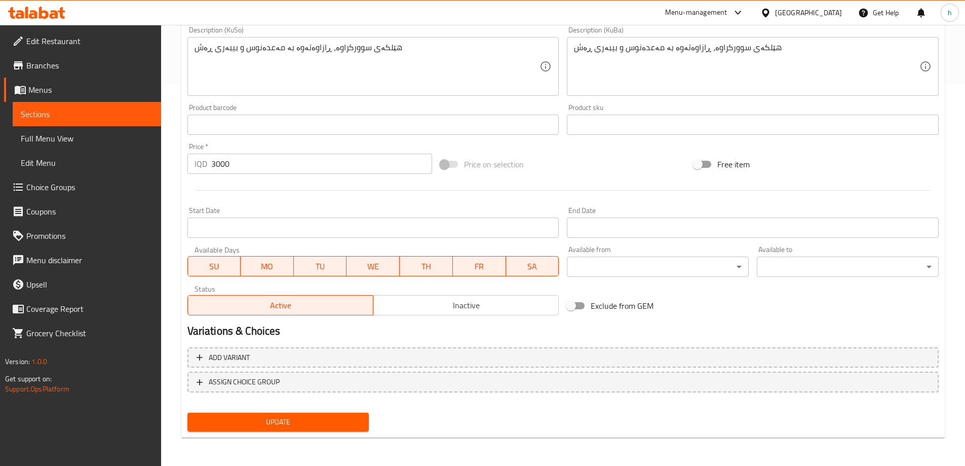
type input "هێلکەی چاویی سوورکراوە"
click at [223, 415] on span "Update" at bounding box center [279, 421] width 166 height 13
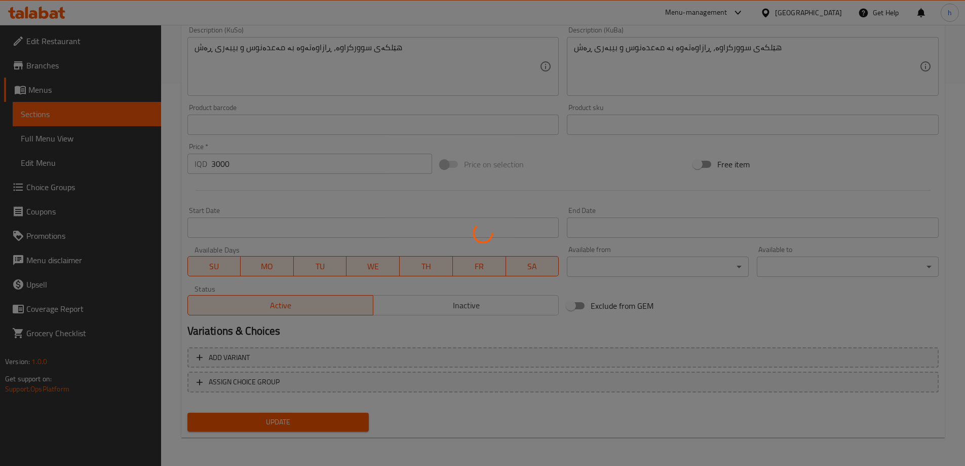
click at [41, 115] on div at bounding box center [482, 233] width 965 height 466
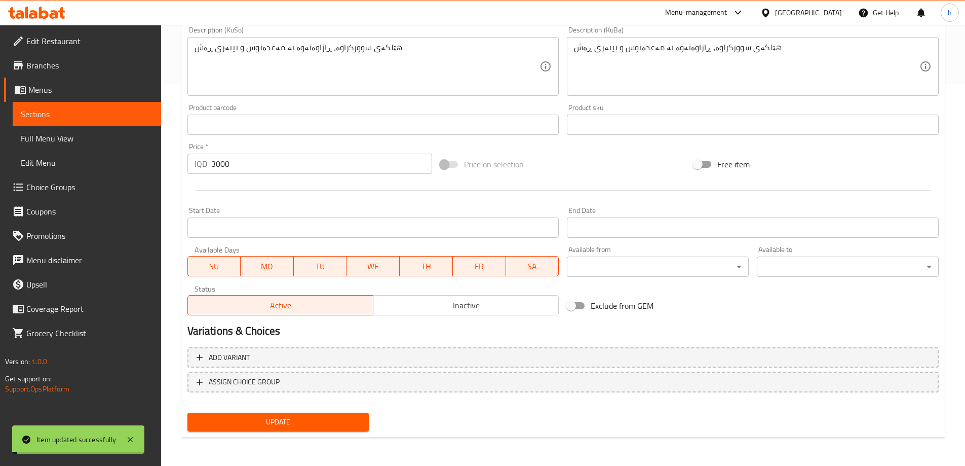
click at [41, 115] on span "Sections" at bounding box center [87, 114] width 132 height 12
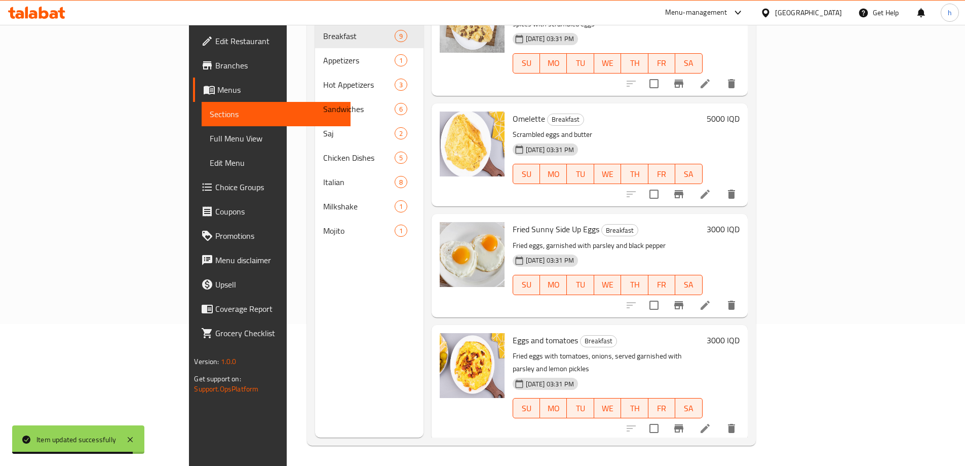
scroll to position [422, 0]
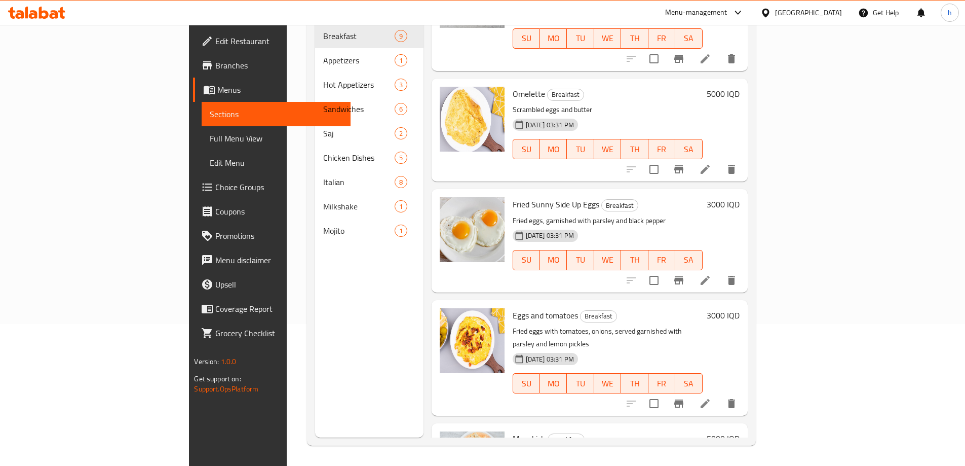
click at [719, 394] on li at bounding box center [705, 403] width 28 height 18
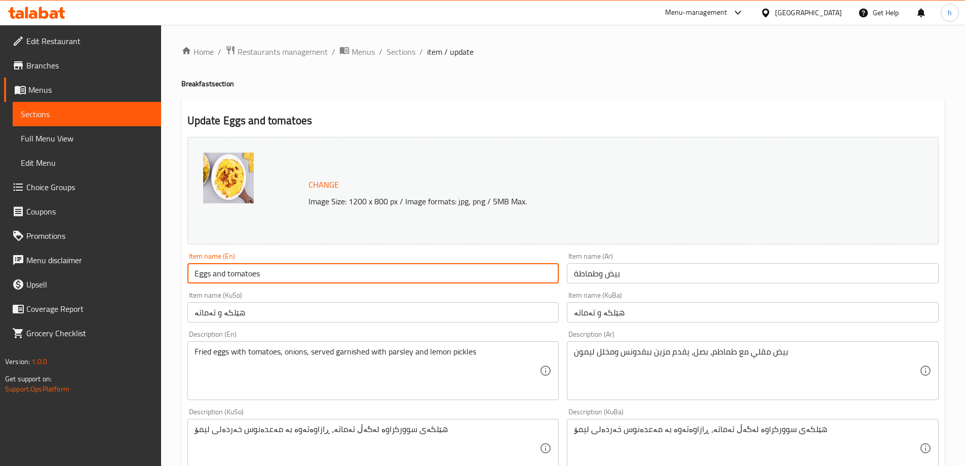
click at [228, 272] on input "Eggs and tomatoes" at bounding box center [373, 273] width 372 height 20
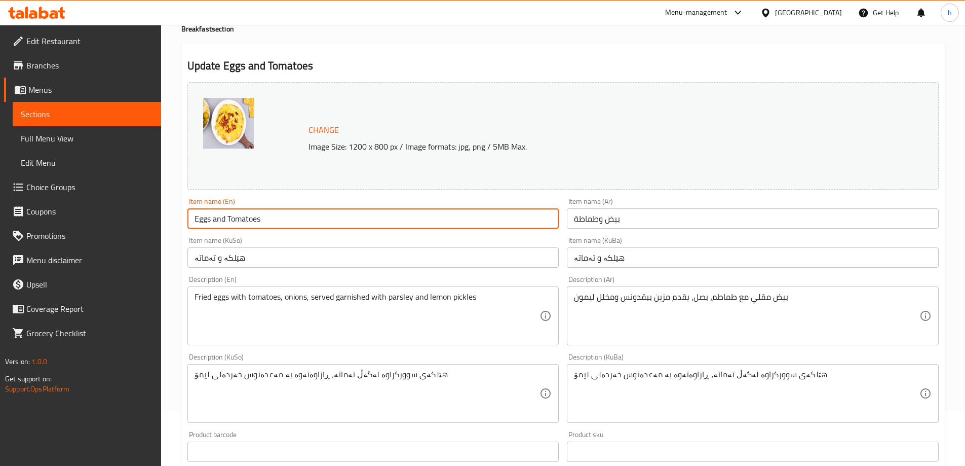
scroll to position [169, 0]
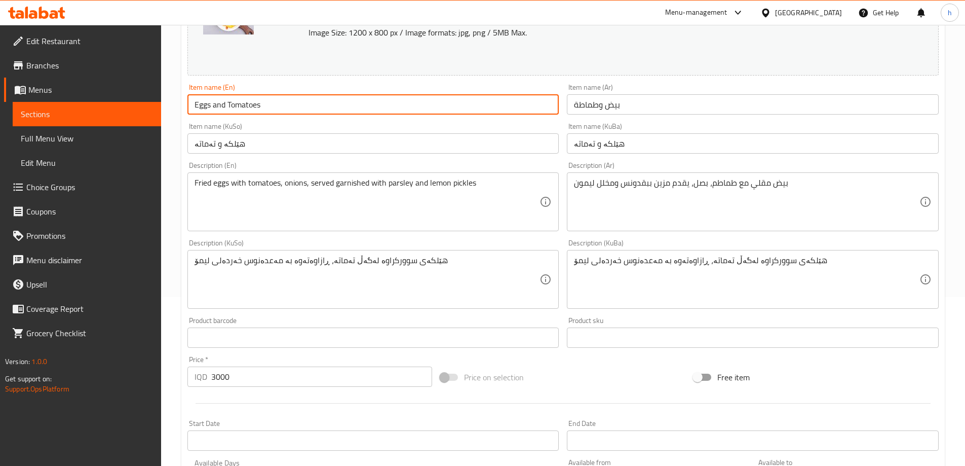
type input "Eggs and Tomatoes"
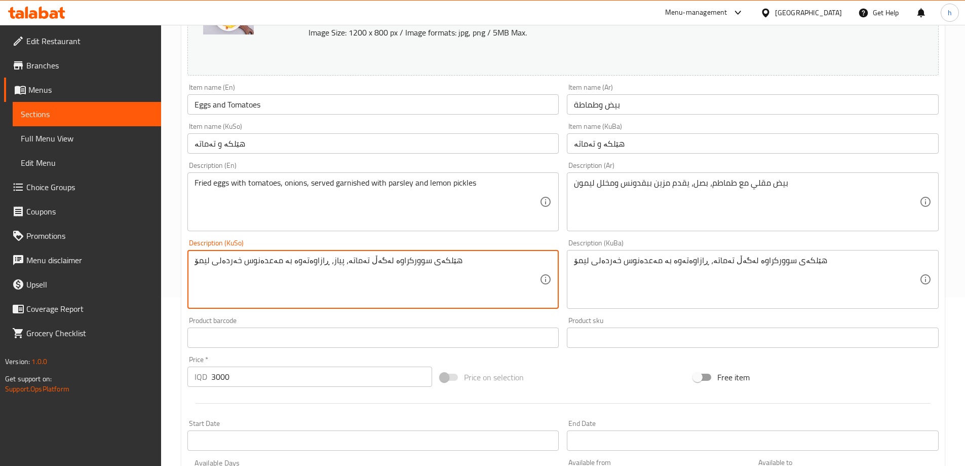
type textarea "هێلکەی سوورکراوە لەگەڵ تەماتە، پیاز، ڕازاوەتەوە بە مەعدەنوس خەردەلی لیمۆ"
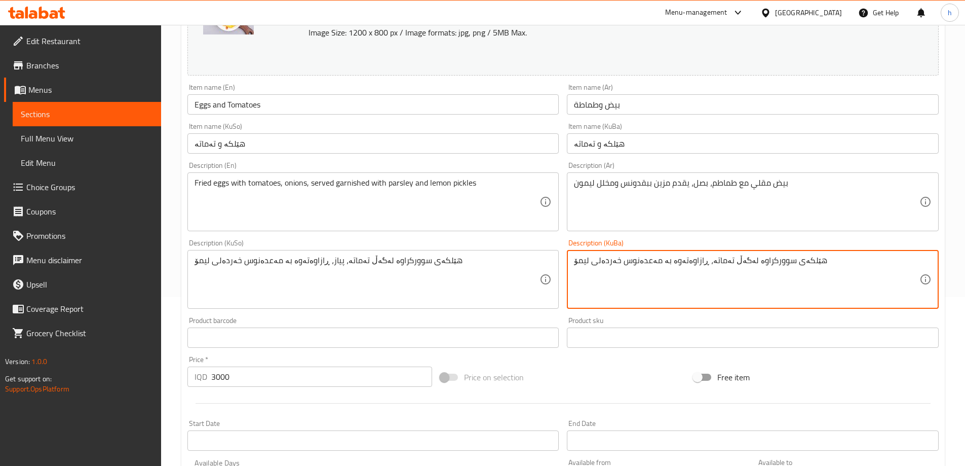
paste textarea "پیاز،"
click at [608, 261] on textarea "هێلکەی سوورکراوە لەگەڵ تەماتە، پیاز، ڕازاوەتەوە بە مەعدەنوس خەردەلی لیمۆ" at bounding box center [746, 279] width 345 height 48
type textarea "هێلکەی سوورکراوە لەگەڵ تەماتە، پیاز، ڕازاوەتەوە بە مەعدەنوس ترشیاتی لیمۆ"
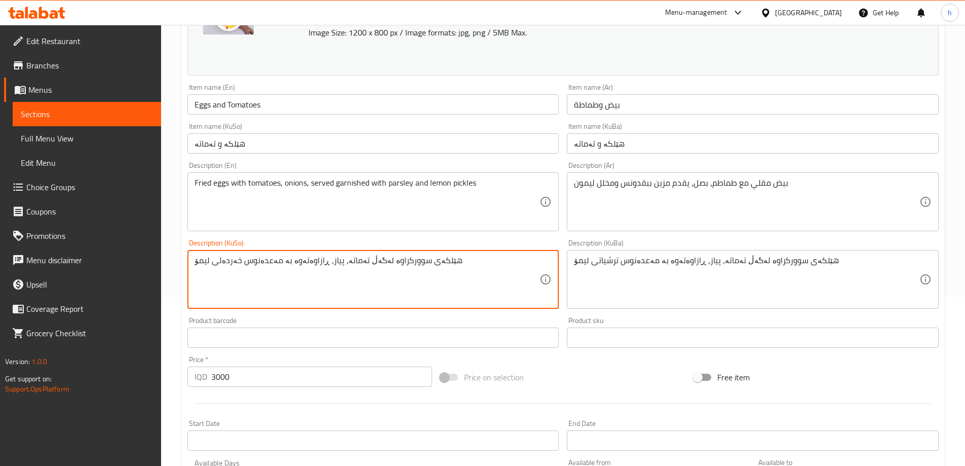
paste textarea "رشیات"
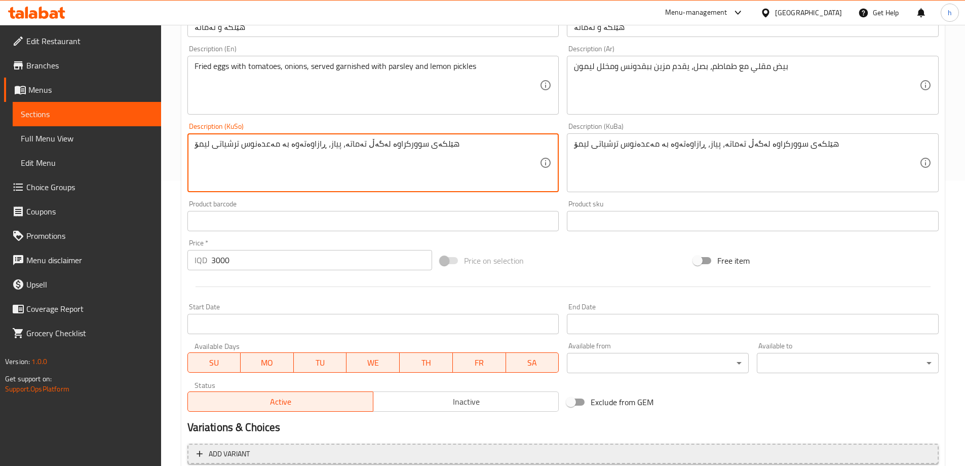
scroll to position [381, 0]
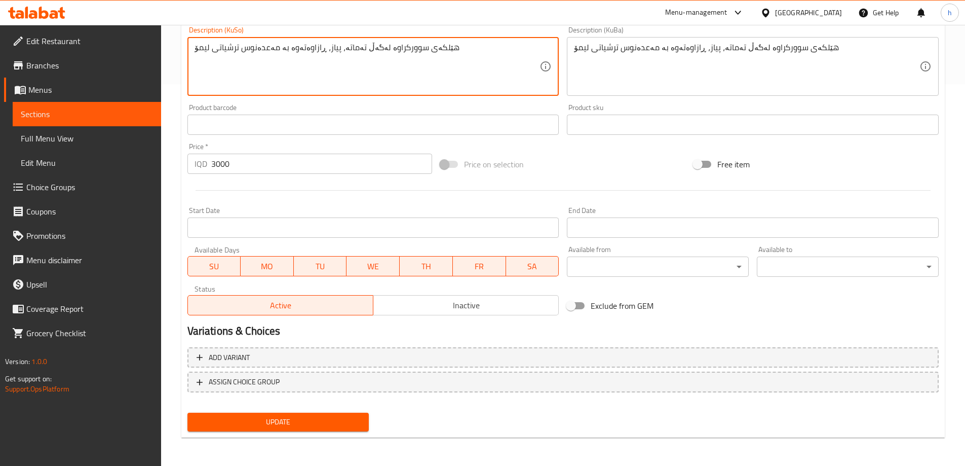
type textarea "هێلکەی سوورکراوە لەگەڵ تەماتە، پیاز، ڕازاوەتەوە بە مەعدەنوس ترشیاتی لیمۆ"
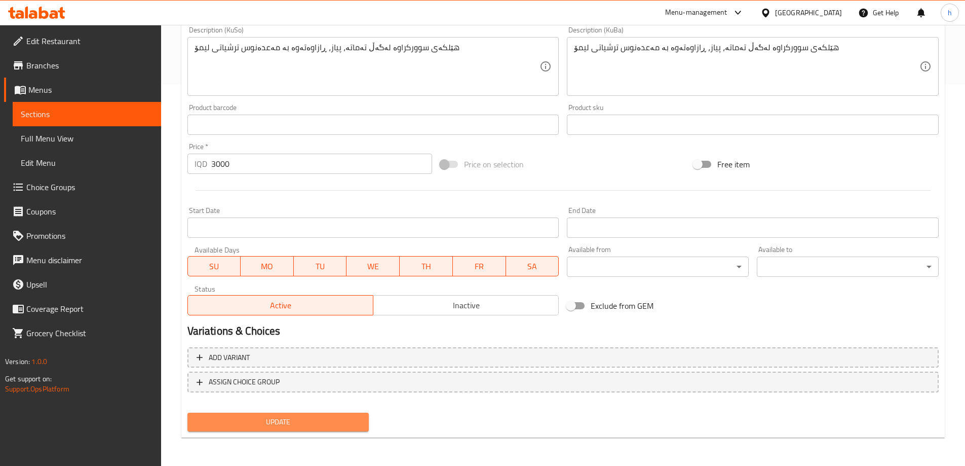
click at [313, 415] on button "Update" at bounding box center [278, 421] width 182 height 19
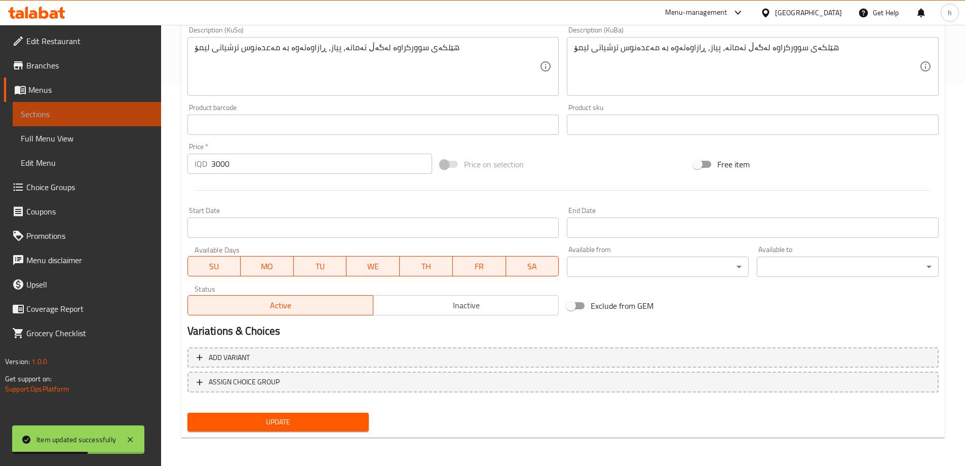
click at [86, 120] on link "Sections" at bounding box center [87, 114] width 148 height 24
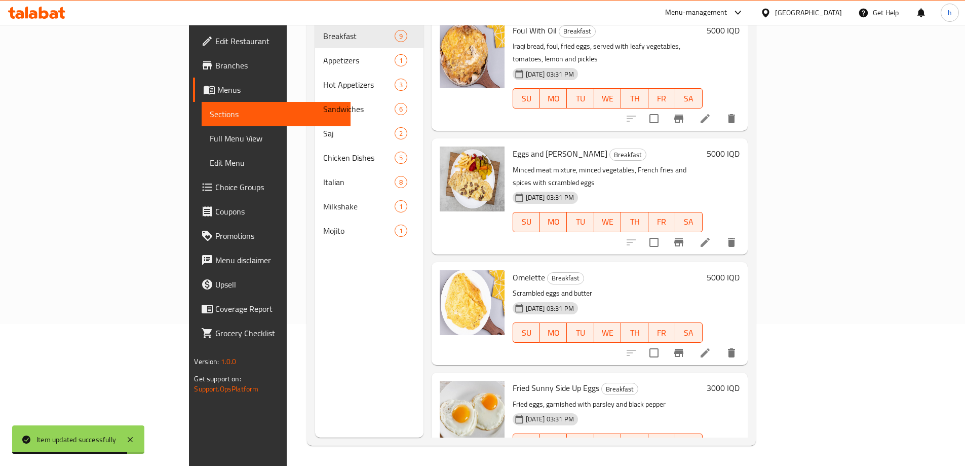
scroll to position [556, 0]
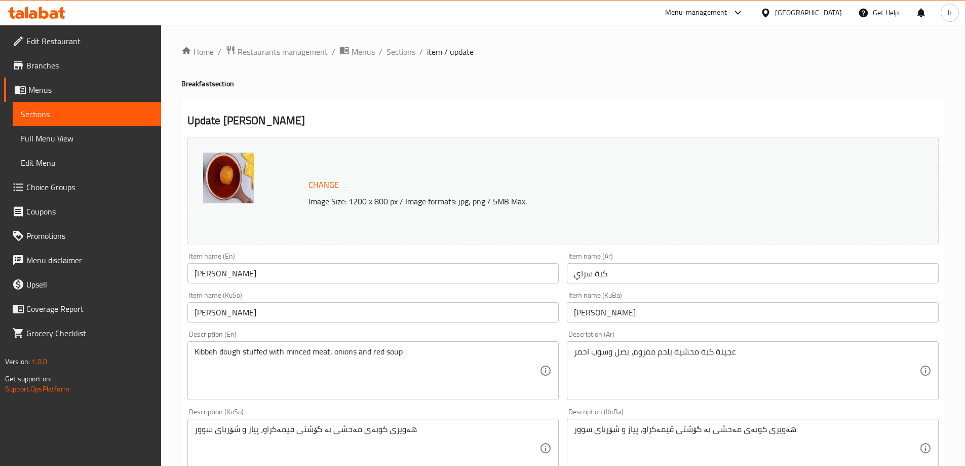
click at [606, 311] on input "کونەی سەرای" at bounding box center [753, 312] width 372 height 20
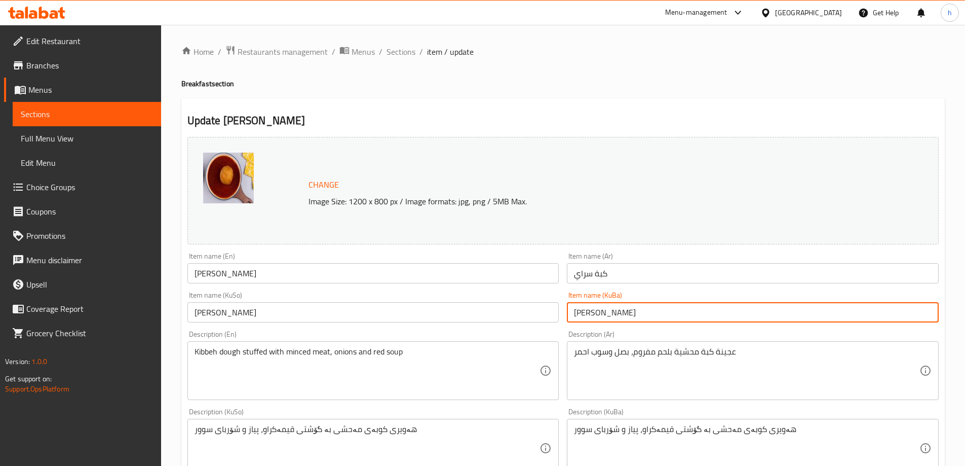
type input "[PERSON_NAME]"
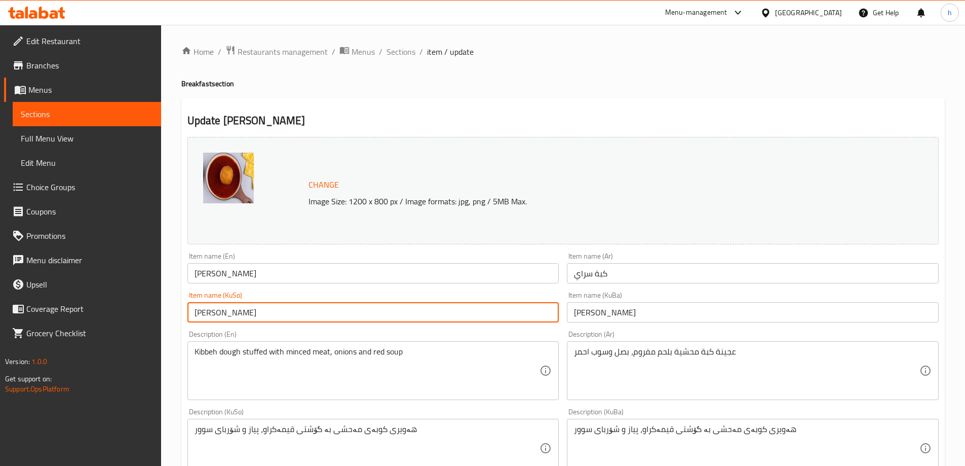
click at [288, 313] on input "کونەی سەرای" at bounding box center [373, 312] width 372 height 20
paste input "ب"
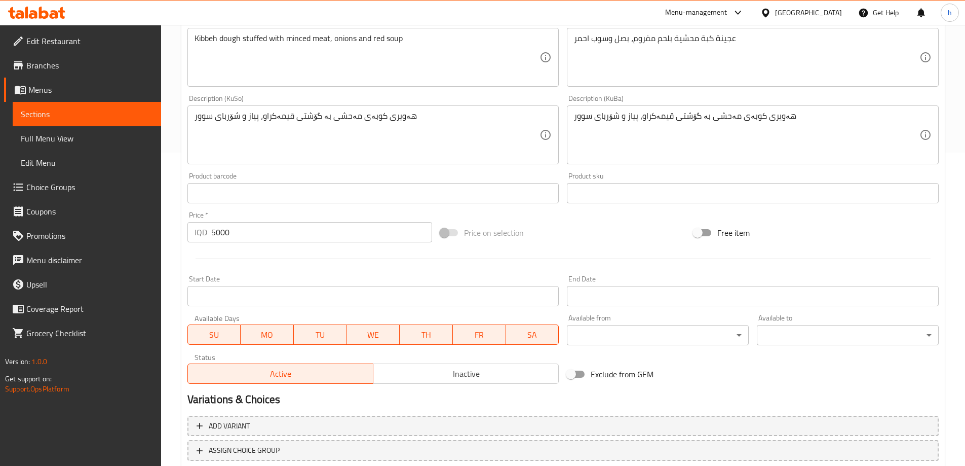
scroll to position [338, 0]
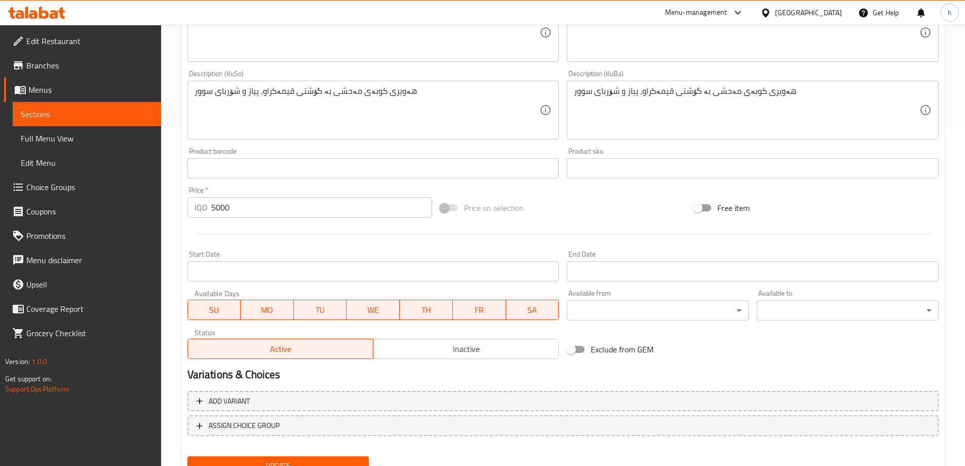
type input "[PERSON_NAME]"
click at [284, 462] on span "Update" at bounding box center [279, 465] width 166 height 13
click at [80, 114] on span "Sections" at bounding box center [87, 114] width 132 height 12
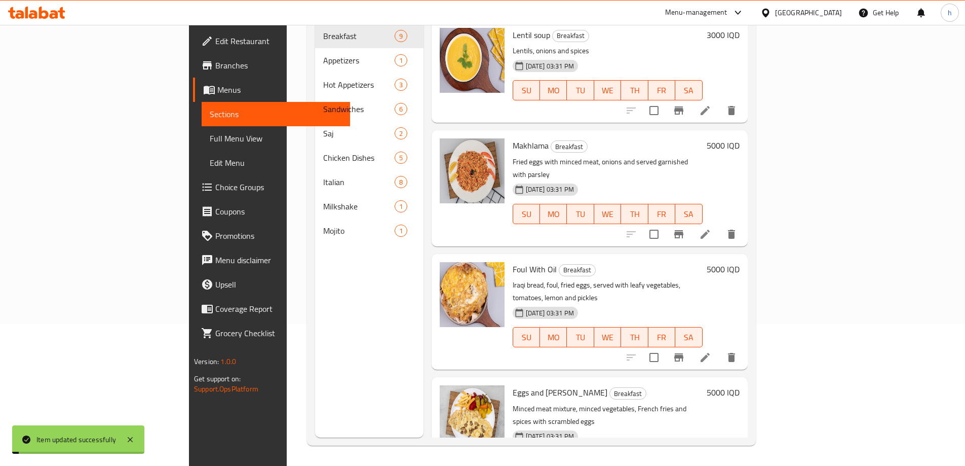
scroll to position [142, 0]
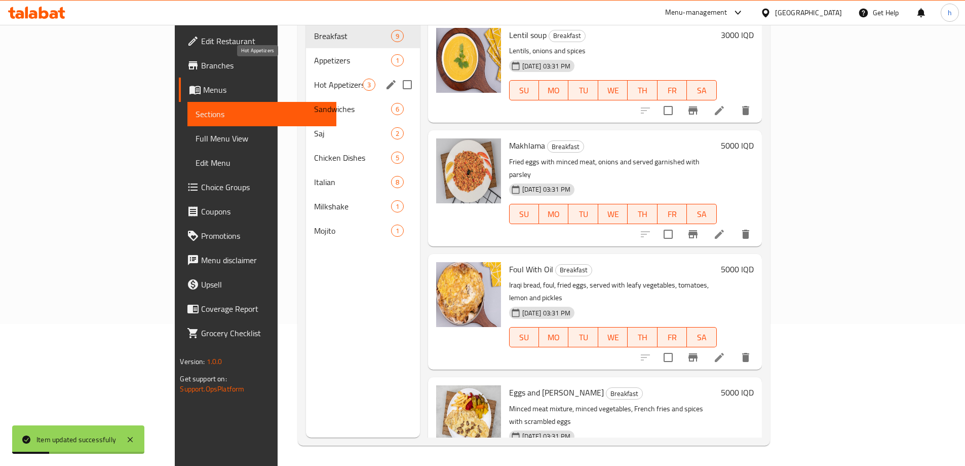
click at [314, 79] on span "Hot Appetizers" at bounding box center [338, 85] width 49 height 12
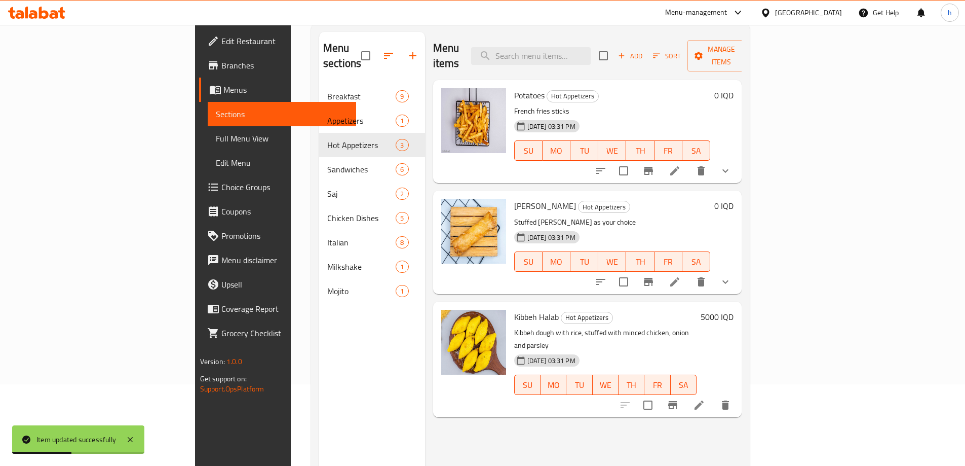
scroll to position [57, 0]
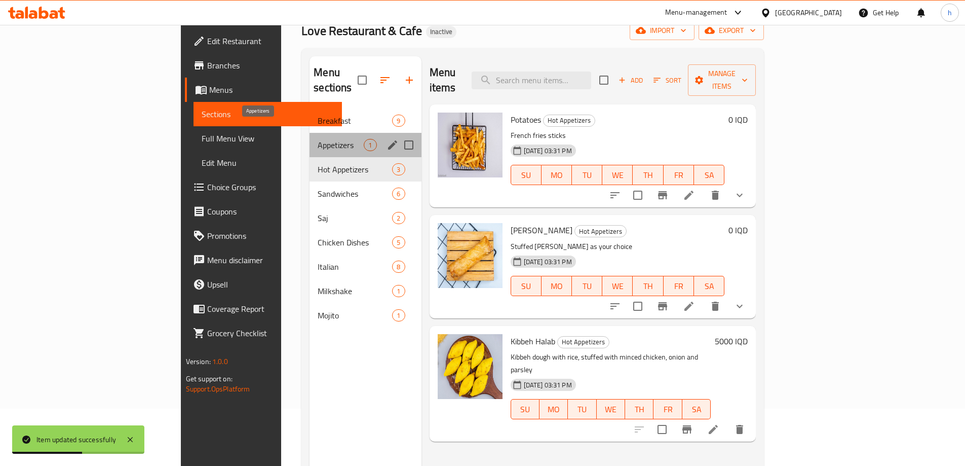
click at [318, 139] on span "Appetizers" at bounding box center [341, 145] width 46 height 12
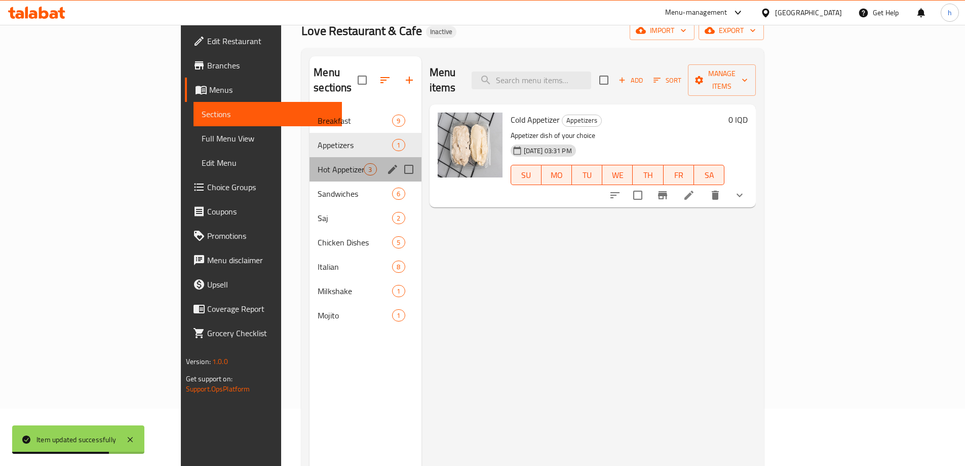
click at [310, 157] on div "Hot Appetizers 3" at bounding box center [365, 169] width 111 height 24
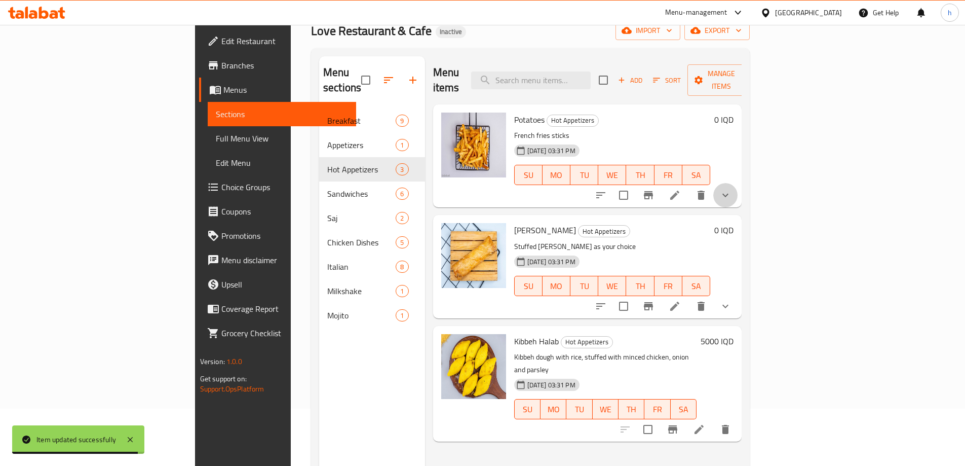
click at [738, 183] on button "show more" at bounding box center [725, 195] width 24 height 24
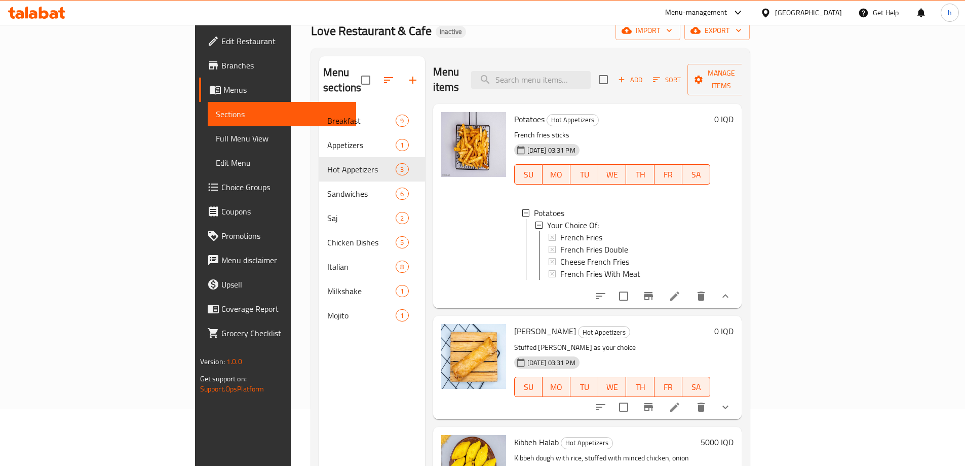
scroll to position [142, 0]
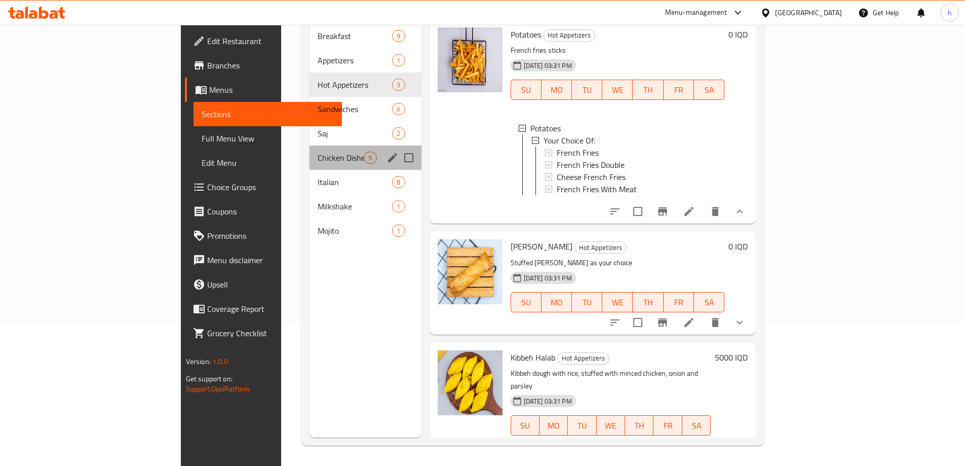
click at [310, 148] on div "Chicken Dishes 5" at bounding box center [365, 157] width 111 height 24
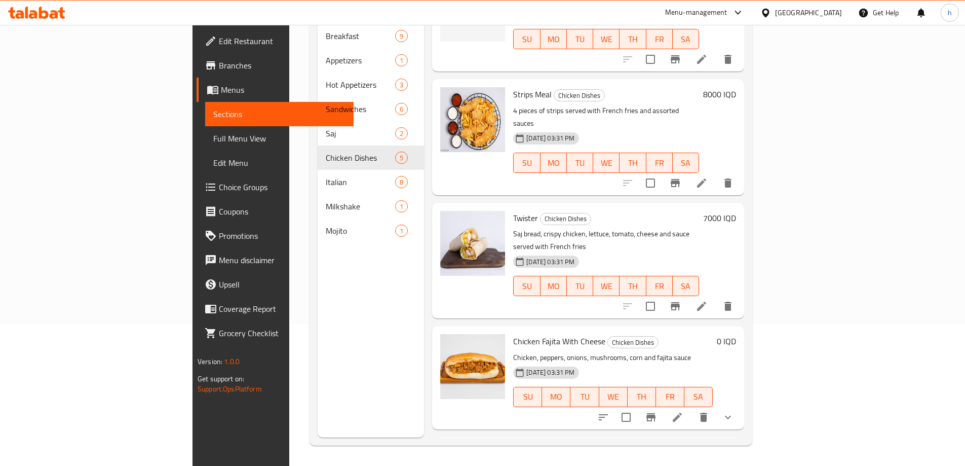
scroll to position [113, 0]
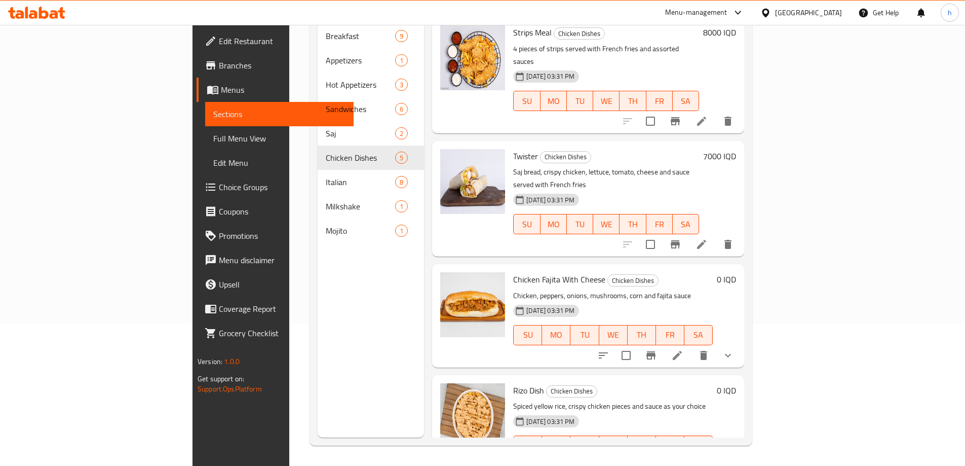
click at [683, 349] on icon at bounding box center [677, 355] width 12 height 12
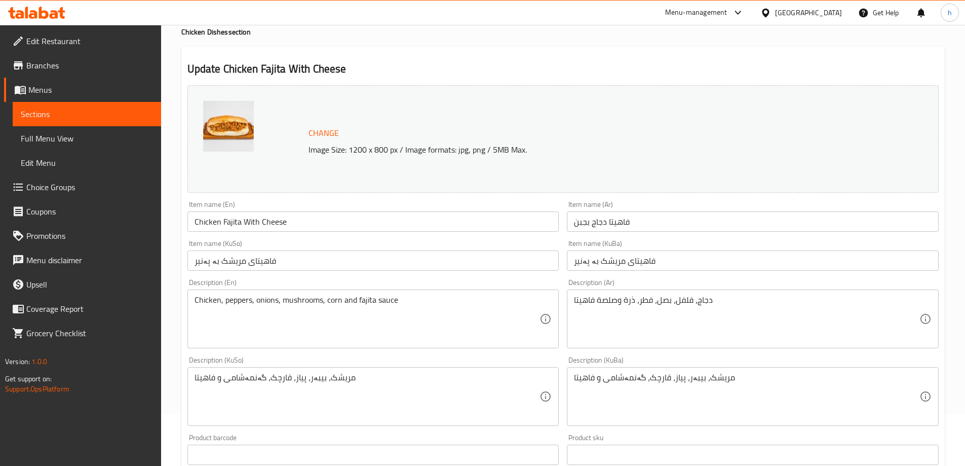
scroll to position [85, 0]
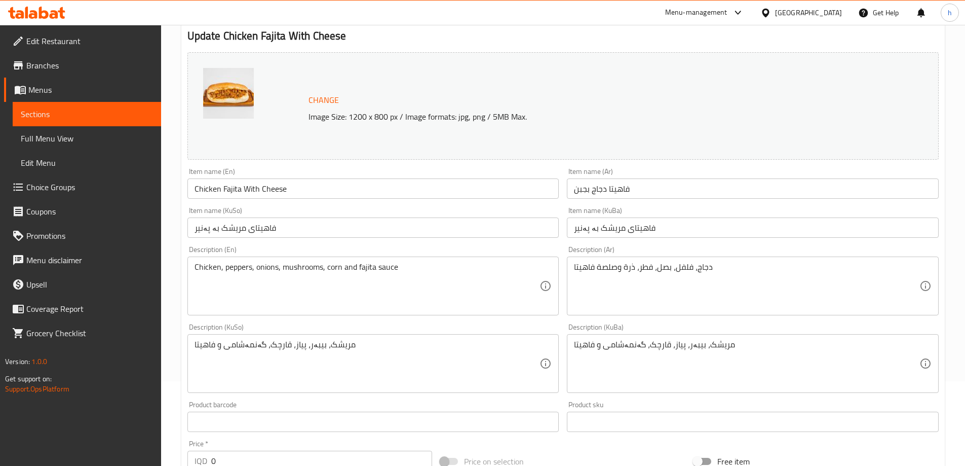
click at [193, 353] on div "مریشک، بیبەر، پیاز، قارچک، گەنمەشامی و فاهیتا Description (KuSo)" at bounding box center [373, 363] width 372 height 59
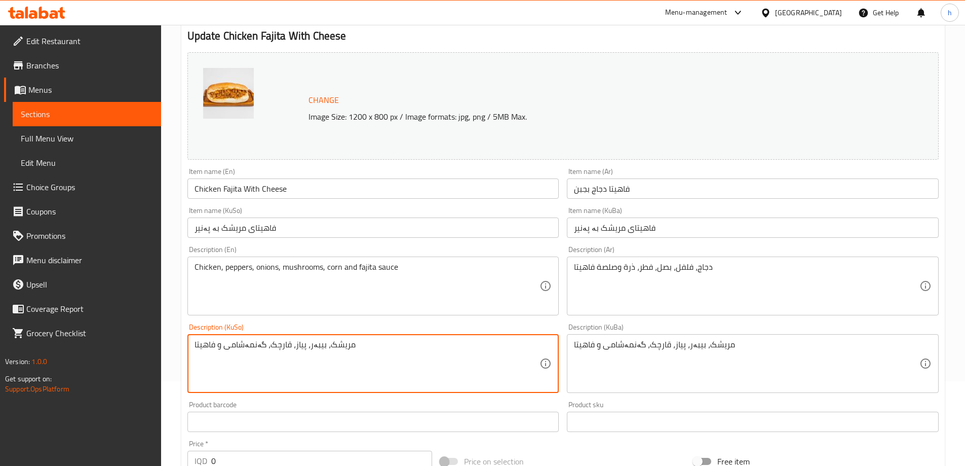
click at [217, 345] on textarea "مریشک، بیبەر، پیاز، قارچک، گەنمەشامی و فاهیتا" at bounding box center [367, 363] width 345 height 48
type textarea "مریشک، بیبەر، پیاز، قارچک، گەنمەشامی و سۆسی فاهیتا"
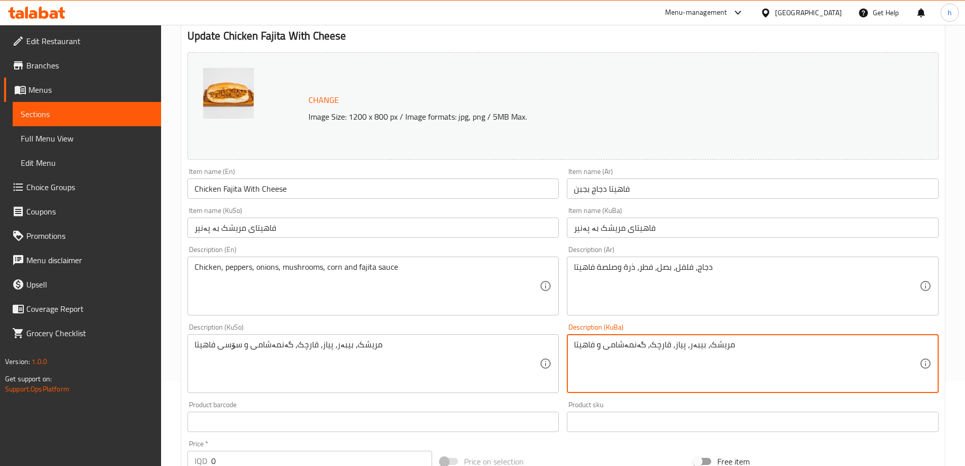
paste textarea "سۆسی"
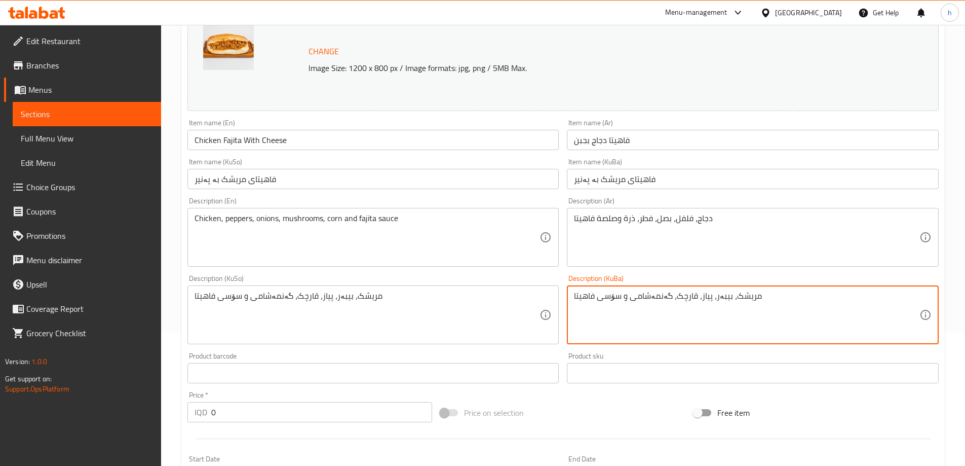
scroll to position [404, 0]
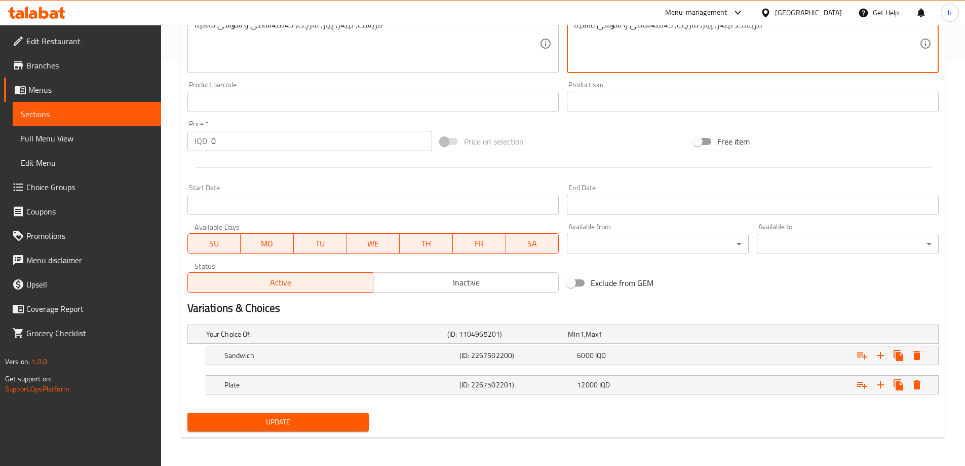
type textarea "مریشک، بیبەر، پیاز، قارچک، گەنمەشامی و سۆسی فاهیتا"
click at [351, 422] on span "Update" at bounding box center [279, 421] width 166 height 13
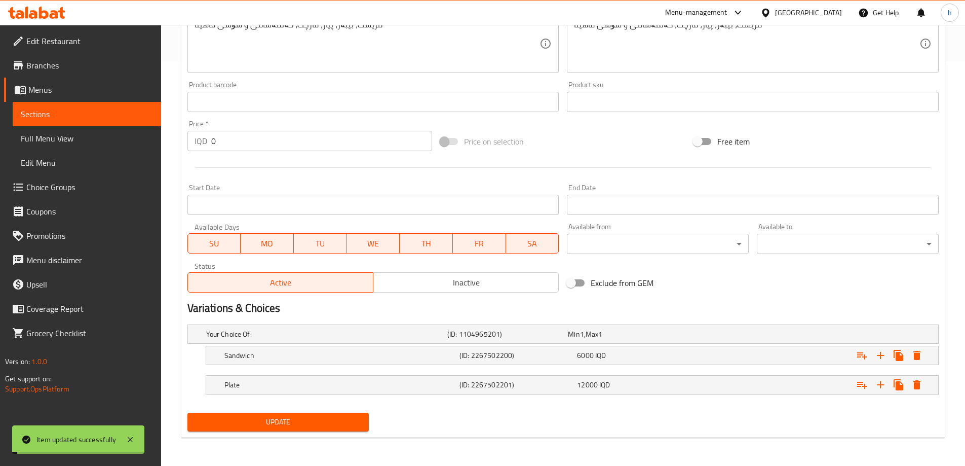
click at [55, 108] on span "Sections" at bounding box center [87, 114] width 132 height 12
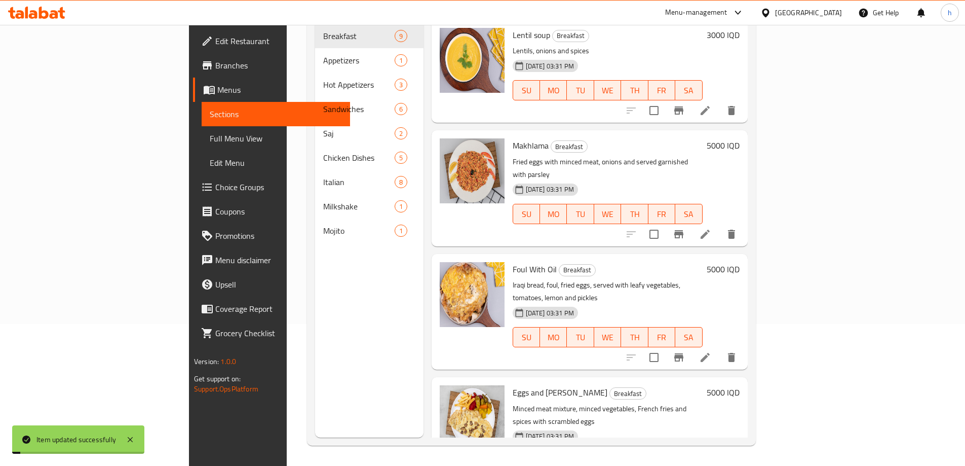
scroll to position [142, 0]
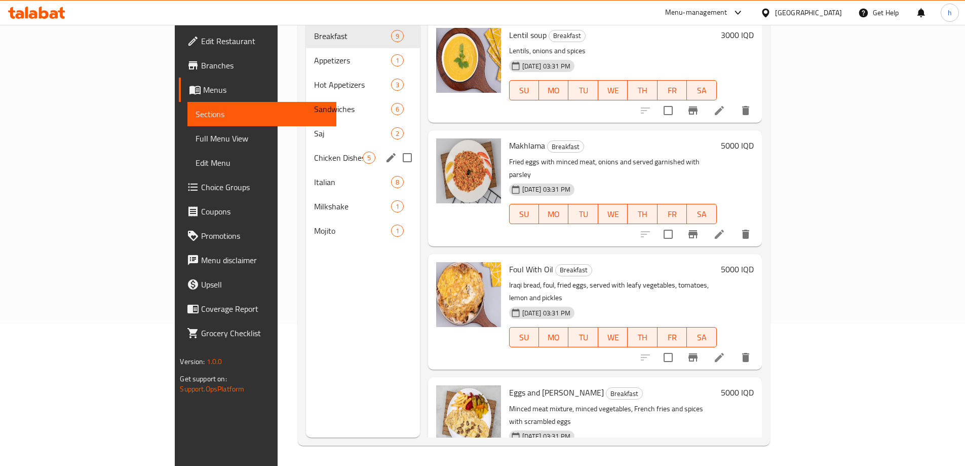
click at [306, 149] on div "Chicken Dishes 5" at bounding box center [363, 157] width 114 height 24
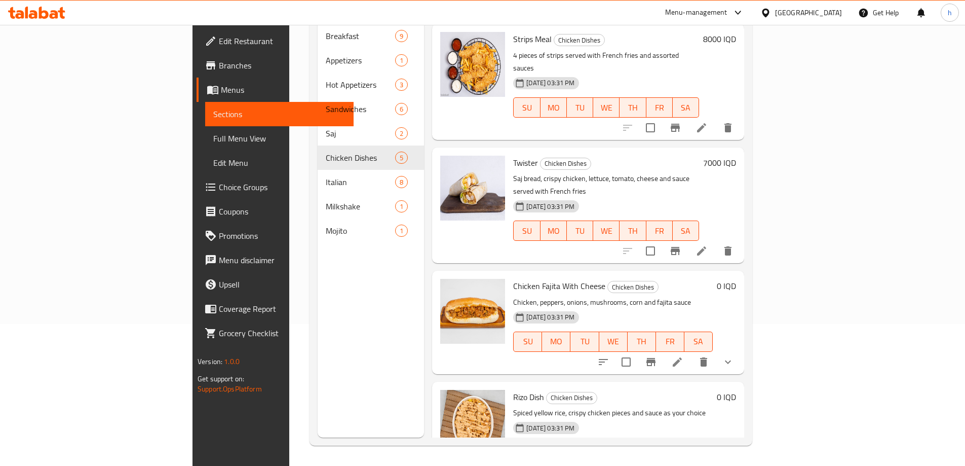
scroll to position [113, 0]
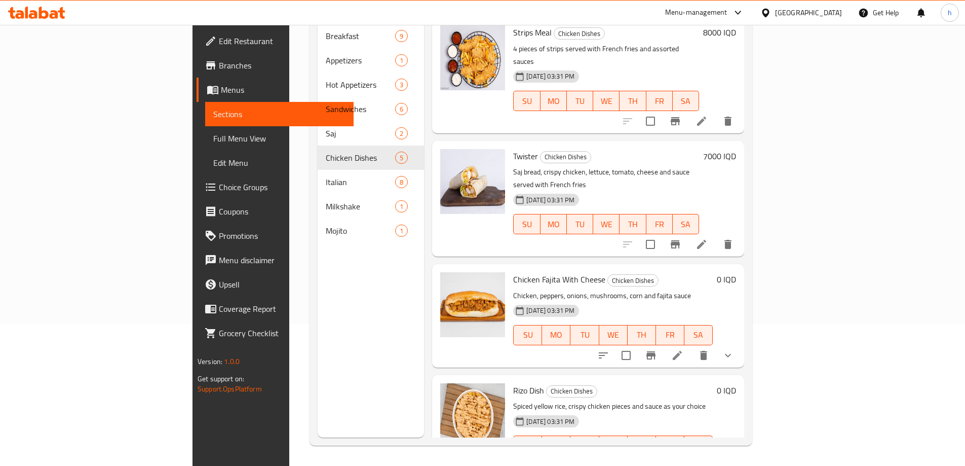
click at [683, 459] on icon at bounding box center [677, 465] width 12 height 12
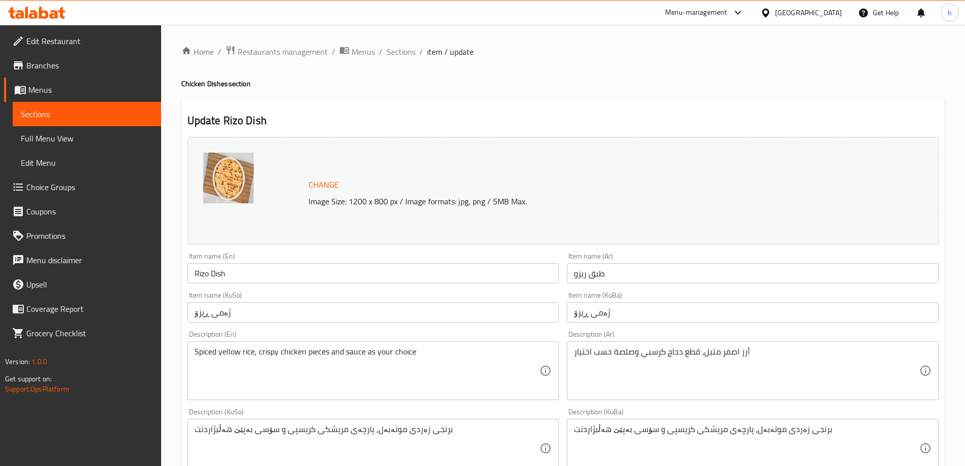
click at [217, 317] on input "ژەمی ڕیزۆ" at bounding box center [373, 312] width 372 height 20
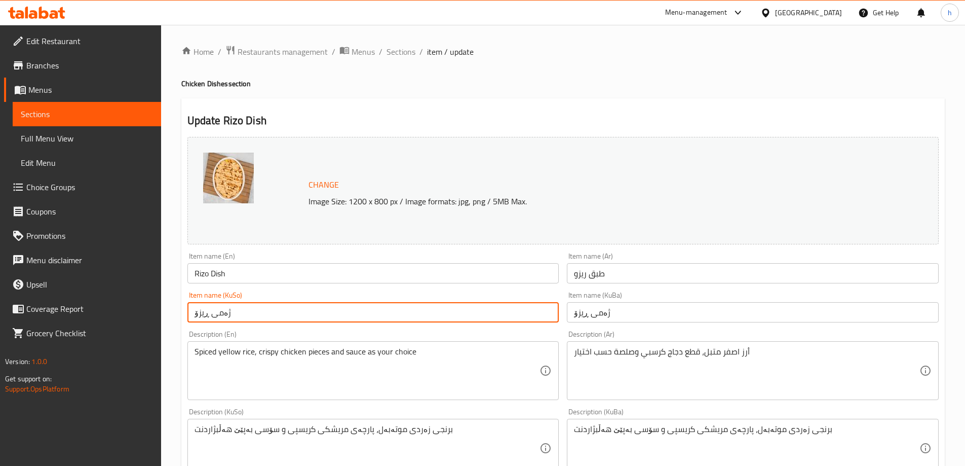
click at [217, 317] on input "ژەمی ڕیزۆ" at bounding box center [373, 312] width 372 height 20
type input "قاپی ڕیزۆ"
click at [597, 318] on input "ژەمی ڕیزۆ" at bounding box center [753, 312] width 372 height 20
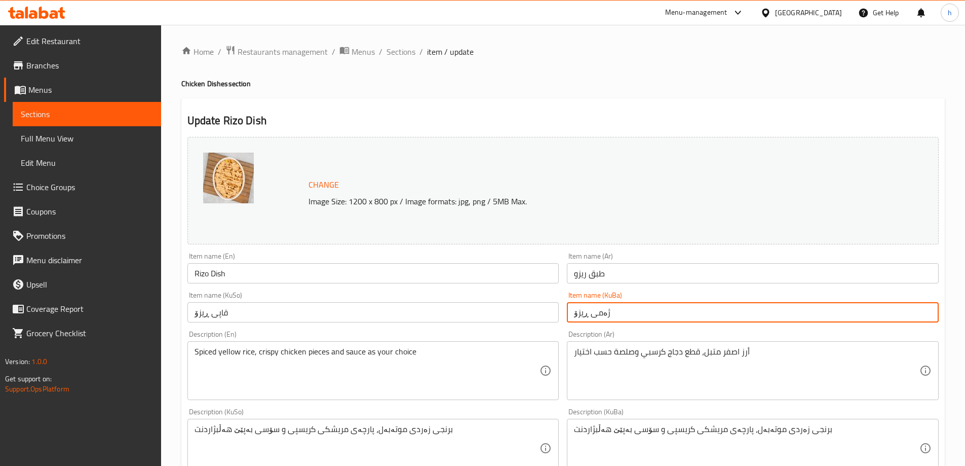
paste input "قاپ"
type input "قاپی ڕیزۆ"
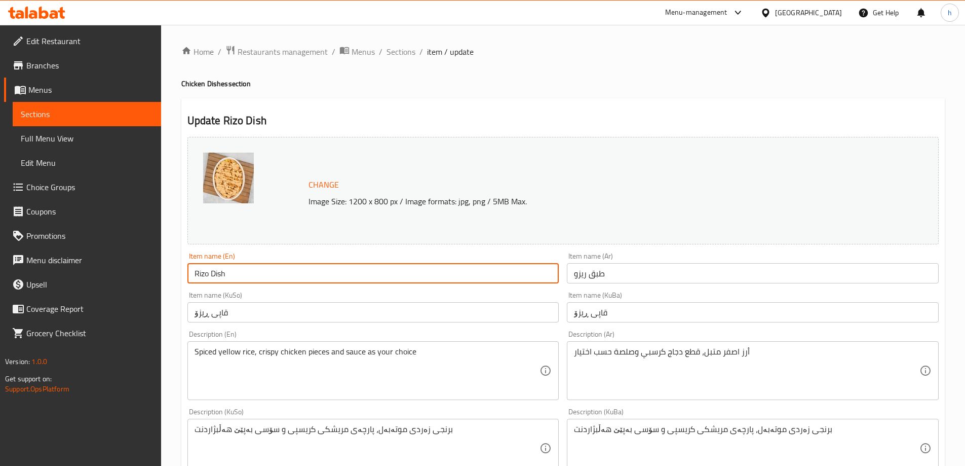
click at [214, 275] on input "Rizo Dish" at bounding box center [373, 273] width 372 height 20
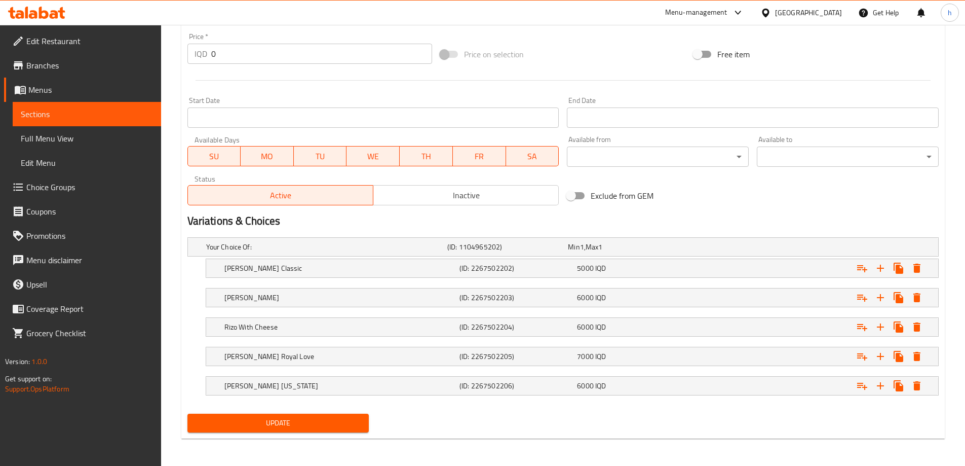
scroll to position [492, 0]
type input "Rizo Plate"
click at [263, 417] on span "Update" at bounding box center [279, 421] width 166 height 13
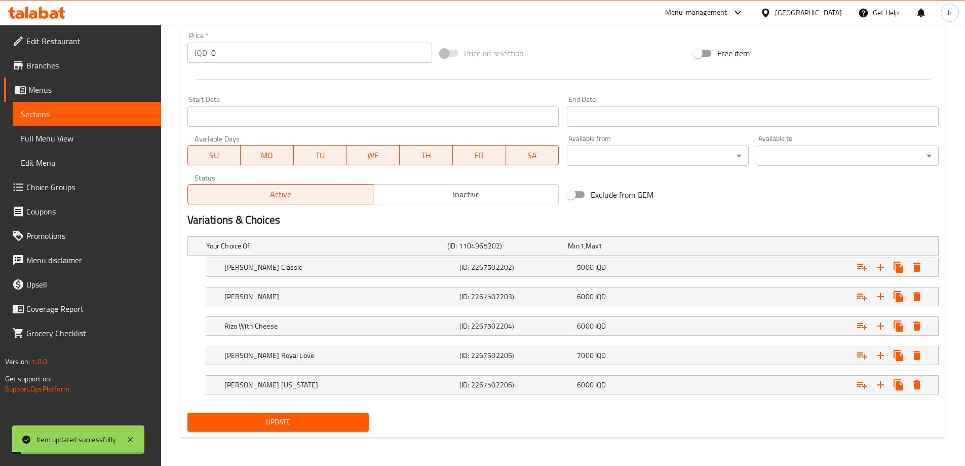
click at [45, 108] on span "Sections" at bounding box center [87, 114] width 132 height 12
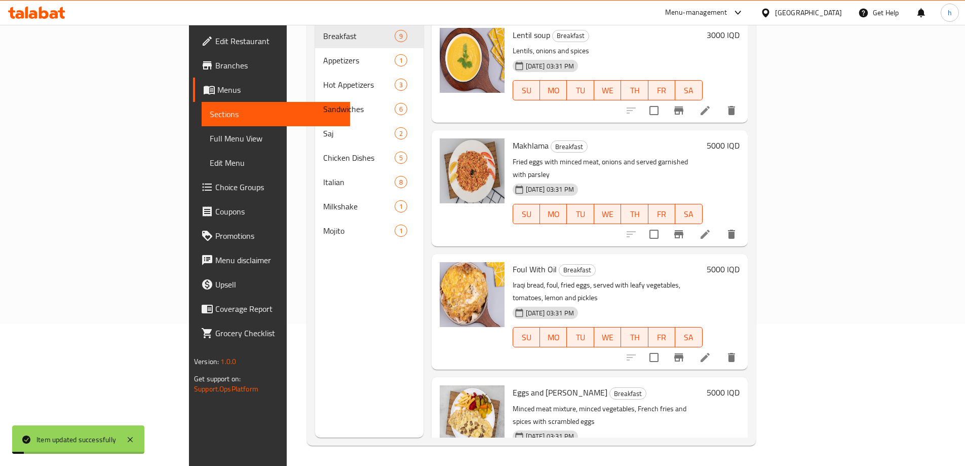
scroll to position [142, 0]
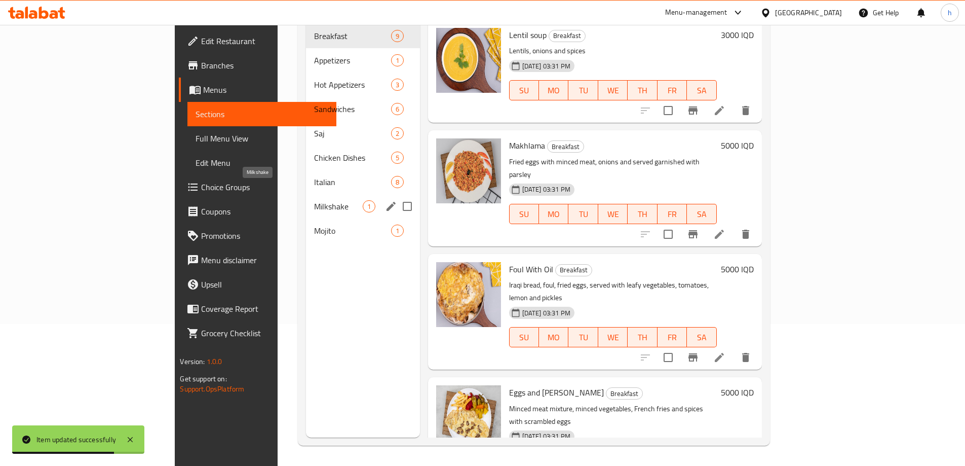
click at [314, 200] on span "Milkshake" at bounding box center [338, 206] width 49 height 12
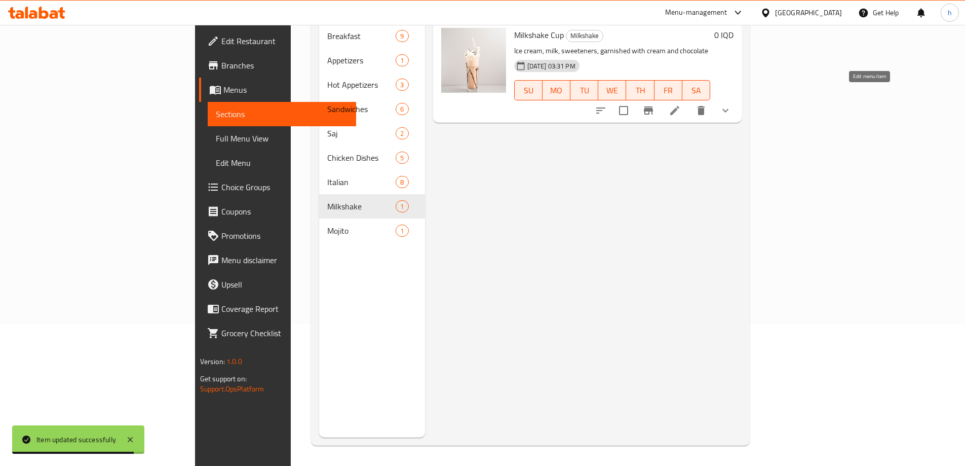
click at [679, 106] on icon at bounding box center [674, 110] width 9 height 9
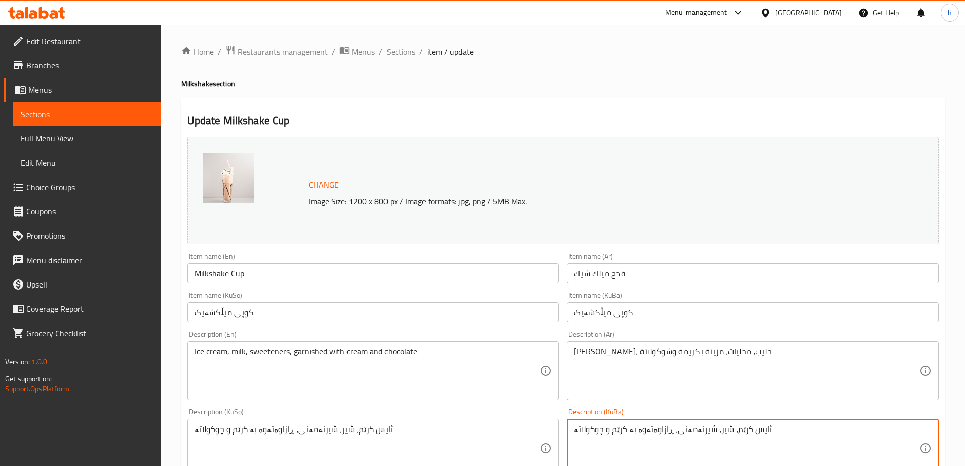
click at [675, 429] on textarea "ئایس کرێم، شیر، شیرنەمەنی، ڕازاوەتەوە بە کرێم و چوکولاتە" at bounding box center [746, 448] width 345 height 48
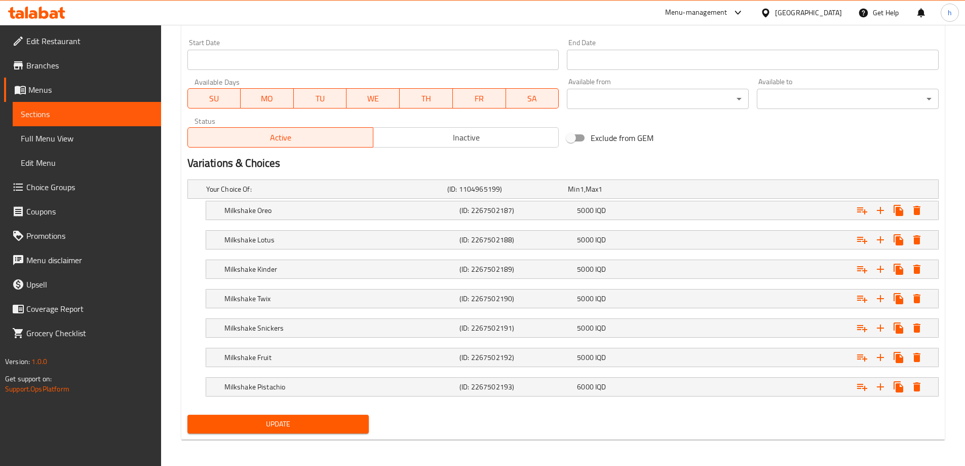
scroll to position [551, 0]
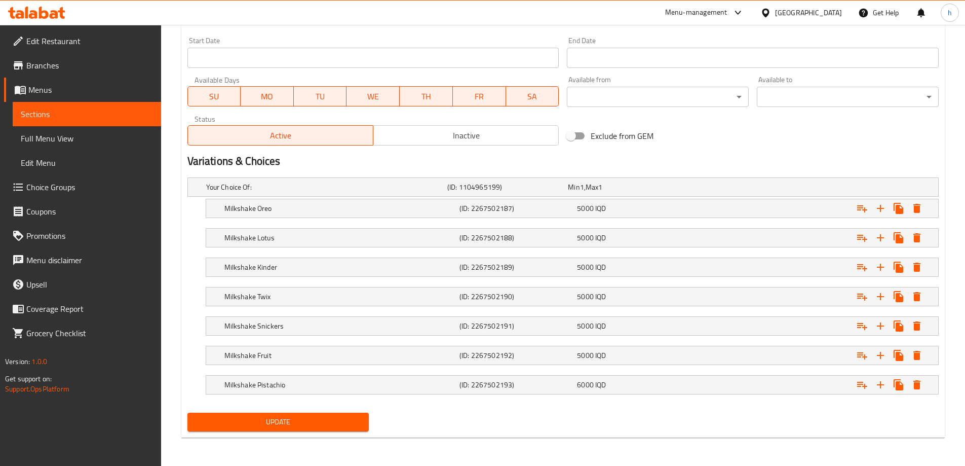
type textarea "ئایس کرێم، شیر، شیرنی، ڕازاوەتەوە بە کرێم و چوکولاتە"
click at [308, 414] on button "Update" at bounding box center [278, 421] width 182 height 19
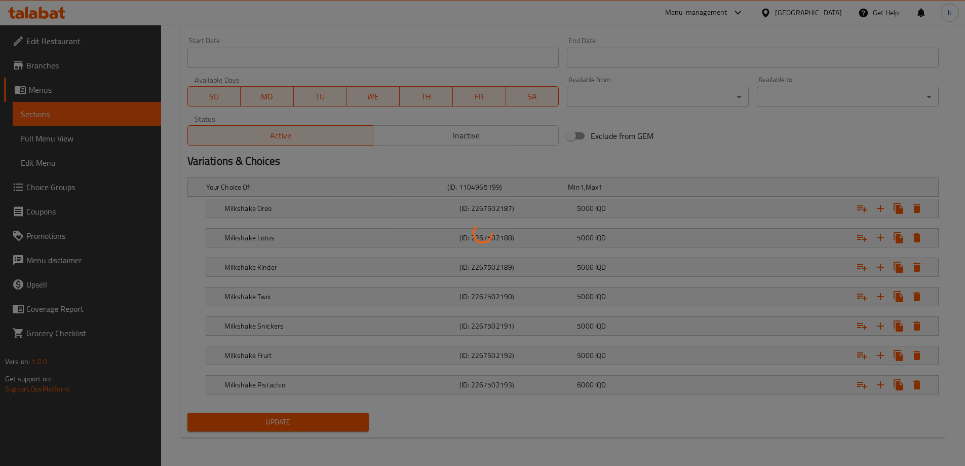
click at [58, 111] on div at bounding box center [482, 233] width 965 height 466
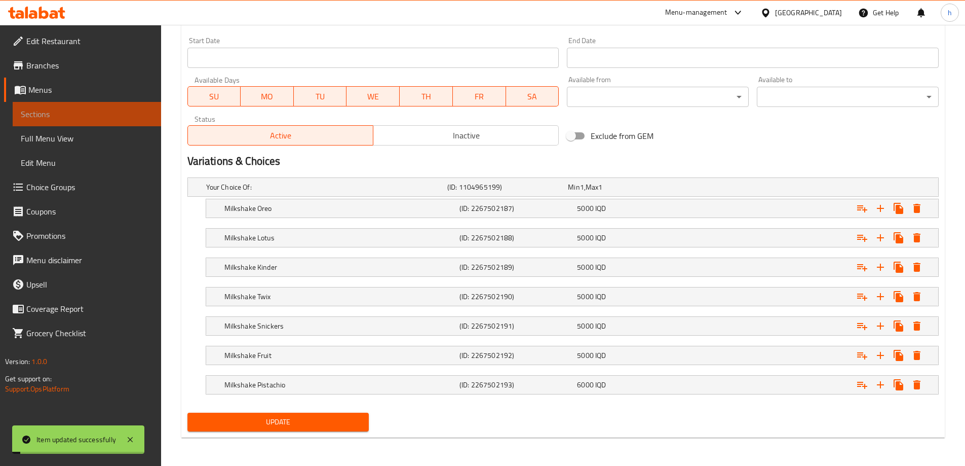
click at [58, 111] on span "Sections" at bounding box center [87, 114] width 132 height 12
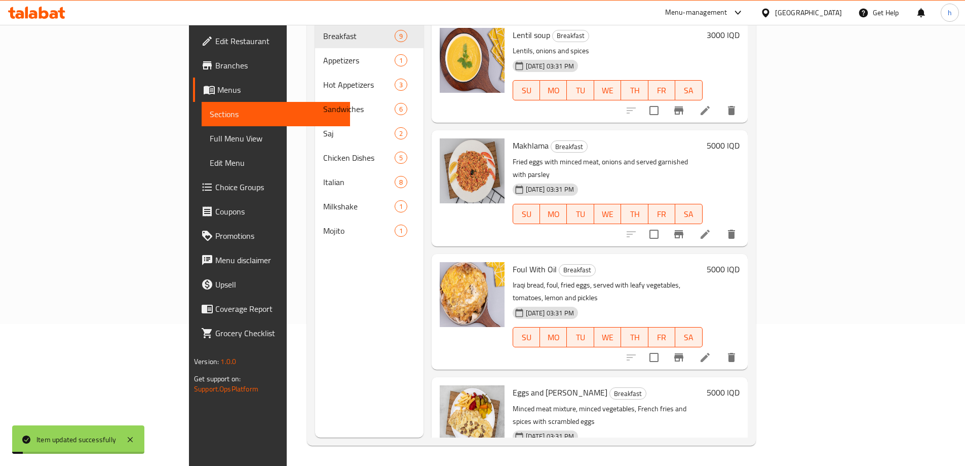
scroll to position [142, 0]
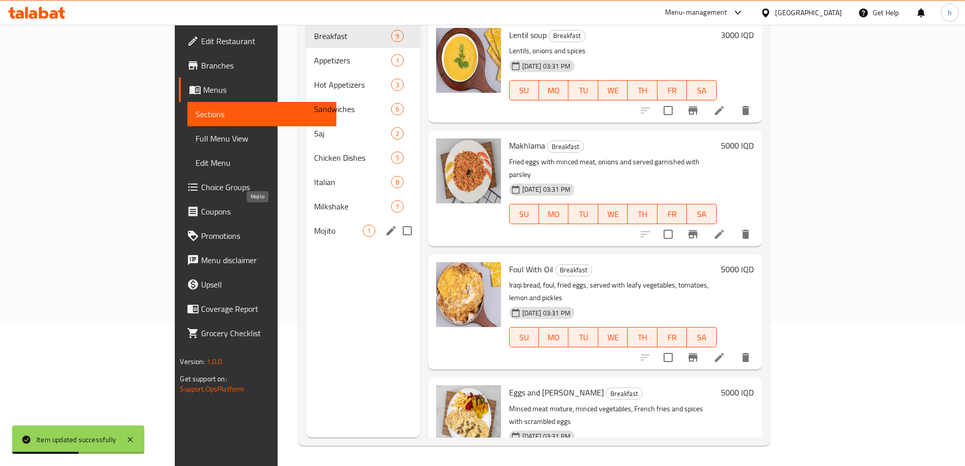
click at [314, 224] on span "Mojito" at bounding box center [338, 230] width 49 height 12
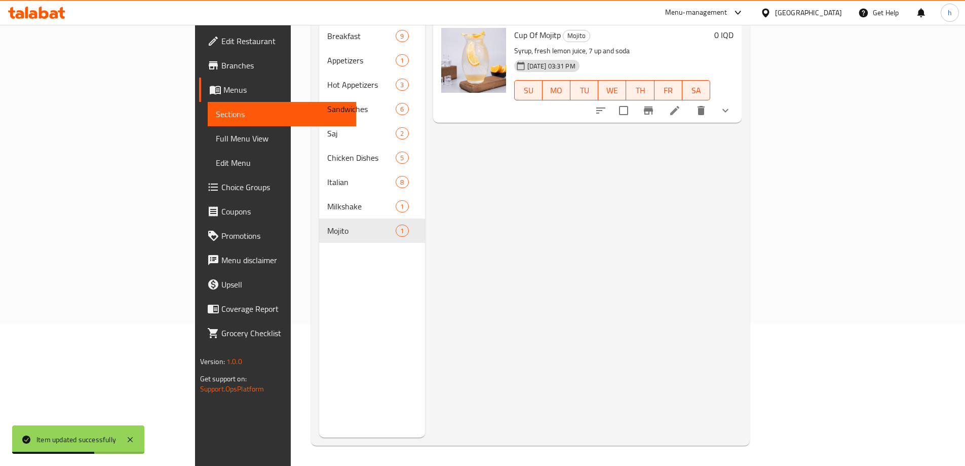
click at [681, 104] on icon at bounding box center [675, 110] width 12 height 12
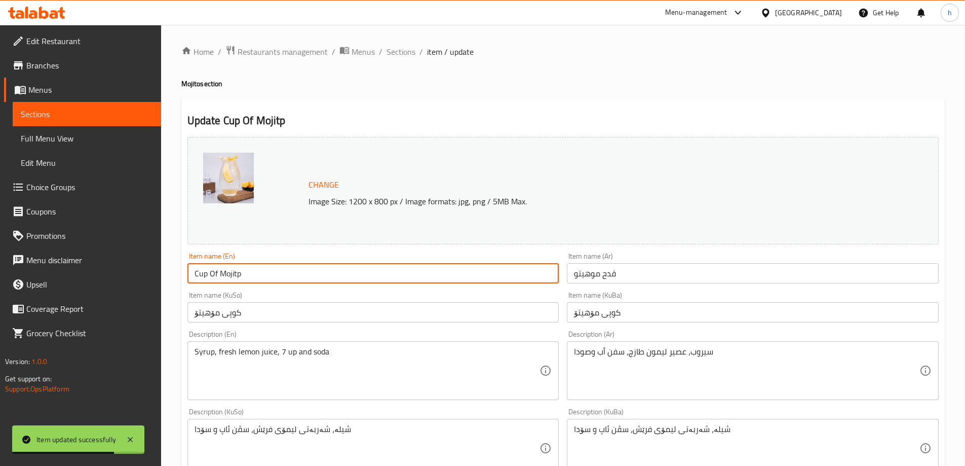
click at [270, 271] on input "Cup Of Mojitp" at bounding box center [373, 273] width 372 height 20
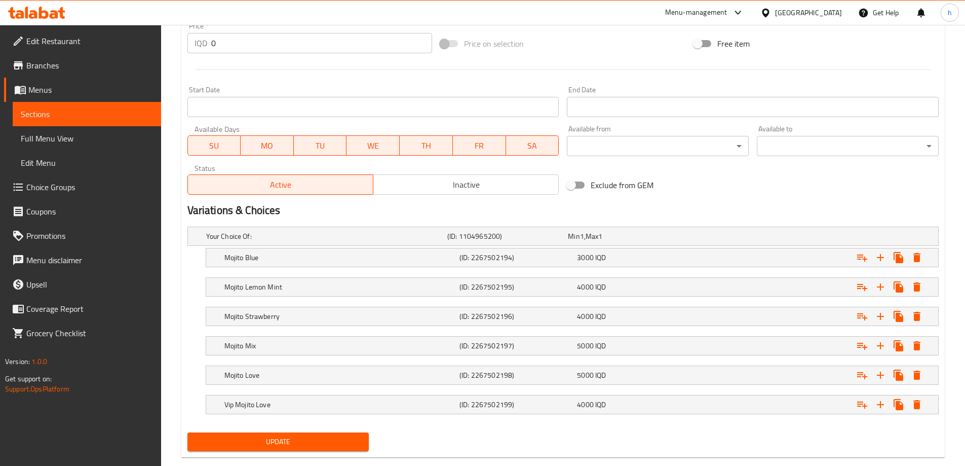
scroll to position [507, 0]
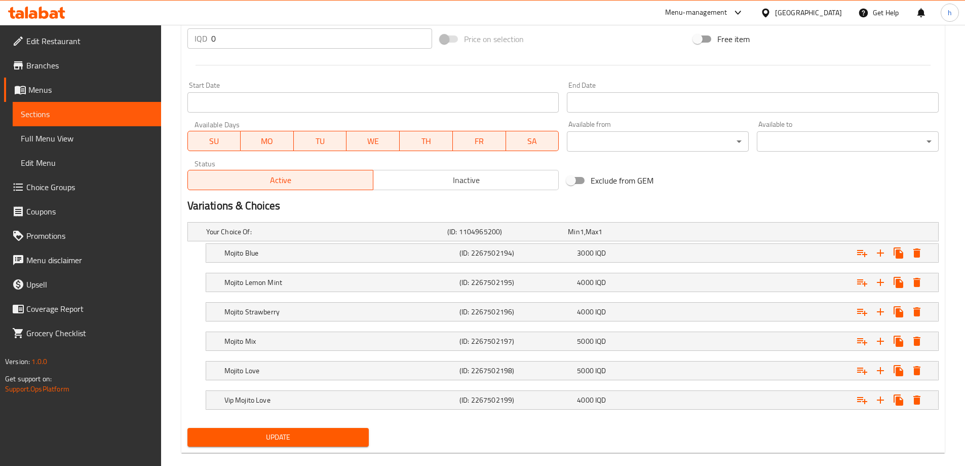
type input "Cup Of Mojito"
click at [267, 436] on span "Update" at bounding box center [279, 437] width 166 height 13
drag, startPoint x: 65, startPoint y: 58, endPoint x: 66, endPoint y: 51, distance: 6.8
click at [65, 58] on link "Branches" at bounding box center [82, 65] width 157 height 24
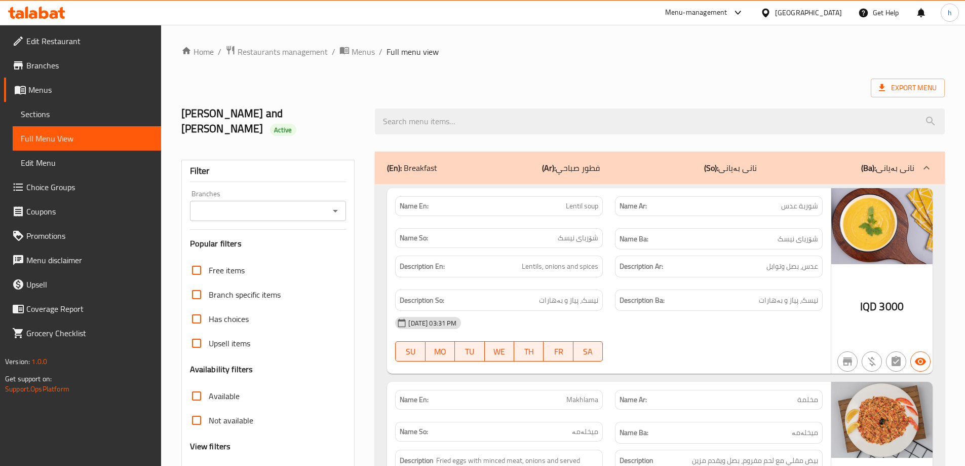
drag, startPoint x: 328, startPoint y: 195, endPoint x: 334, endPoint y: 196, distance: 6.2
click at [330, 201] on div "Branches" at bounding box center [268, 211] width 157 height 20
click at [334, 205] on icon "Open" at bounding box center [335, 211] width 12 height 12
click at [252, 239] on span "Love Restaurant & Cafe, [GEOGRAPHIC_DATA]" at bounding box center [267, 245] width 140 height 24
type input "Love Restaurant & Cafe, [GEOGRAPHIC_DATA]"
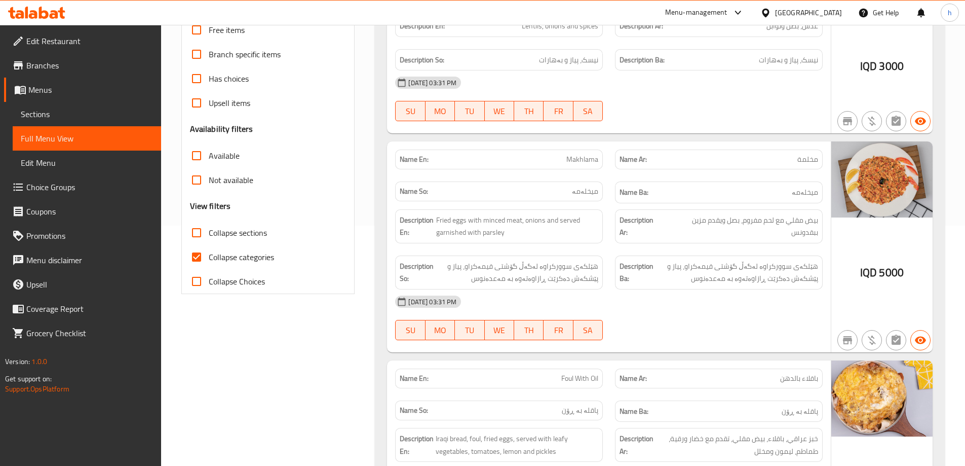
scroll to position [422, 0]
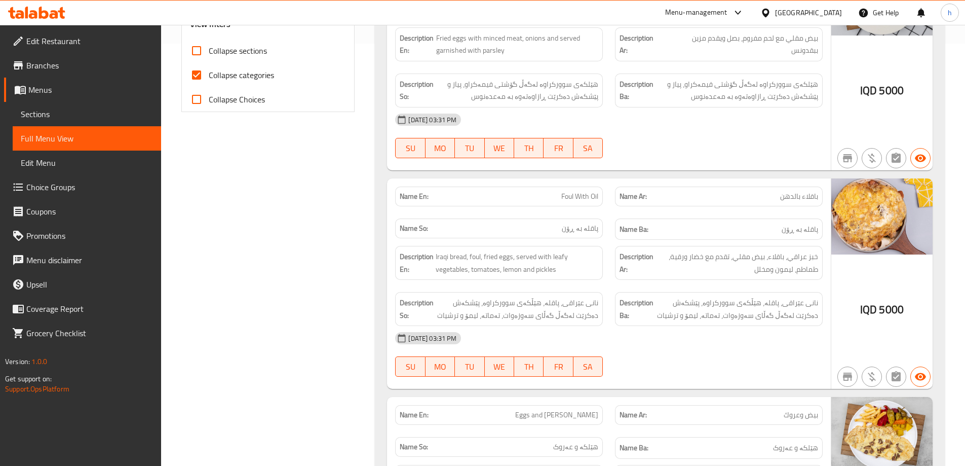
click at [197, 63] on input "Collapse categories" at bounding box center [196, 75] width 24 height 24
checkbox input "false"
click at [200, 41] on input "Collapse sections" at bounding box center [196, 51] width 24 height 24
checkbox input "true"
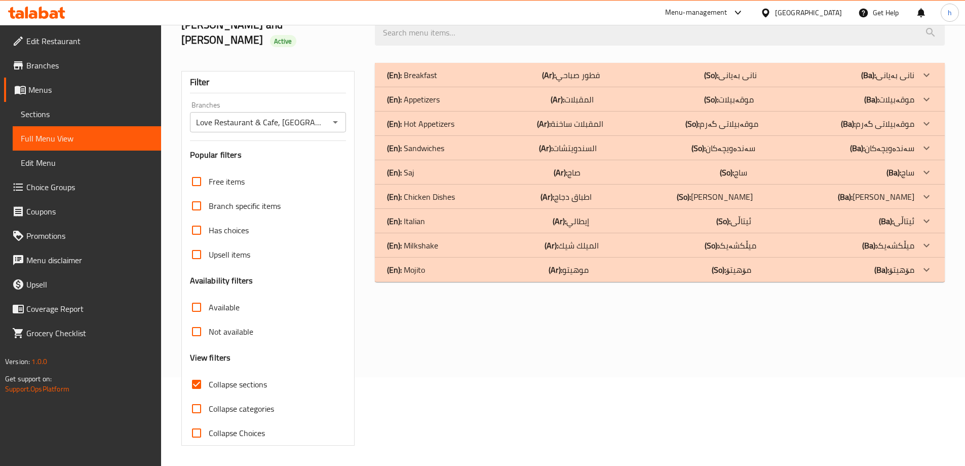
scroll to position [73, 0]
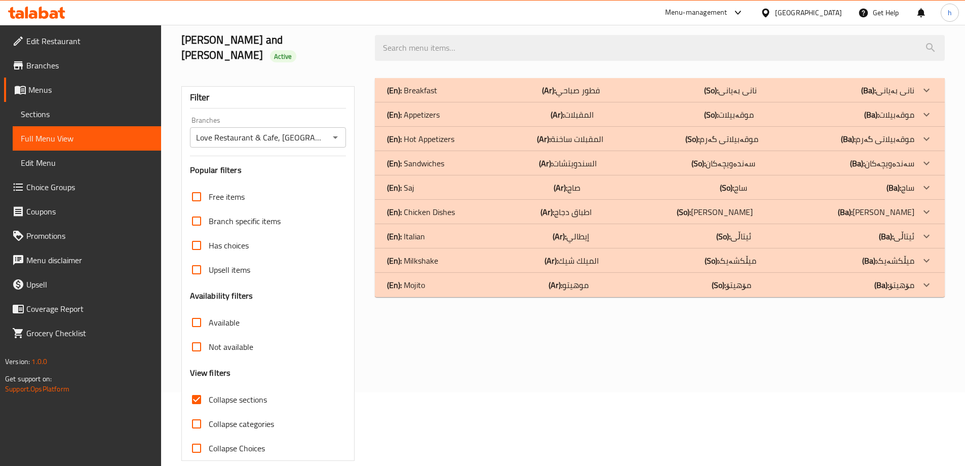
click at [435, 279] on div "(En): Mojito (Ar): موهيتو (So): مۆهیتۆ (Ba): مۆهیتۆ" at bounding box center [650, 285] width 527 height 12
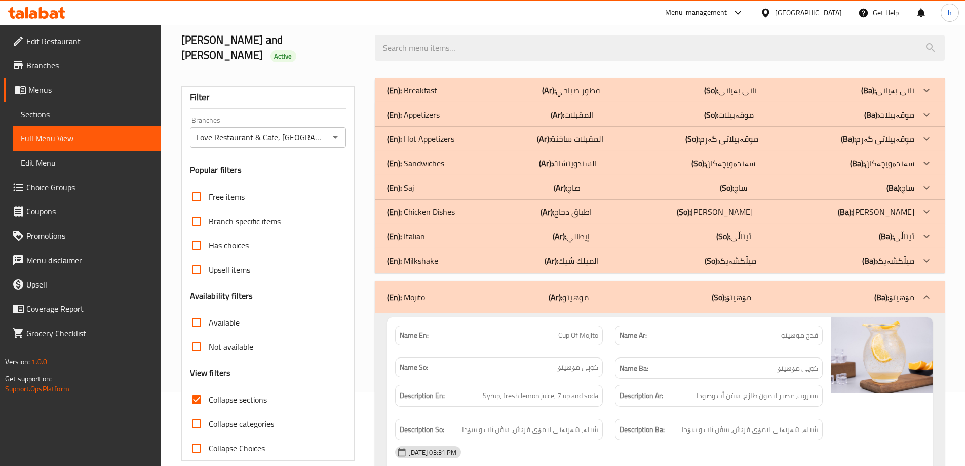
click at [427, 254] on p "(En): Milkshake" at bounding box center [412, 260] width 51 height 12
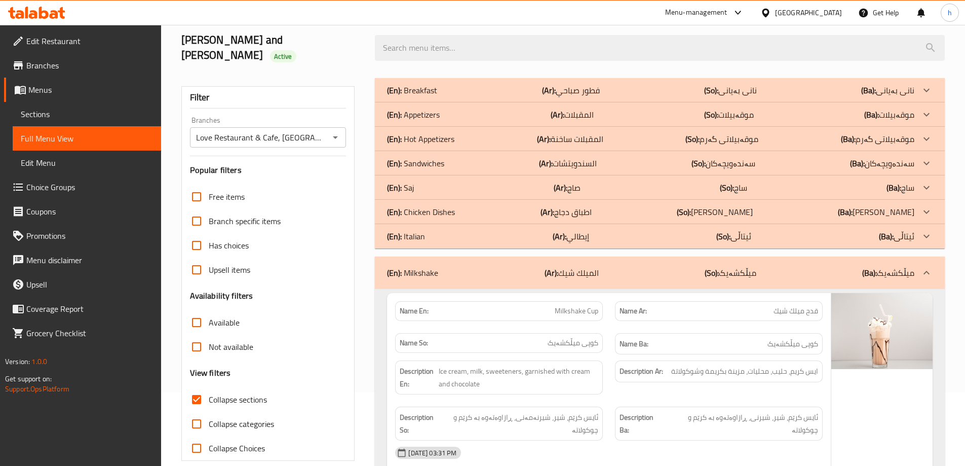
click at [428, 133] on p "(En): Hot Appetizers" at bounding box center [420, 139] width 67 height 12
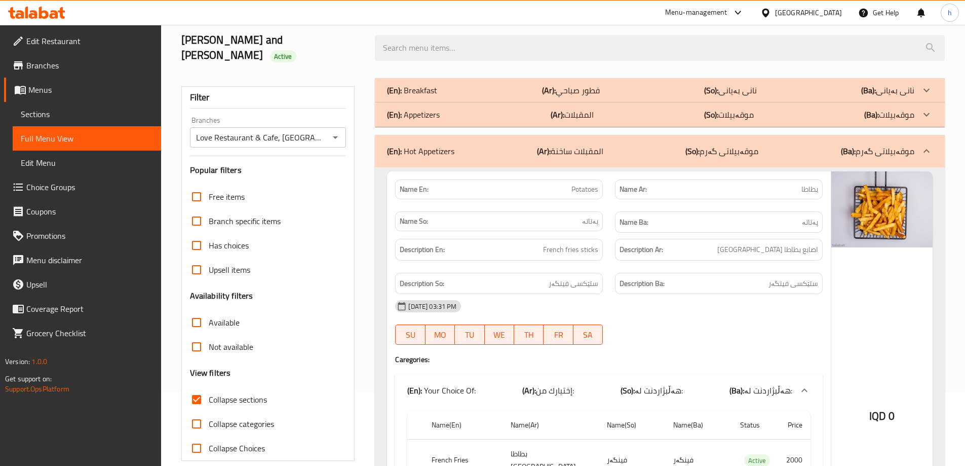
click at [418, 108] on p "(En): Appetizers" at bounding box center [413, 114] width 53 height 12
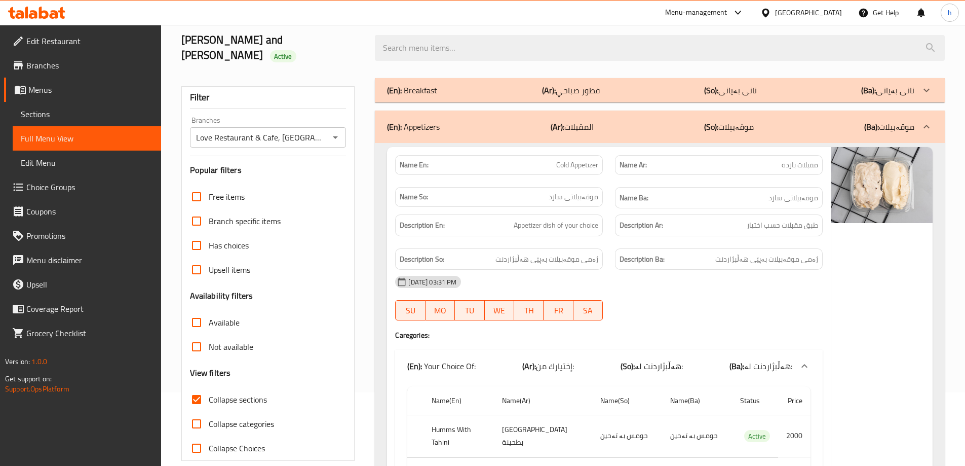
click at [426, 84] on p "(En): Breakfast" at bounding box center [412, 90] width 50 height 12
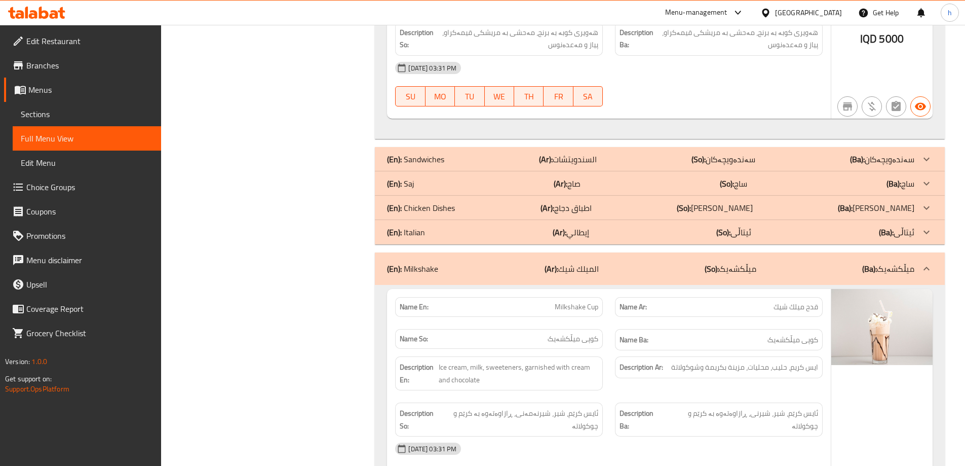
scroll to position [3793, 0]
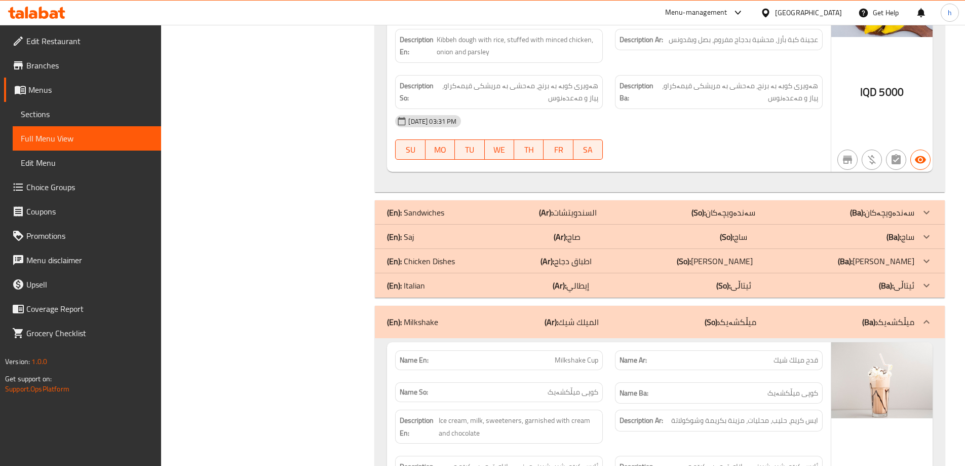
click at [429, 255] on p "(En): Chicken Dishes" at bounding box center [421, 261] width 68 height 12
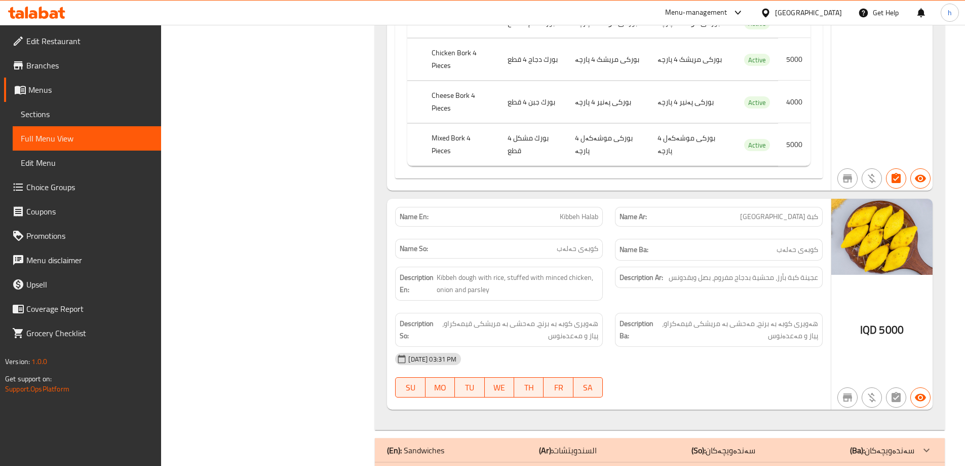
scroll to position [3832, 0]
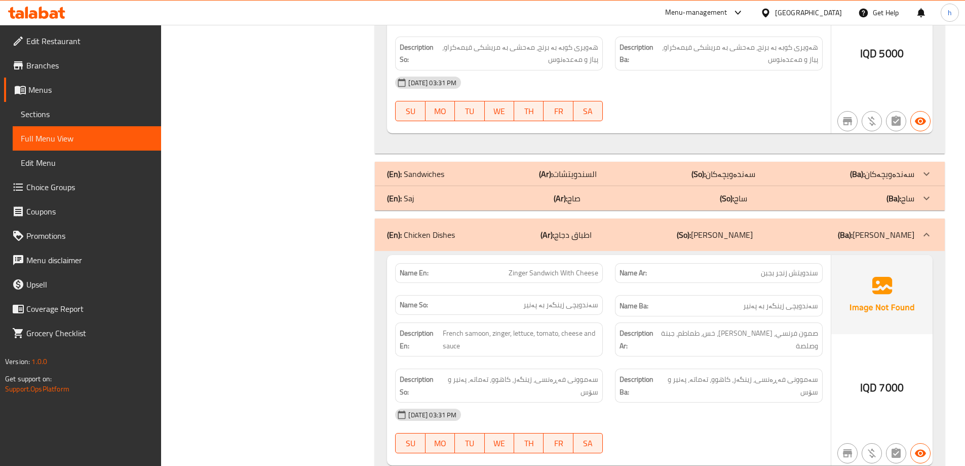
click at [568, 267] on span "Zinger Sandwich With Cheese" at bounding box center [554, 272] width 90 height 11
copy span "Zinger Sandwich With Cheese"
drag, startPoint x: 692, startPoint y: 213, endPoint x: 729, endPoint y: 183, distance: 47.9
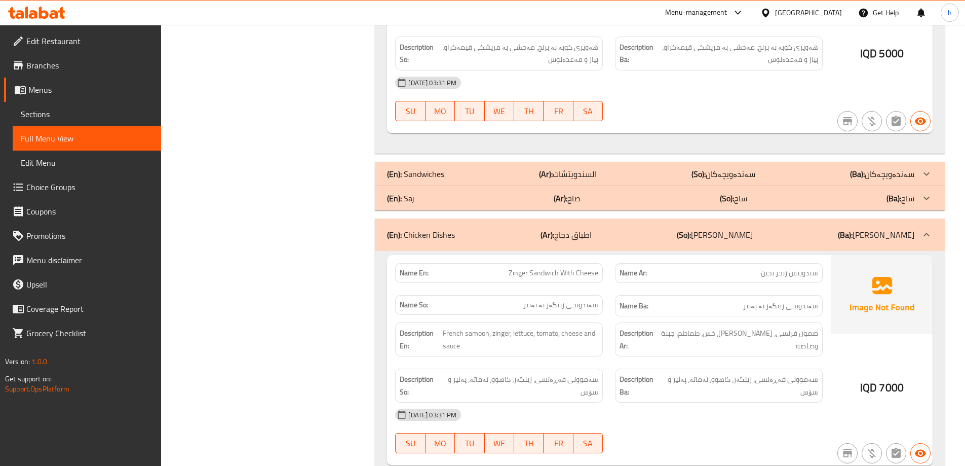
click at [698, 263] on div "Name Ar: سندويتش زنجر بجبن" at bounding box center [719, 273] width 208 height 20
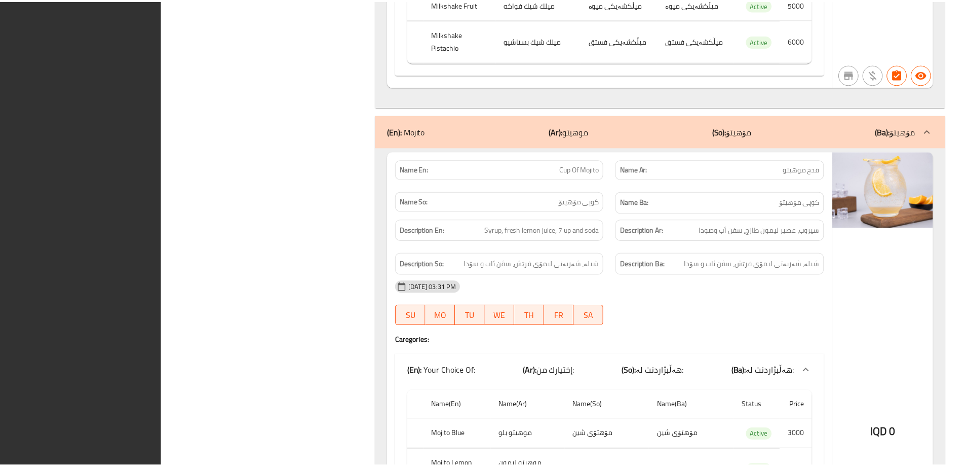
scroll to position [6293, 0]
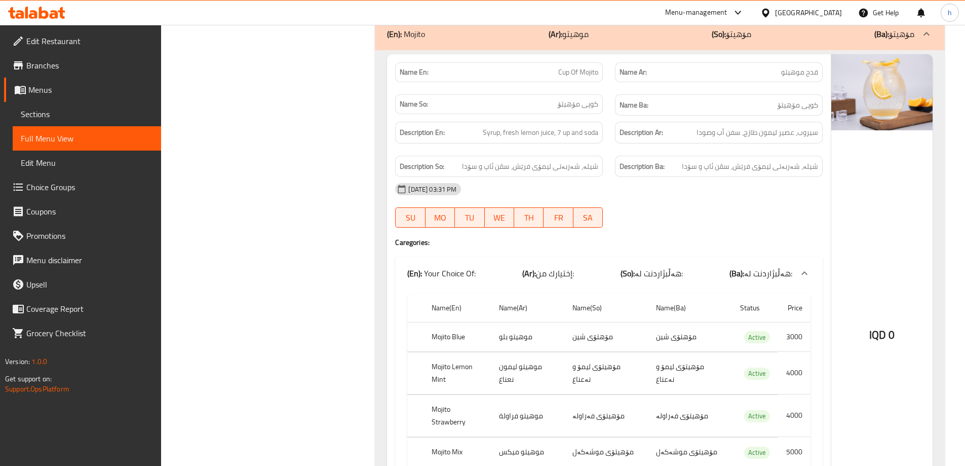
click at [70, 111] on span "Sections" at bounding box center [87, 114] width 132 height 12
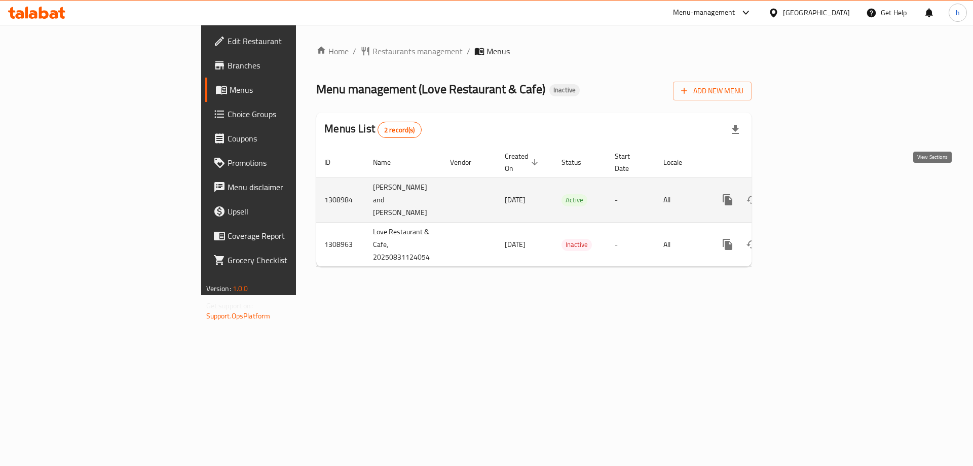
click at [806, 194] on icon "enhanced table" at bounding box center [800, 200] width 12 height 12
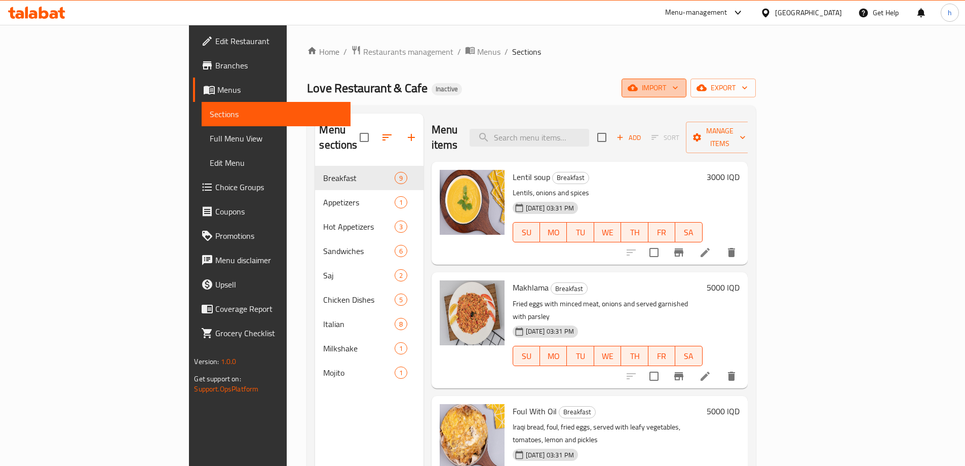
click at [638, 93] on icon "button" at bounding box center [633, 88] width 10 height 10
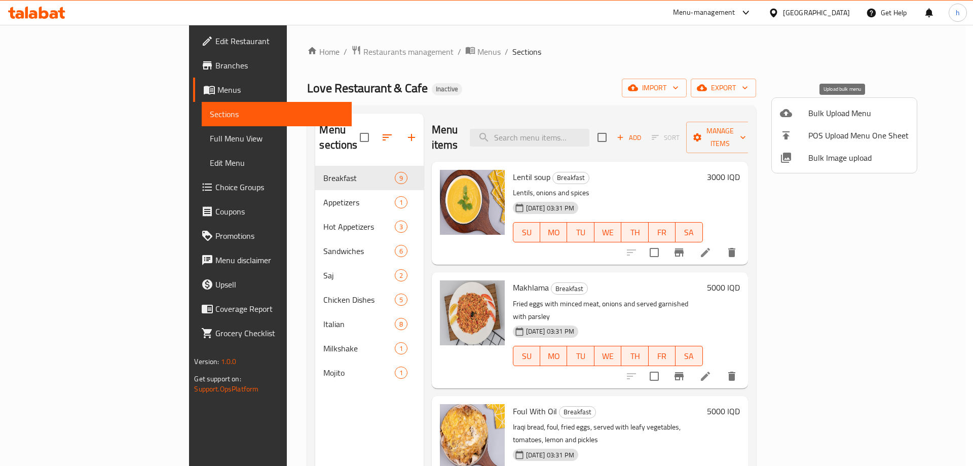
click at [816, 113] on span "Bulk Upload Menu" at bounding box center [858, 113] width 100 height 12
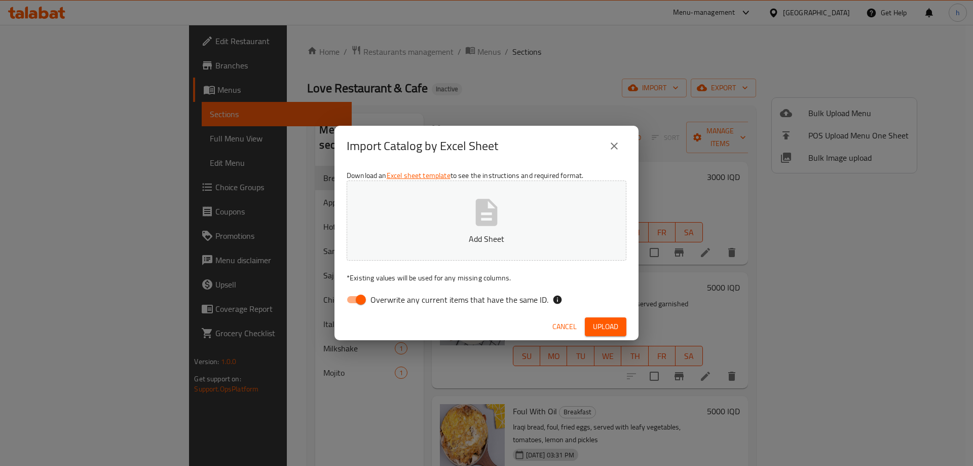
click at [359, 297] on input "Overwrite any current items that have the same ID." at bounding box center [361, 299] width 58 height 19
checkbox input "false"
click at [593, 320] on span "Upload" at bounding box center [605, 326] width 25 height 13
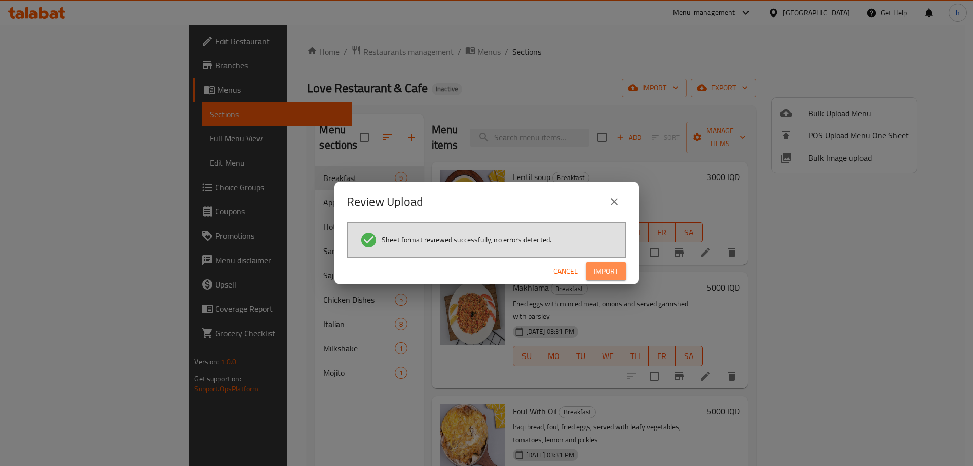
click at [600, 269] on span "Import" at bounding box center [606, 271] width 24 height 13
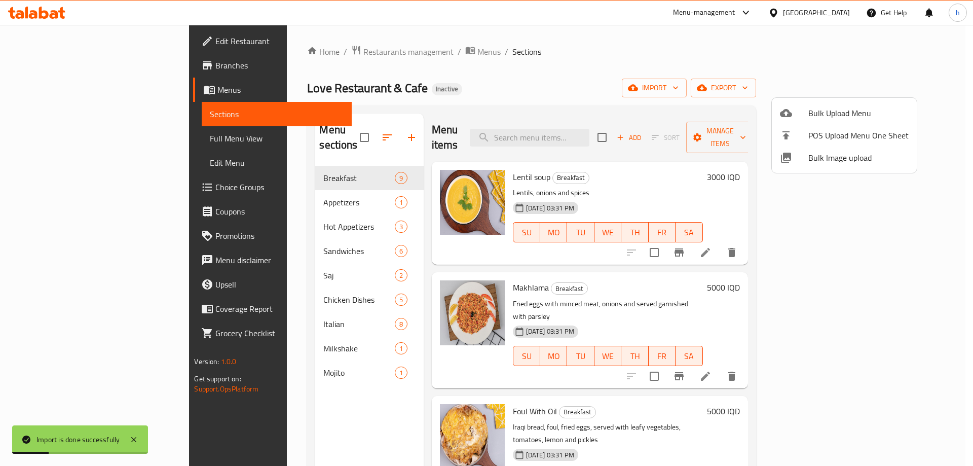
click at [340, 130] on div at bounding box center [486, 233] width 973 height 466
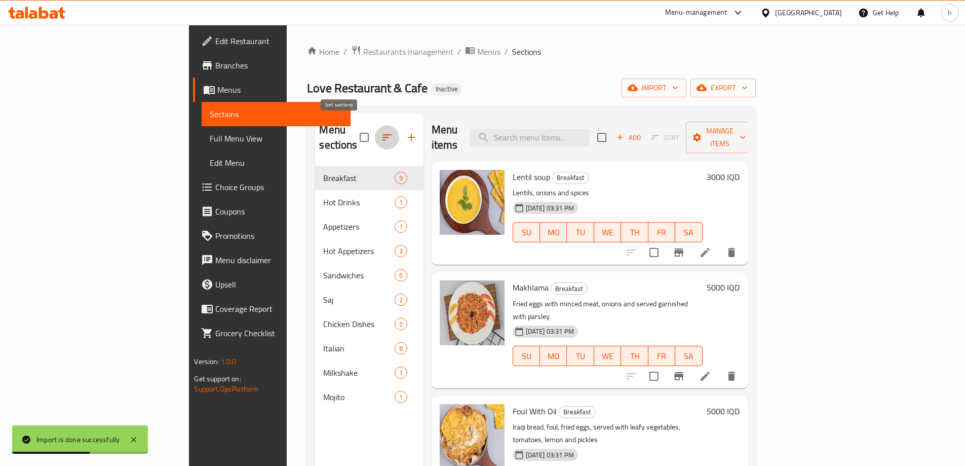
click at [382, 134] on icon "button" at bounding box center [386, 137] width 9 height 6
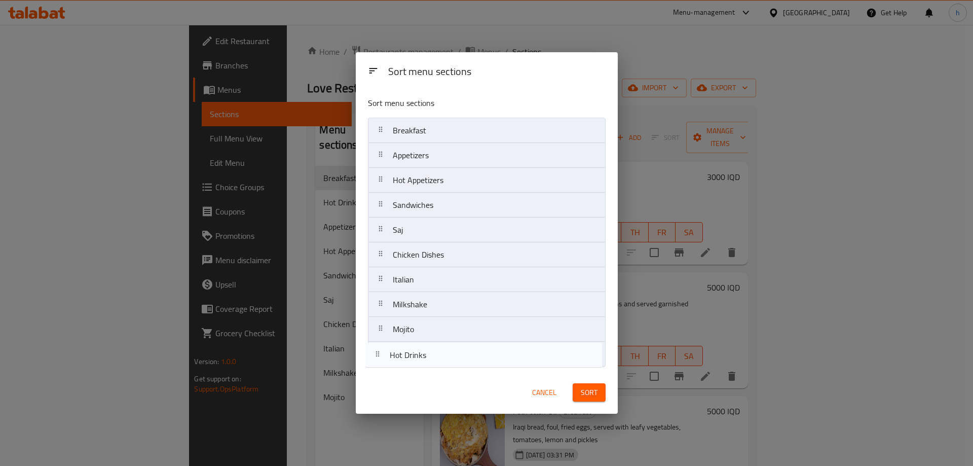
drag, startPoint x: 409, startPoint y: 157, endPoint x: 408, endPoint y: 365, distance: 208.2
click at [408, 365] on nav "Breakfast Hot Drinks Appetizers Hot Appetizers Sandwiches Saj Chicken Dishes It…" at bounding box center [487, 242] width 238 height 249
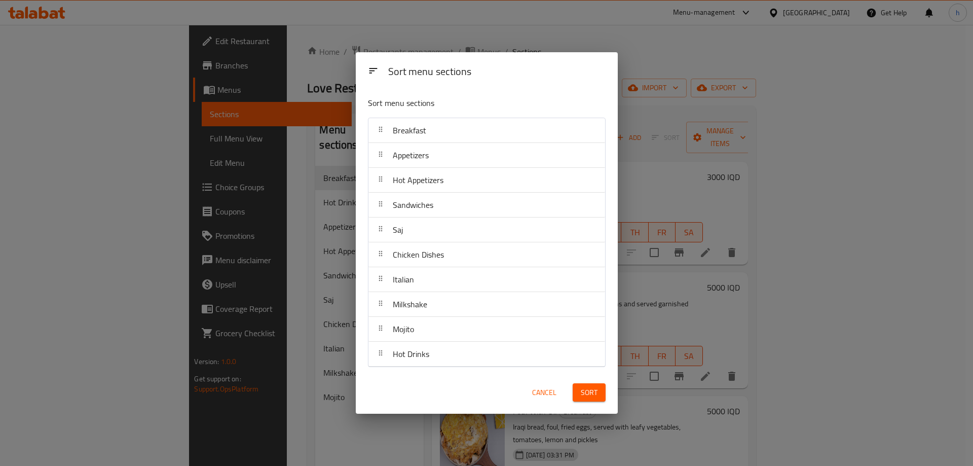
click at [578, 388] on button "Sort" at bounding box center [588, 392] width 33 height 19
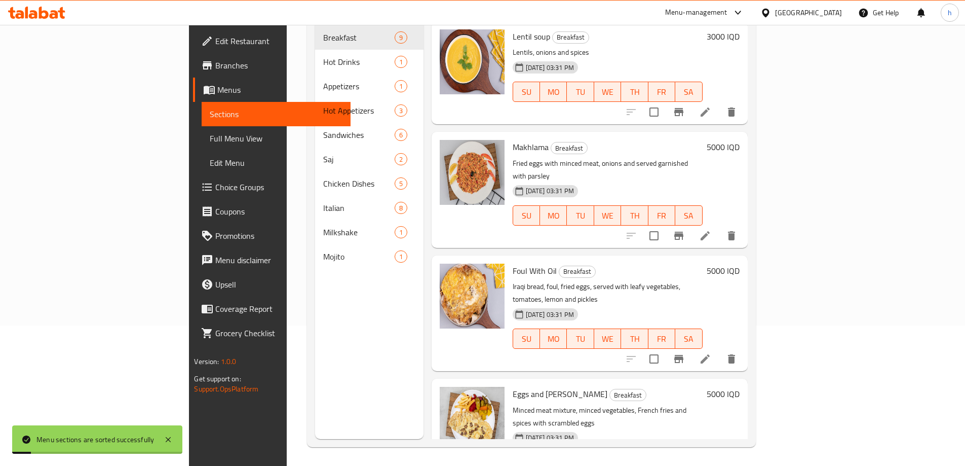
scroll to position [142, 0]
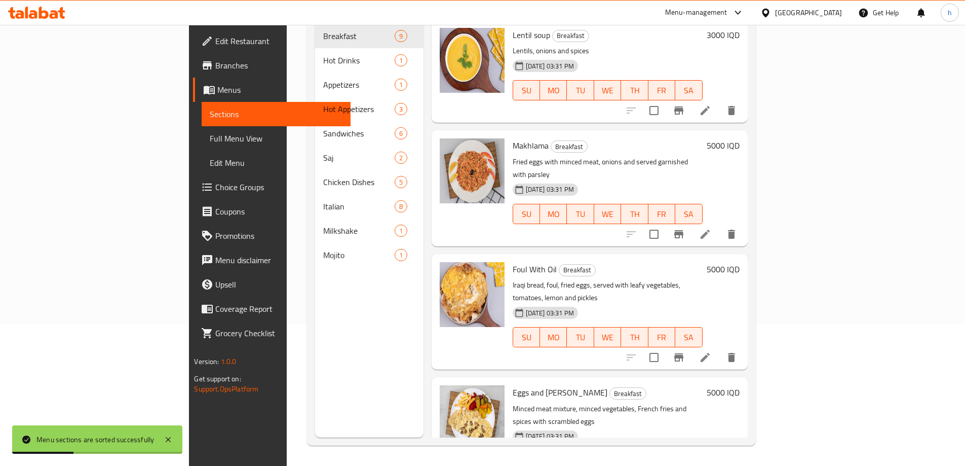
click at [315, 264] on div "Menu sections Breakfast 9 Hot Drinks 1 Appetizers 1 Hot Appetizers 3 Sandwiches…" at bounding box center [369, 205] width 108 height 466
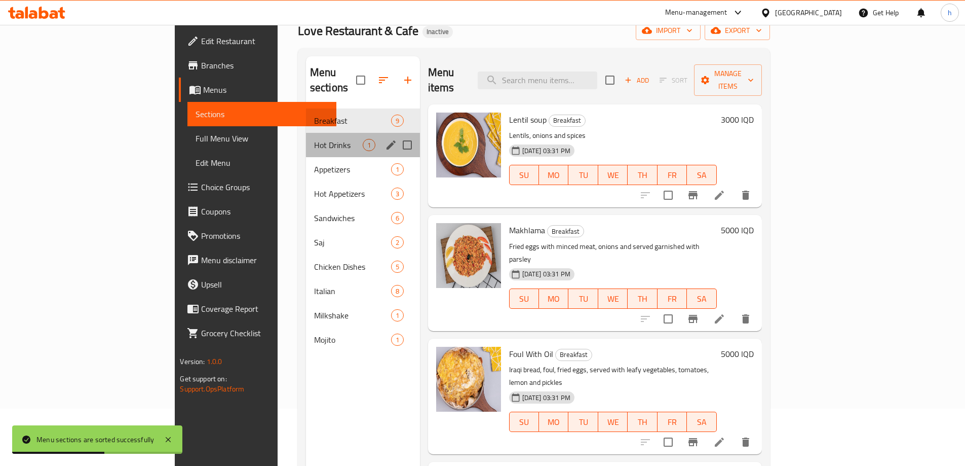
click at [306, 136] on div "Hot Drinks 1" at bounding box center [363, 145] width 114 height 24
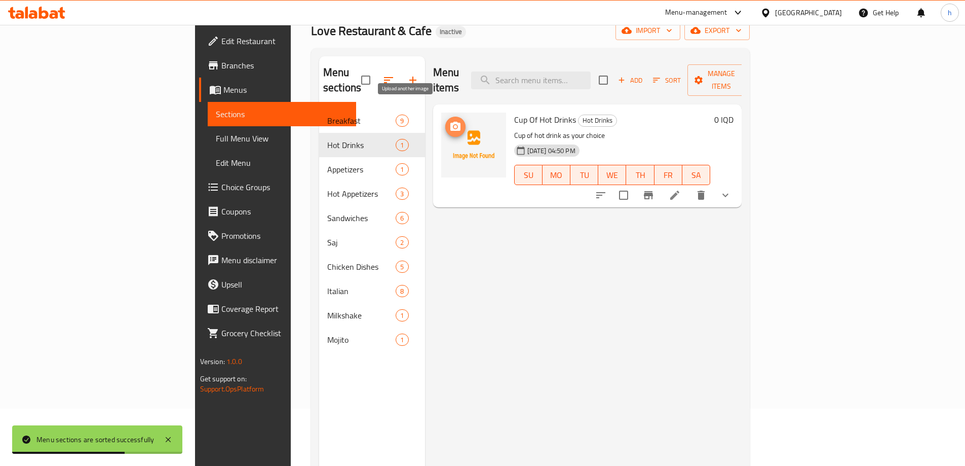
click at [450, 122] on icon "upload picture" at bounding box center [455, 126] width 10 height 9
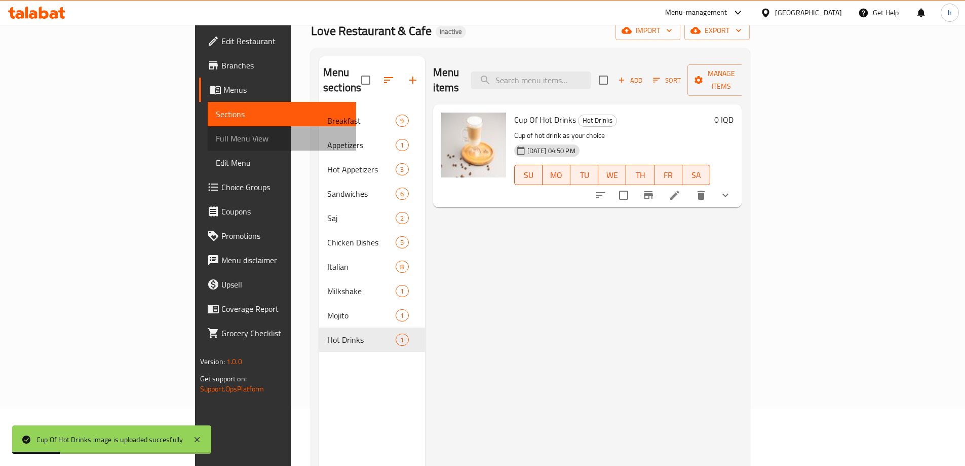
click at [216, 142] on span "Full Menu View" at bounding box center [282, 138] width 132 height 12
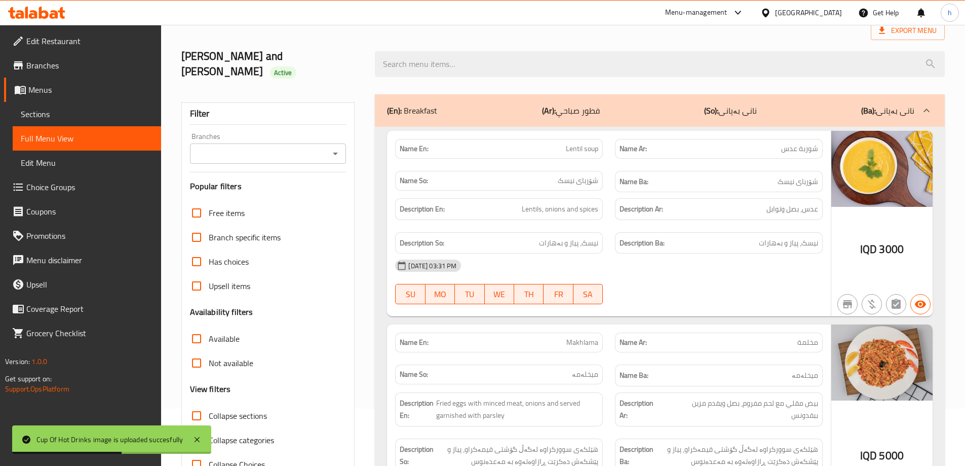
click at [336, 152] on icon "Open" at bounding box center [335, 153] width 5 height 3
click at [253, 188] on span "Love Restaurant & Cafe, [GEOGRAPHIC_DATA]" at bounding box center [267, 188] width 140 height 24
type input "Love Restaurant & Cafe, [GEOGRAPHIC_DATA]"
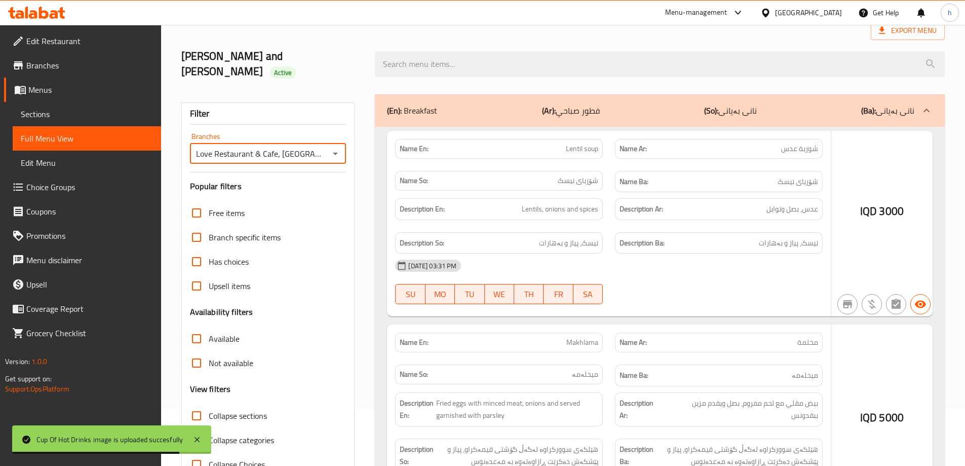
scroll to position [73, 0]
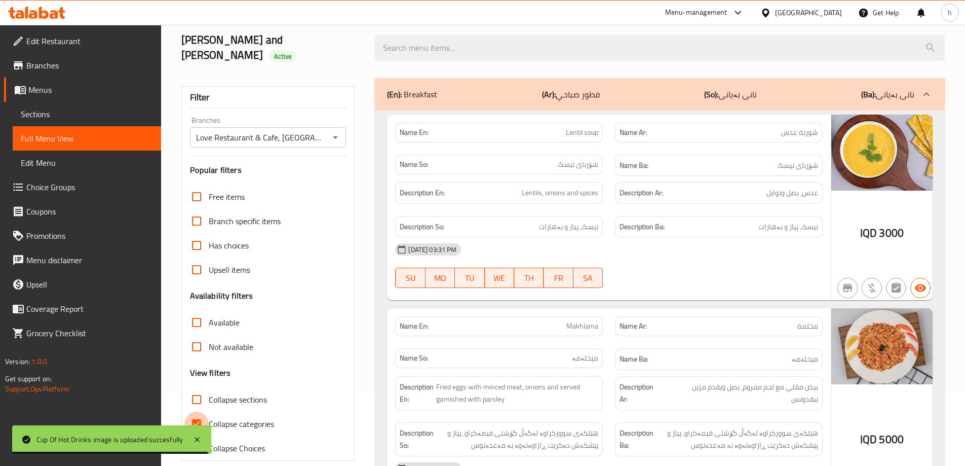
click at [203, 411] on input "Collapse categories" at bounding box center [196, 423] width 24 height 24
checkbox input "false"
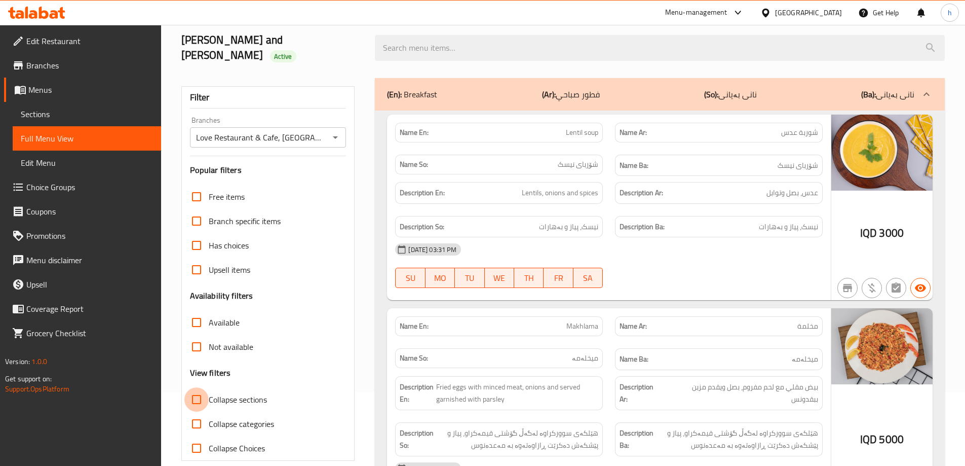
click at [199, 387] on input "Collapse sections" at bounding box center [196, 399] width 24 height 24
checkbox input "true"
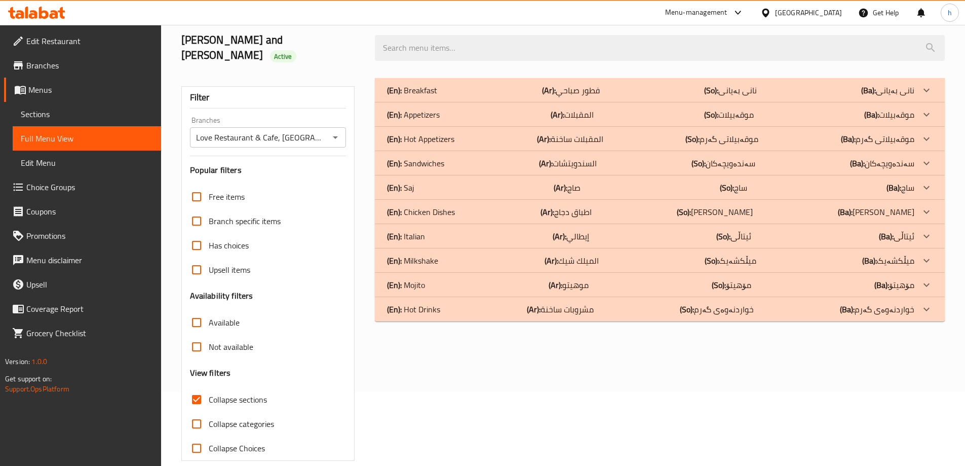
click at [415, 303] on p "(En): Hot Drinks" at bounding box center [413, 309] width 53 height 12
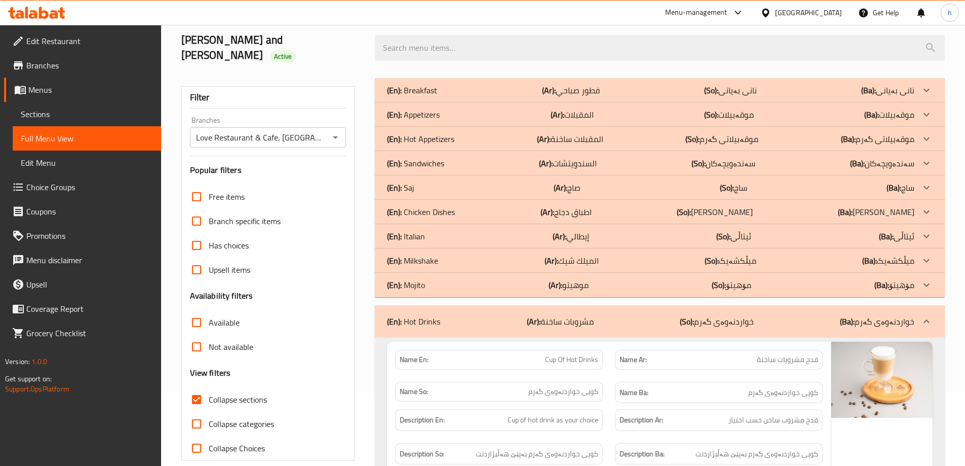
click at [416, 279] on p "(En): Mojito" at bounding box center [406, 285] width 38 height 12
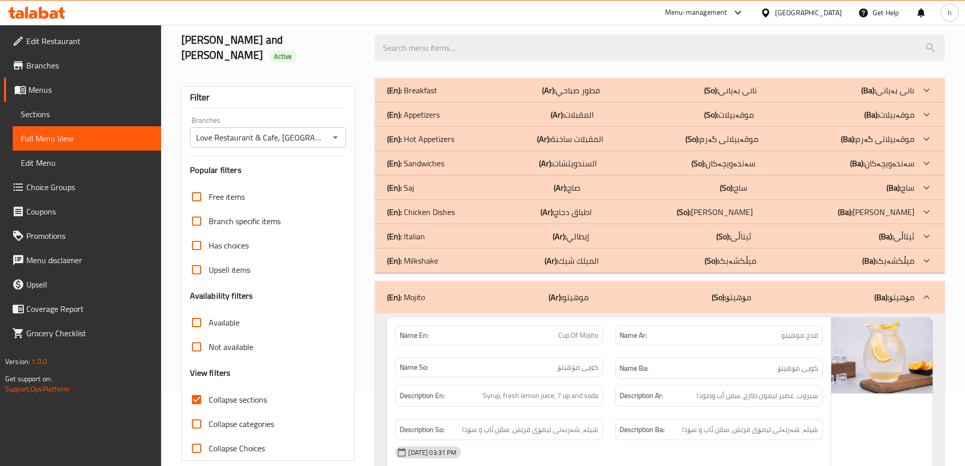
click at [418, 254] on p "(En): Milkshake" at bounding box center [412, 260] width 51 height 12
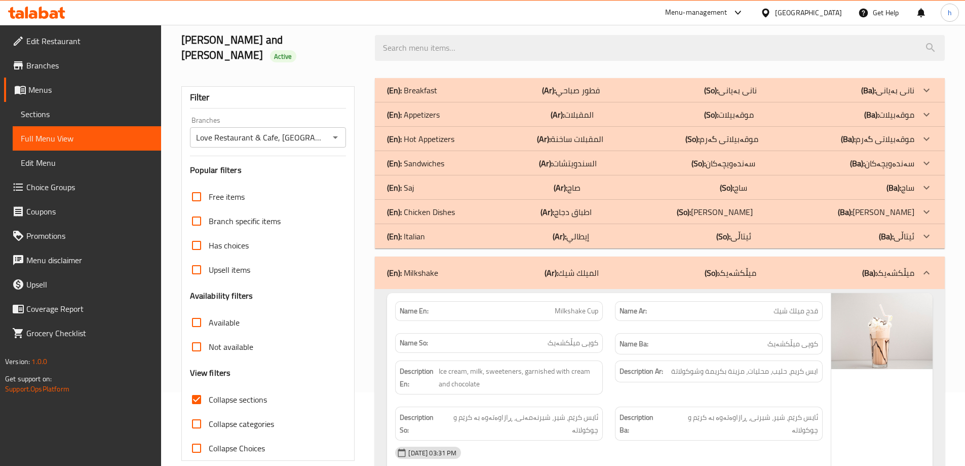
click at [417, 206] on p "(En): Chicken Dishes" at bounding box center [421, 212] width 68 height 12
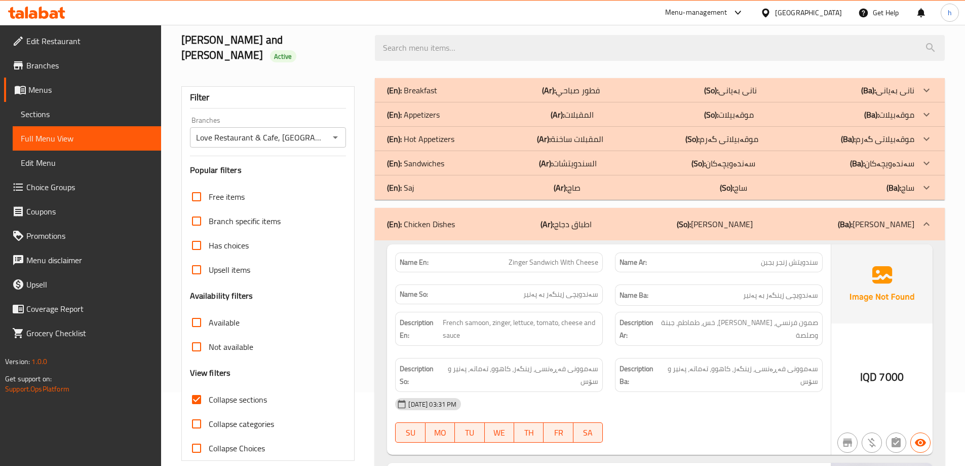
click at [422, 133] on p "(En): Hot Appetizers" at bounding box center [420, 139] width 67 height 12
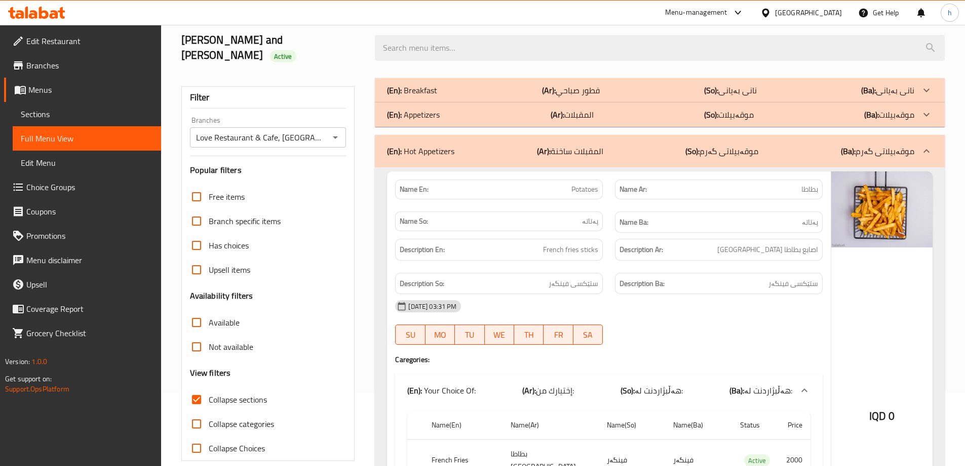
click at [422, 108] on p "(En): Appetizers" at bounding box center [413, 114] width 53 height 12
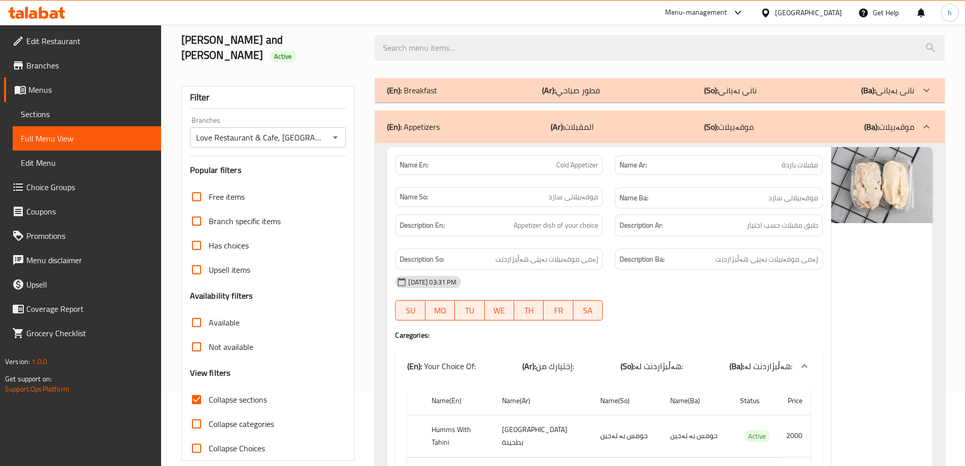
click at [426, 83] on div "(En): Breakfast (Ar): فطور صباحي (So): نانی بەیانی (Ba): نانی بەیانی" at bounding box center [660, 90] width 570 height 24
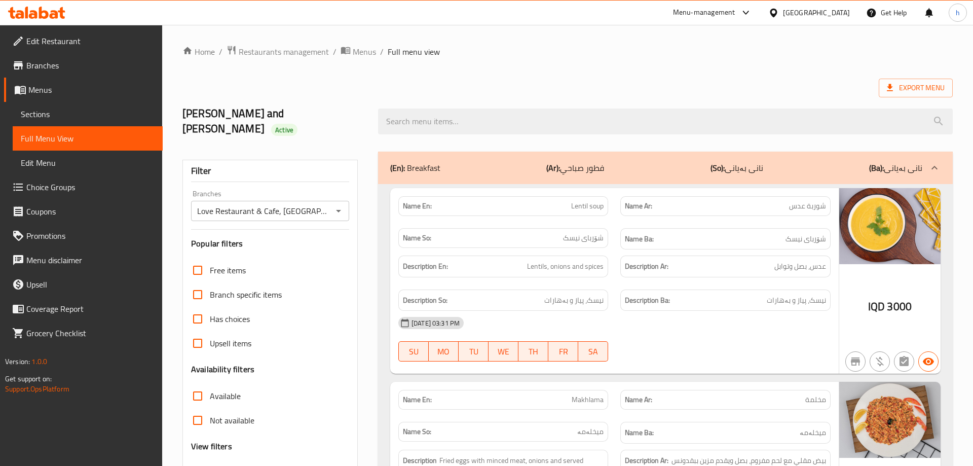
scroll to position [364, 0]
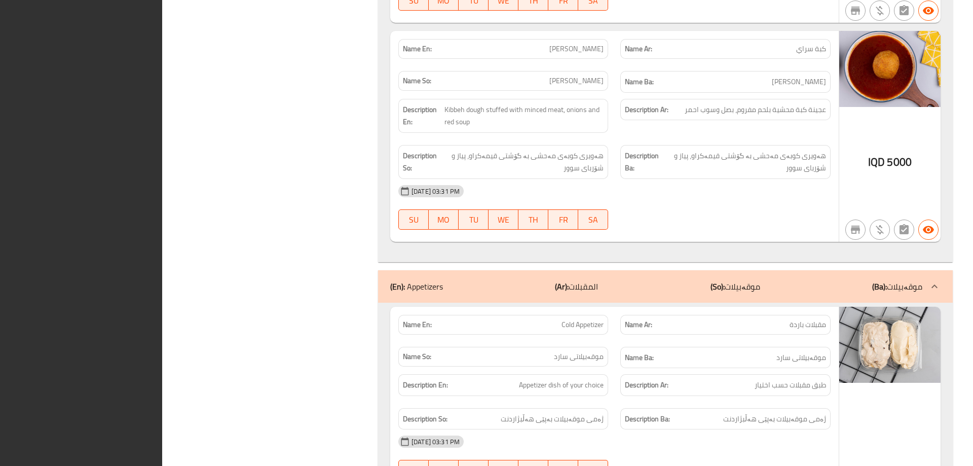
click at [909, 33] on img at bounding box center [889, 69] width 101 height 76
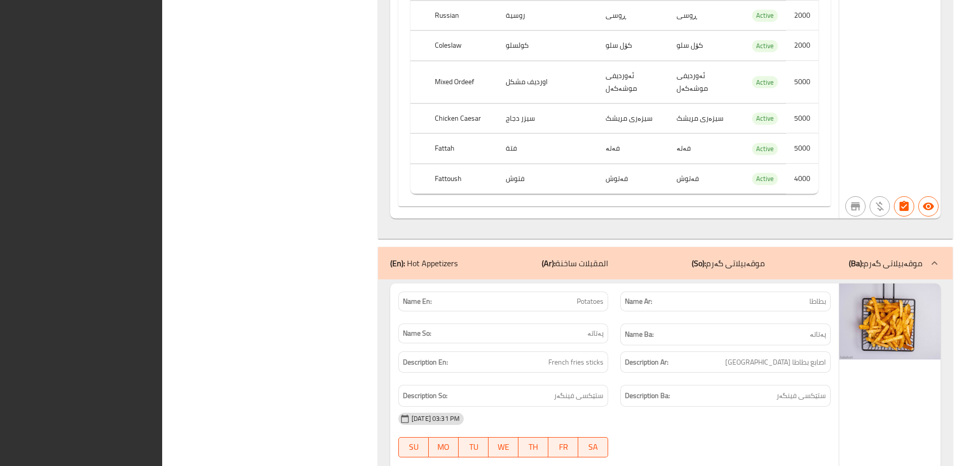
scroll to position [2579, 0]
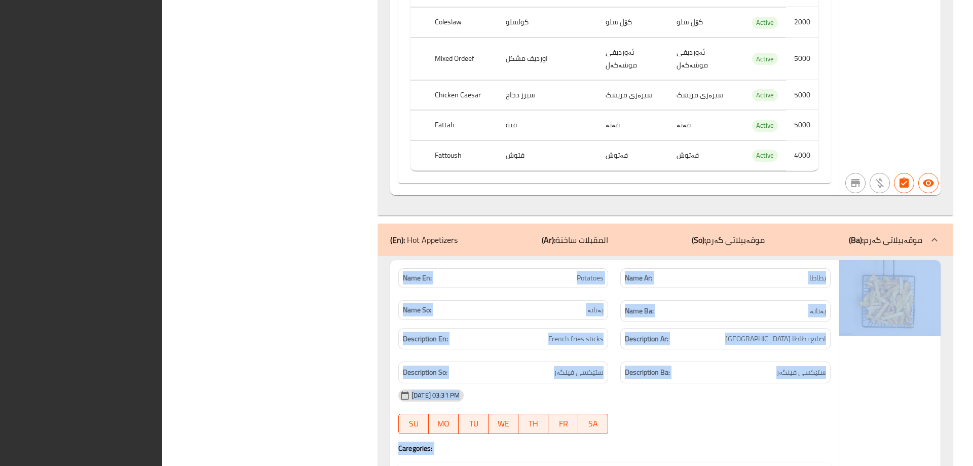
drag, startPoint x: 969, startPoint y: 36, endPoint x: 972, endPoint y: 260, distance: 224.4
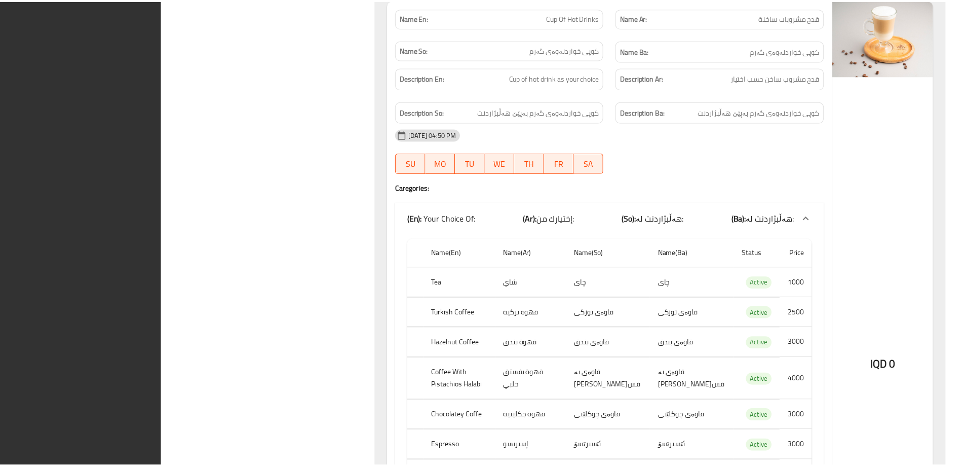
scroll to position [7037, 0]
